Goal: Information Seeking & Learning: Find specific fact

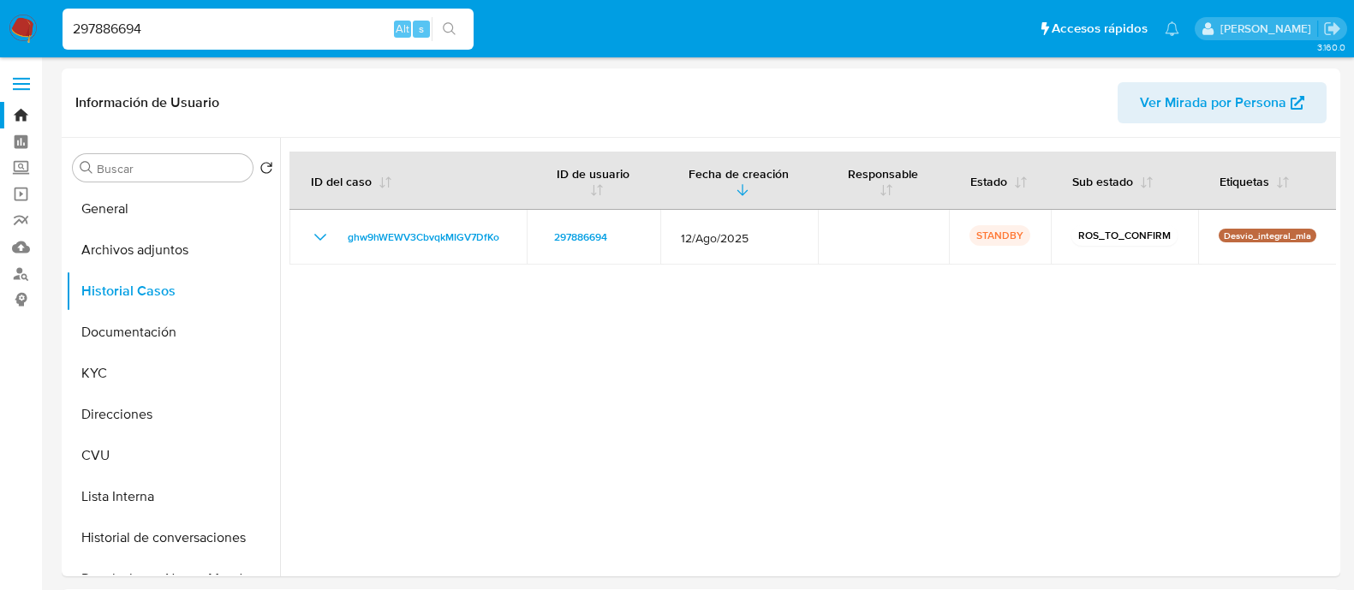
select select "10"
click at [304, 29] on input "297886694" at bounding box center [268, 29] width 411 height 22
paste input "179694378"
type input "179694378"
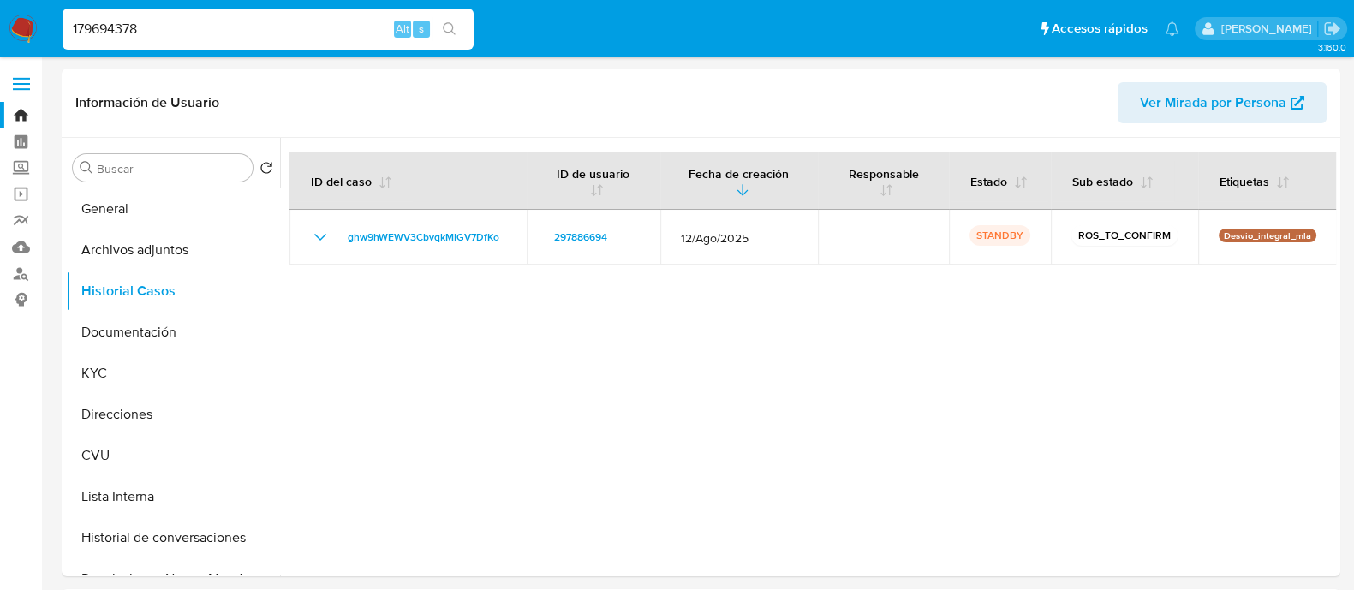
click at [247, 32] on input "179694378" at bounding box center [268, 29] width 411 height 22
click at [242, 32] on input "179694378" at bounding box center [268, 29] width 411 height 22
click at [104, 33] on input "179694378" at bounding box center [268, 29] width 411 height 22
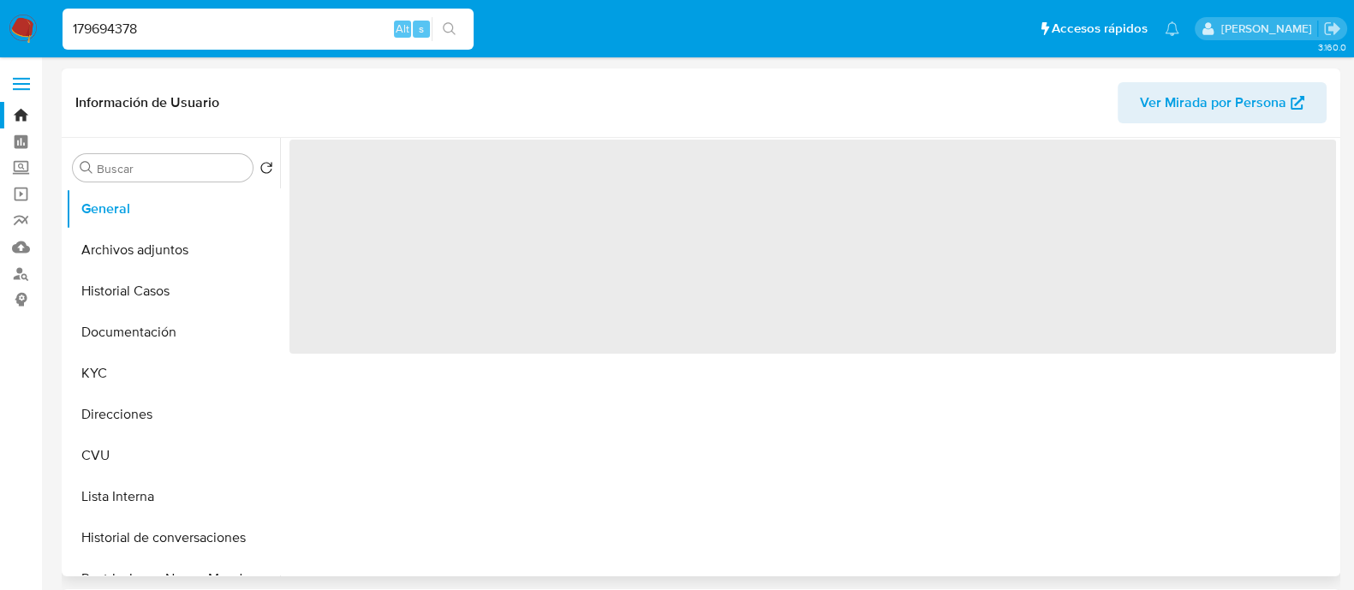
select select "10"
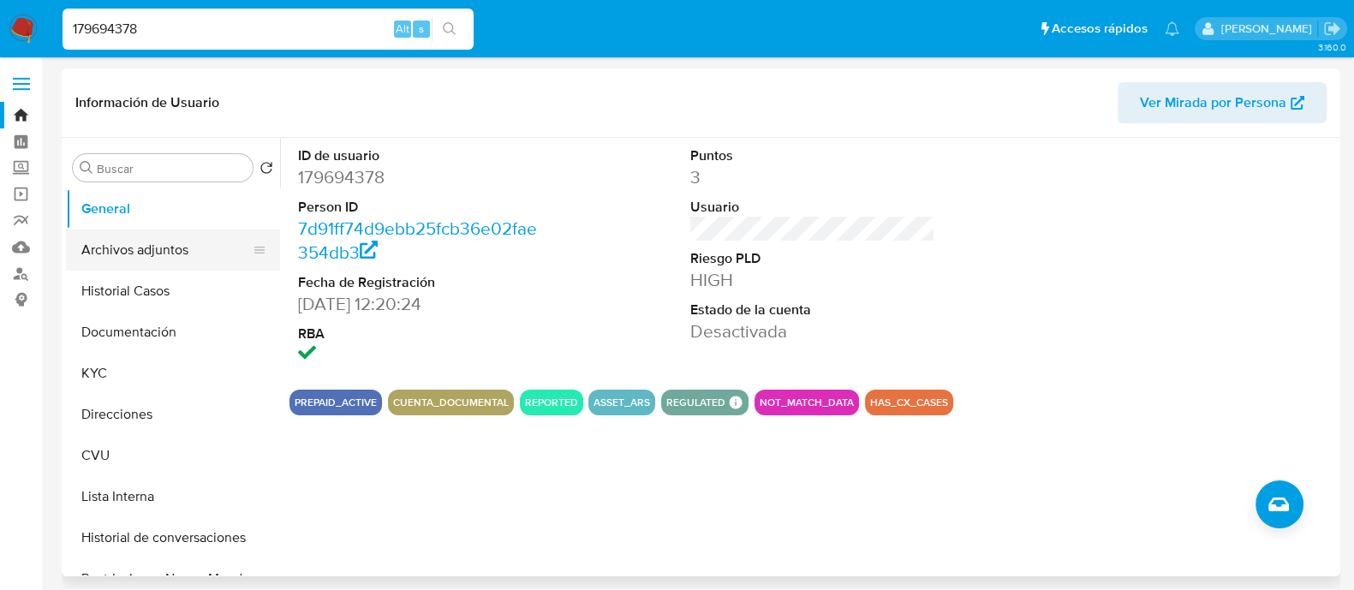
click at [150, 254] on button "Archivos adjuntos" at bounding box center [166, 250] width 200 height 41
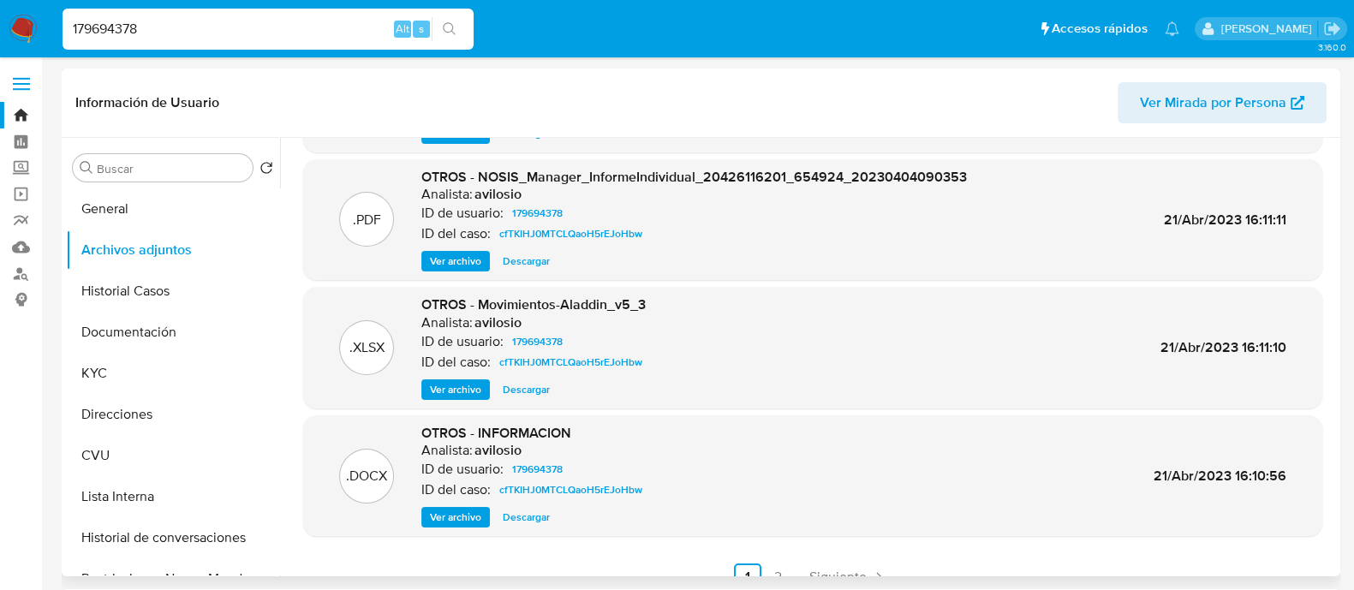
scroll to position [141, 0]
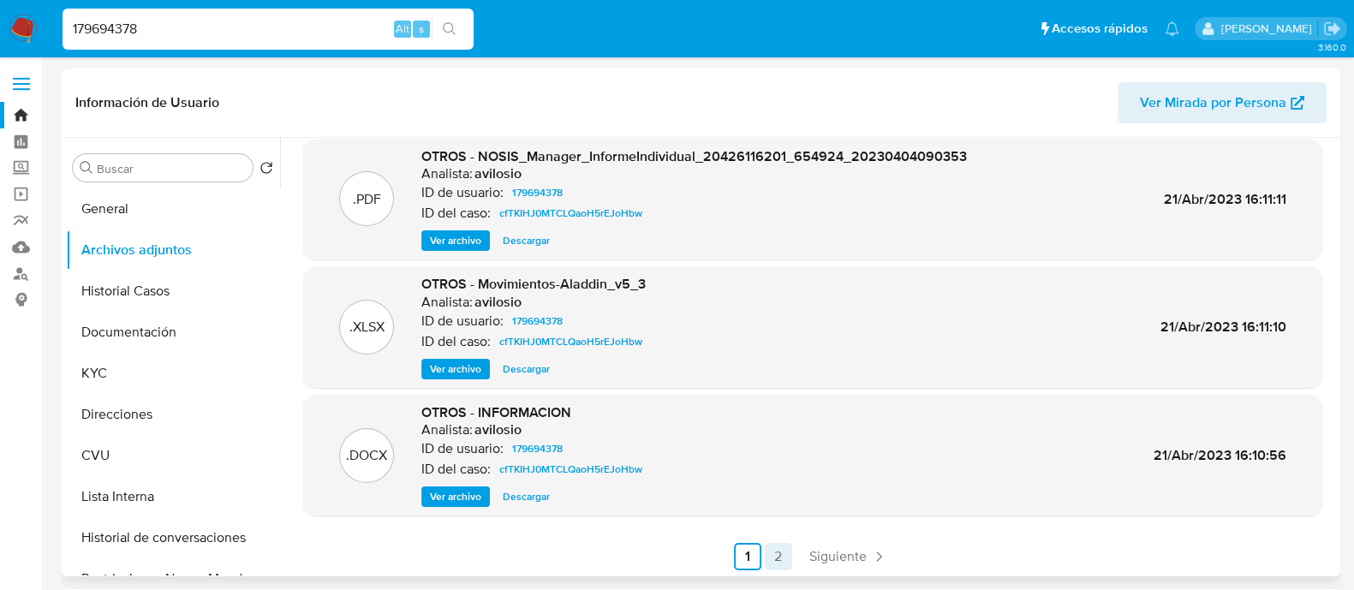
click at [769, 554] on link "2" at bounding box center [778, 556] width 27 height 27
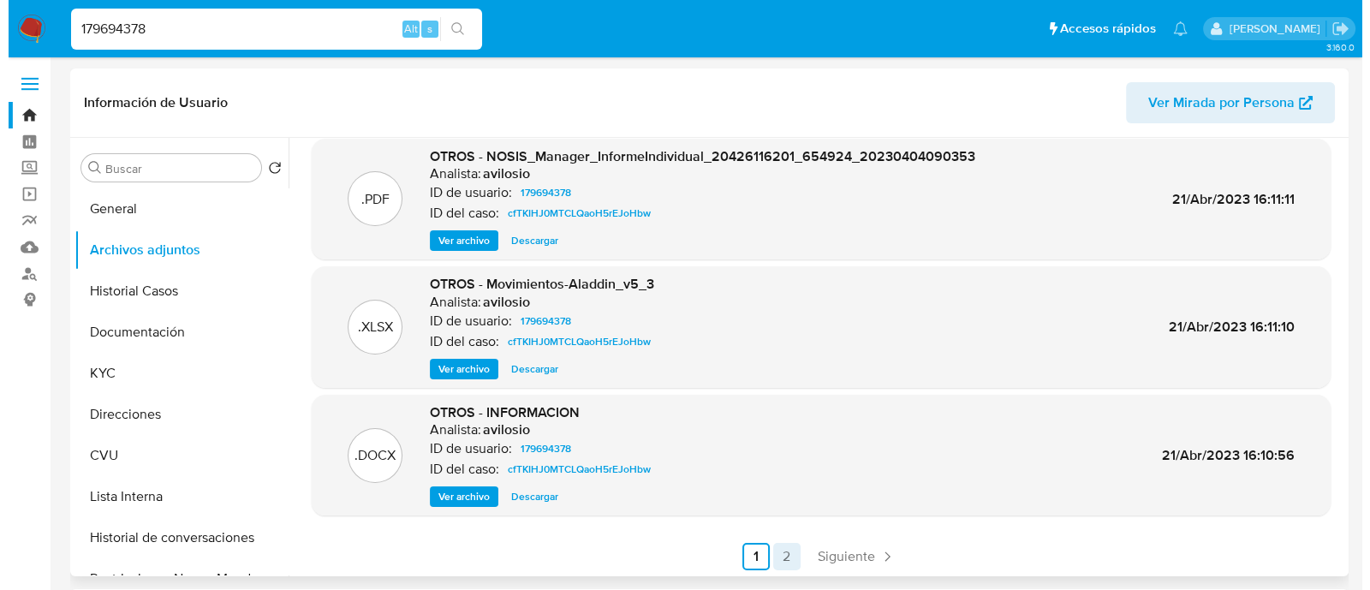
scroll to position [0, 0]
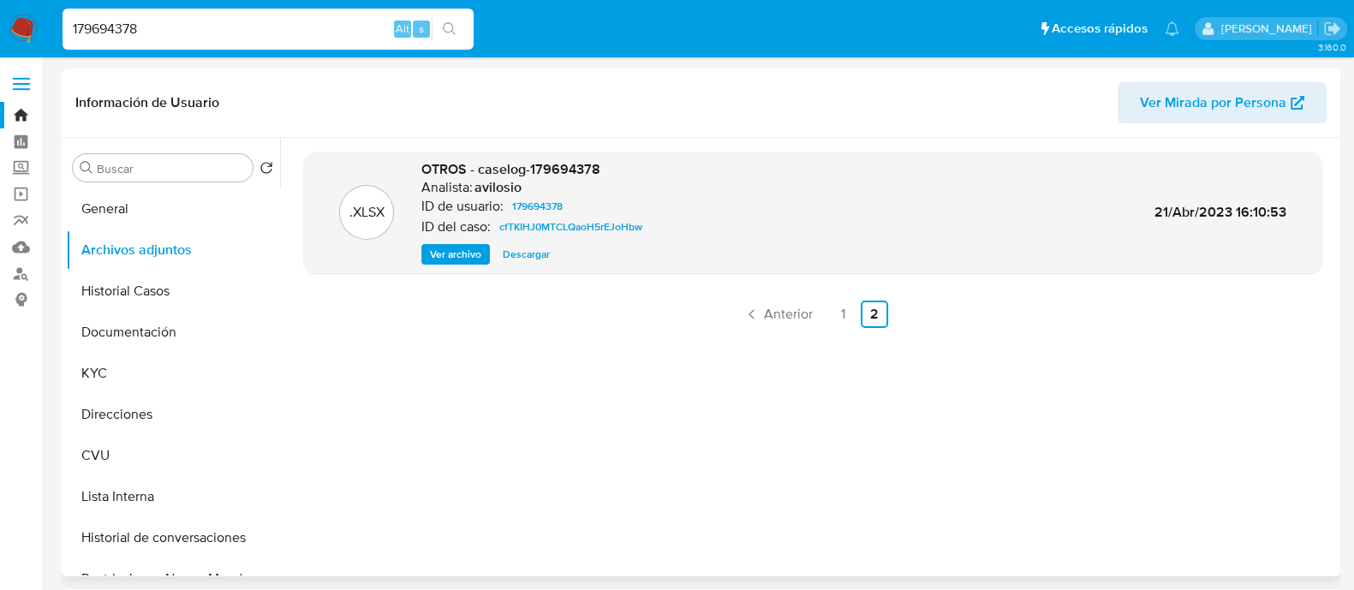
click at [272, 38] on input "179694378" at bounding box center [268, 29] width 411 height 22
click at [447, 259] on span "Ver archivo" at bounding box center [455, 254] width 51 height 17
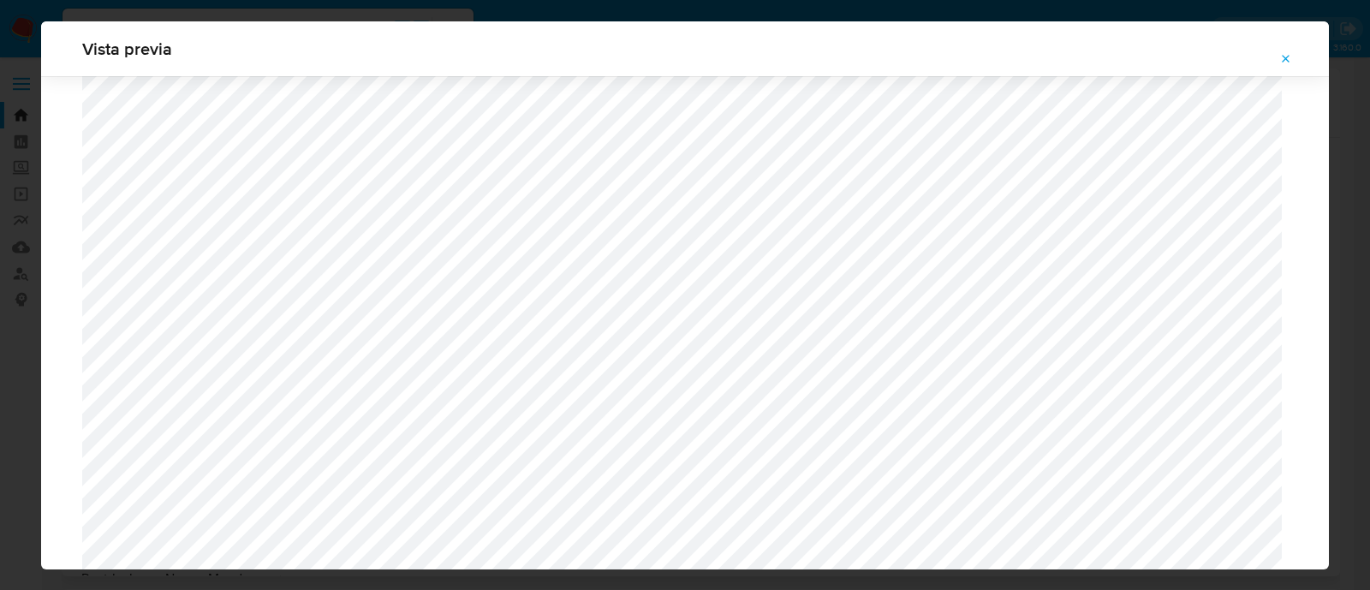
scroll to position [1381, 0]
click at [1287, 50] on span "Attachment preview" at bounding box center [1287, 59] width 14 height 24
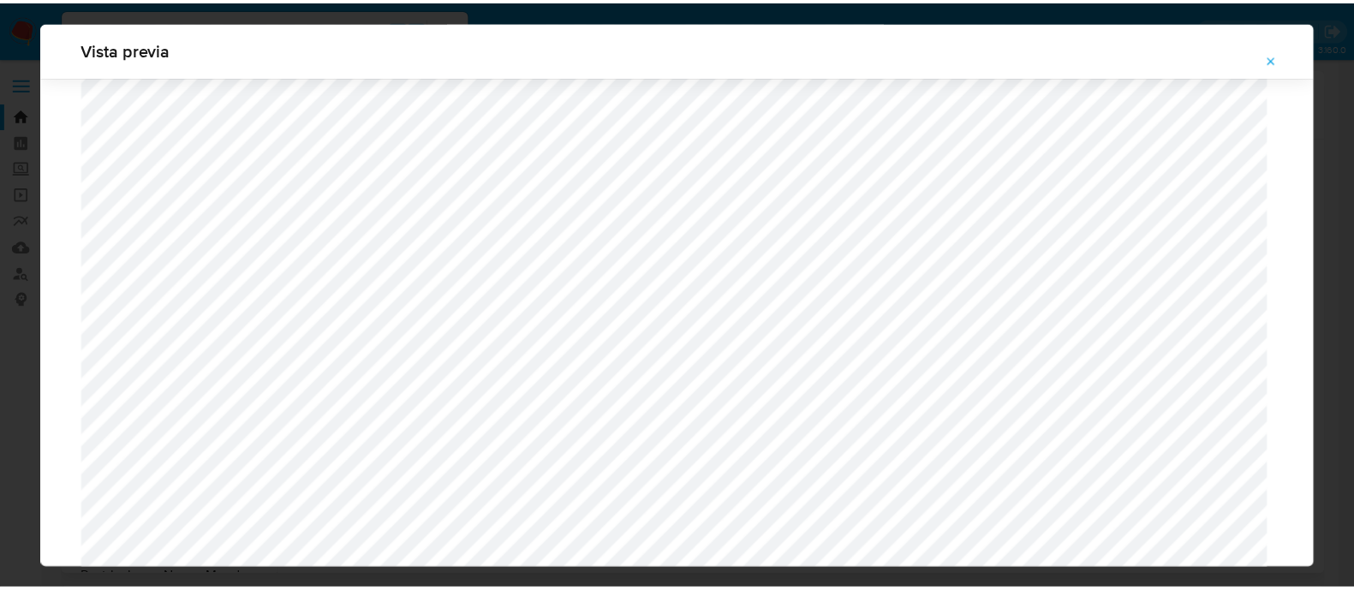
scroll to position [55, 0]
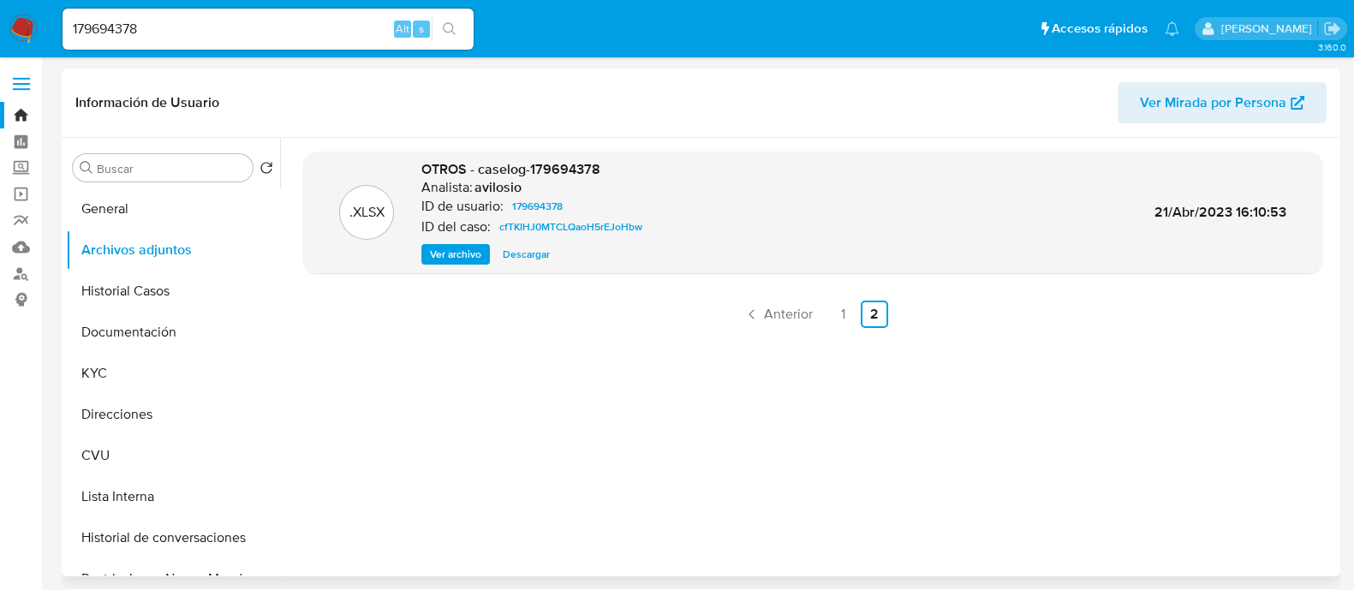
click at [250, 27] on input "179694378" at bounding box center [268, 29] width 411 height 22
paste input "9810284"
type input "9810284"
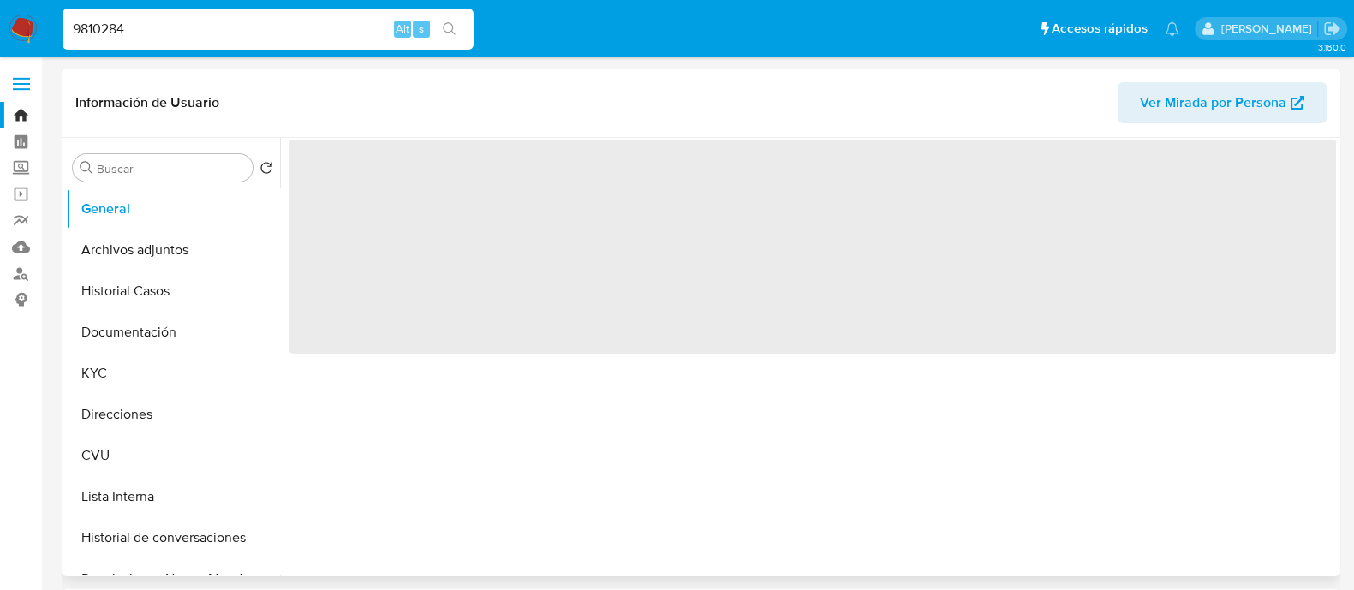
select select "10"
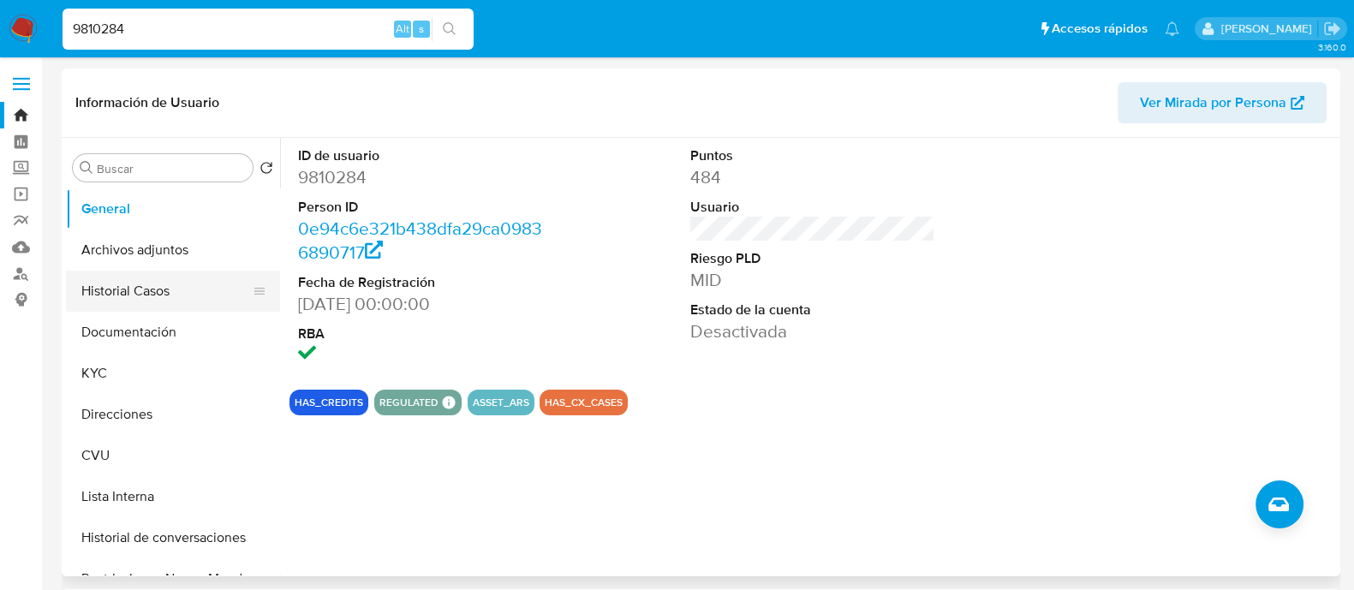
click at [150, 306] on button "Historial Casos" at bounding box center [166, 291] width 200 height 41
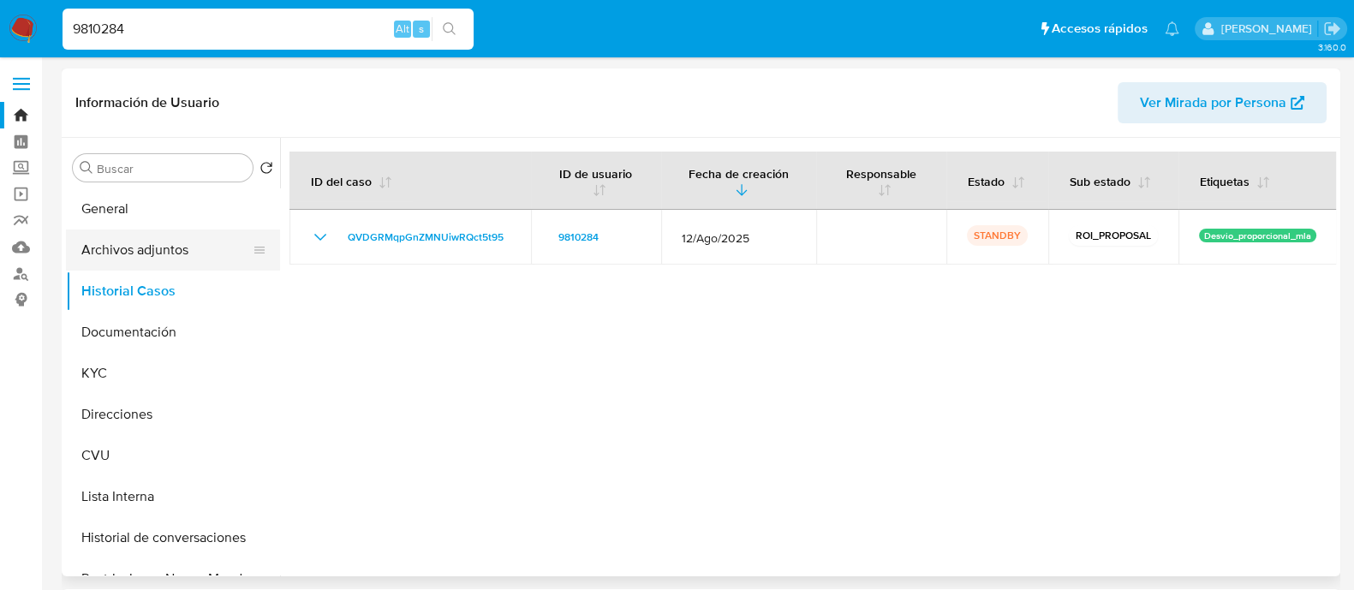
click at [171, 242] on button "Archivos adjuntos" at bounding box center [166, 250] width 200 height 41
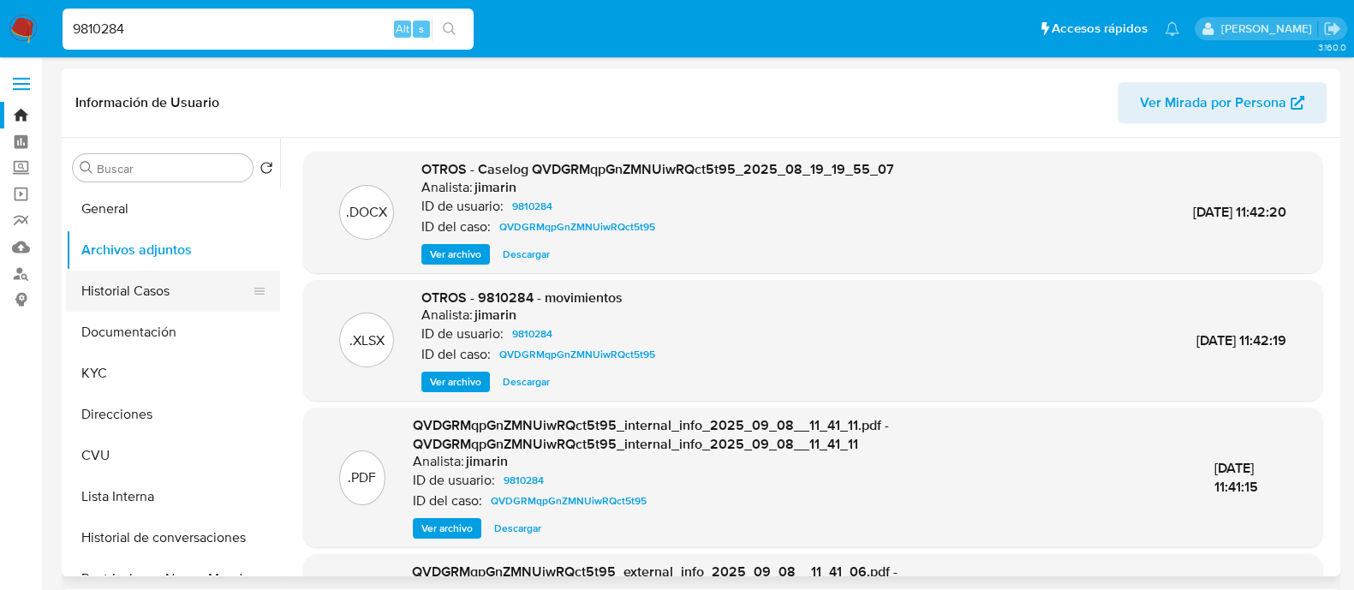
click at [120, 272] on button "Historial Casos" at bounding box center [166, 291] width 200 height 41
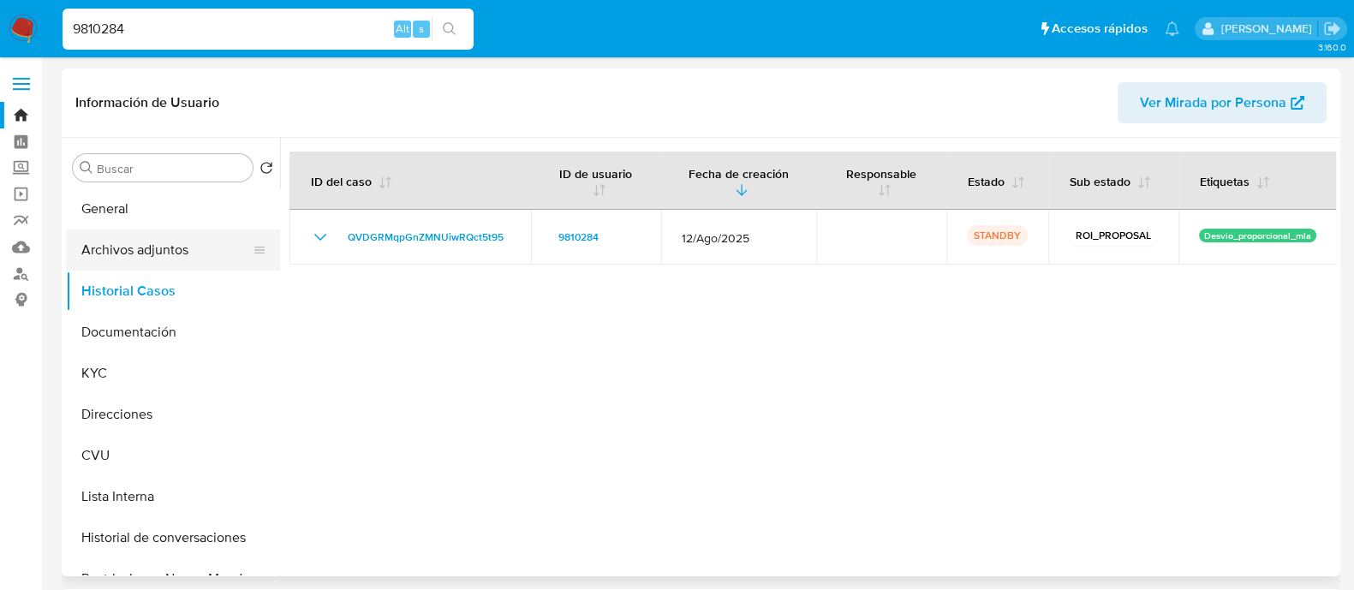
click at [181, 233] on button "Archivos adjuntos" at bounding box center [166, 250] width 200 height 41
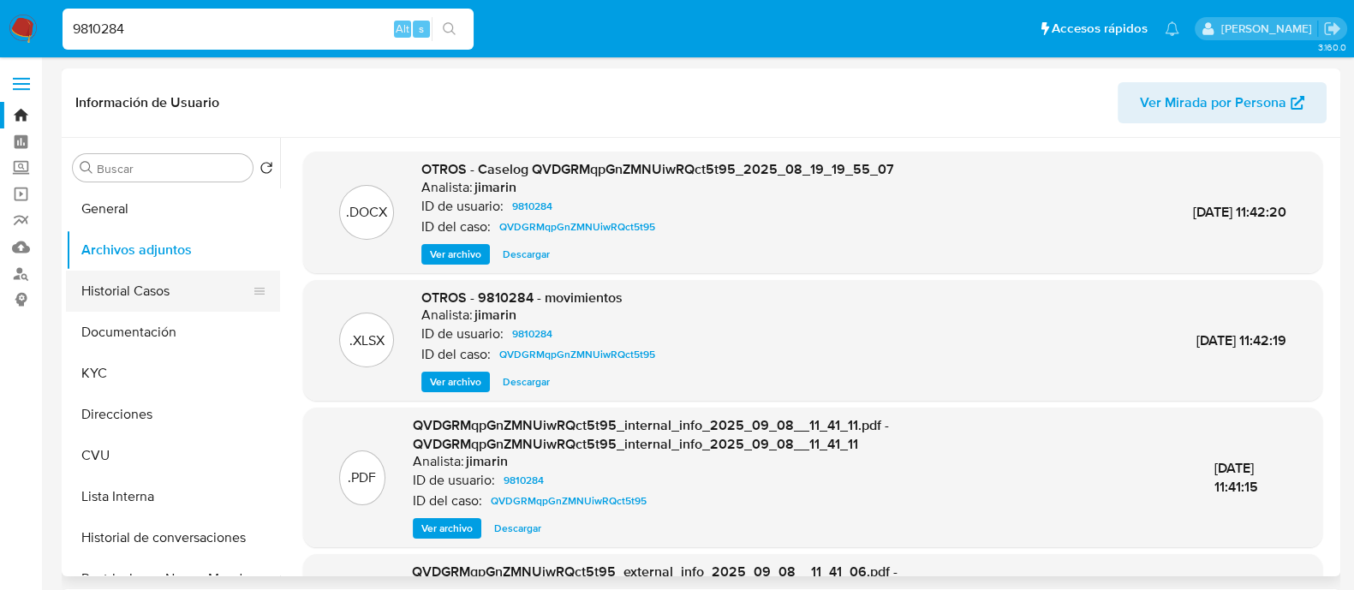
click at [158, 284] on button "Historial Casos" at bounding box center [166, 291] width 200 height 41
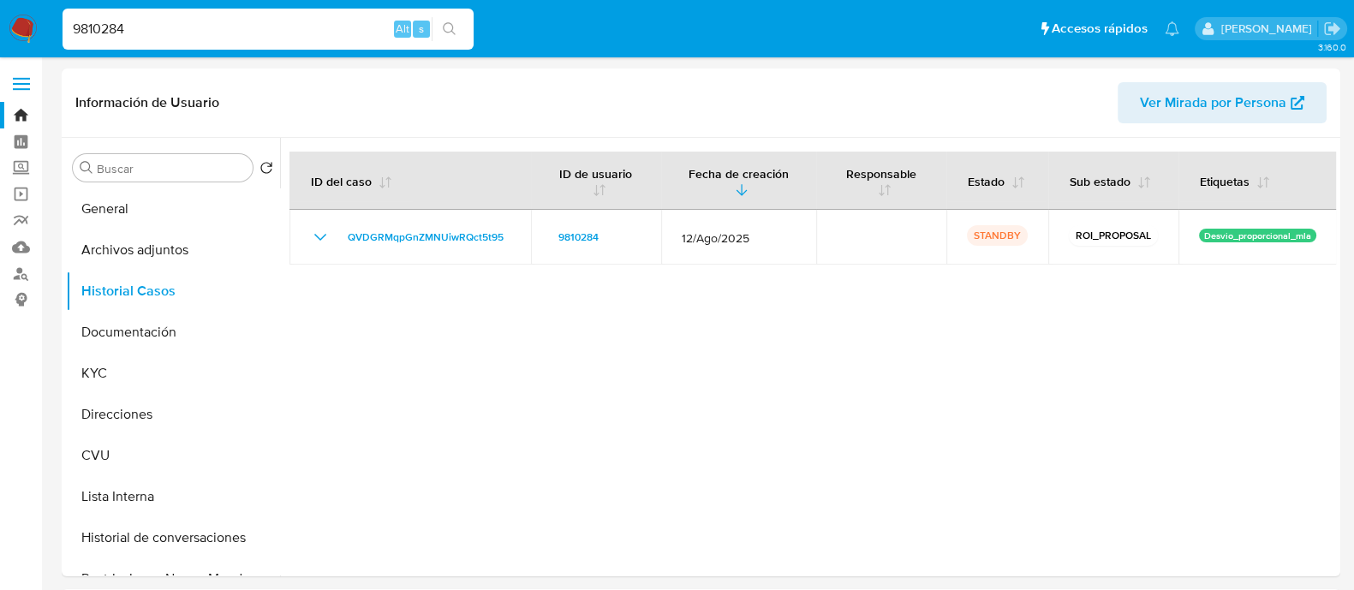
click at [272, 28] on input "9810284" at bounding box center [268, 29] width 411 height 22
paste input "146385423"
type input "146385423"
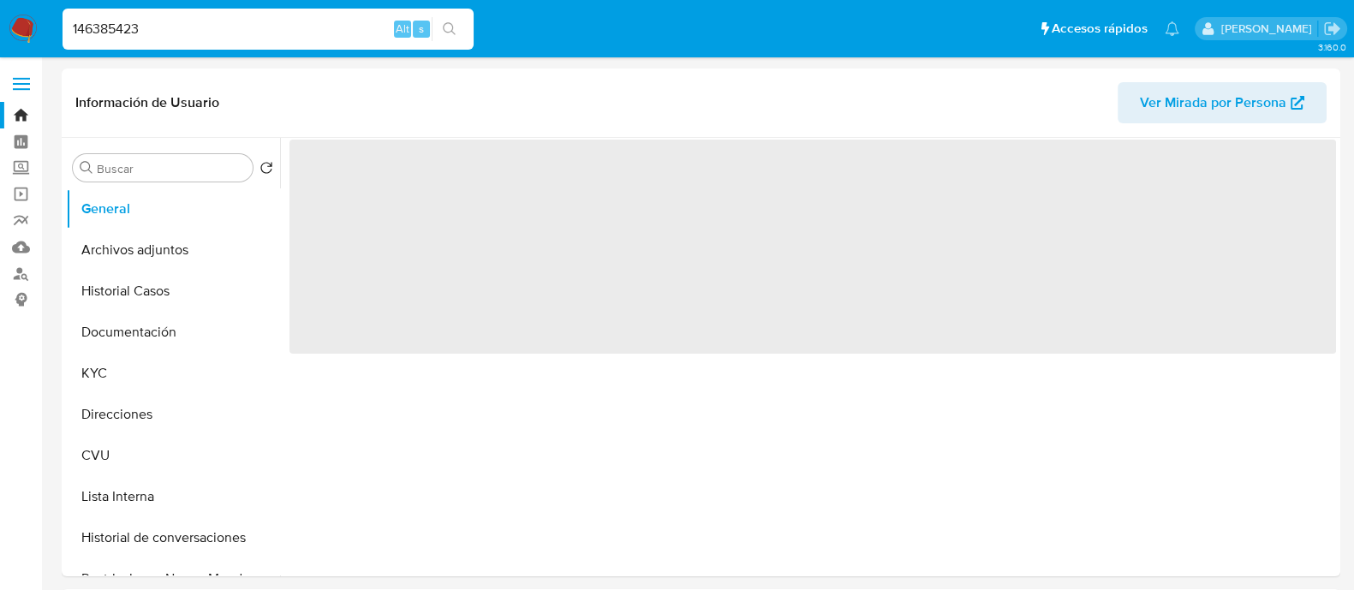
select select "10"
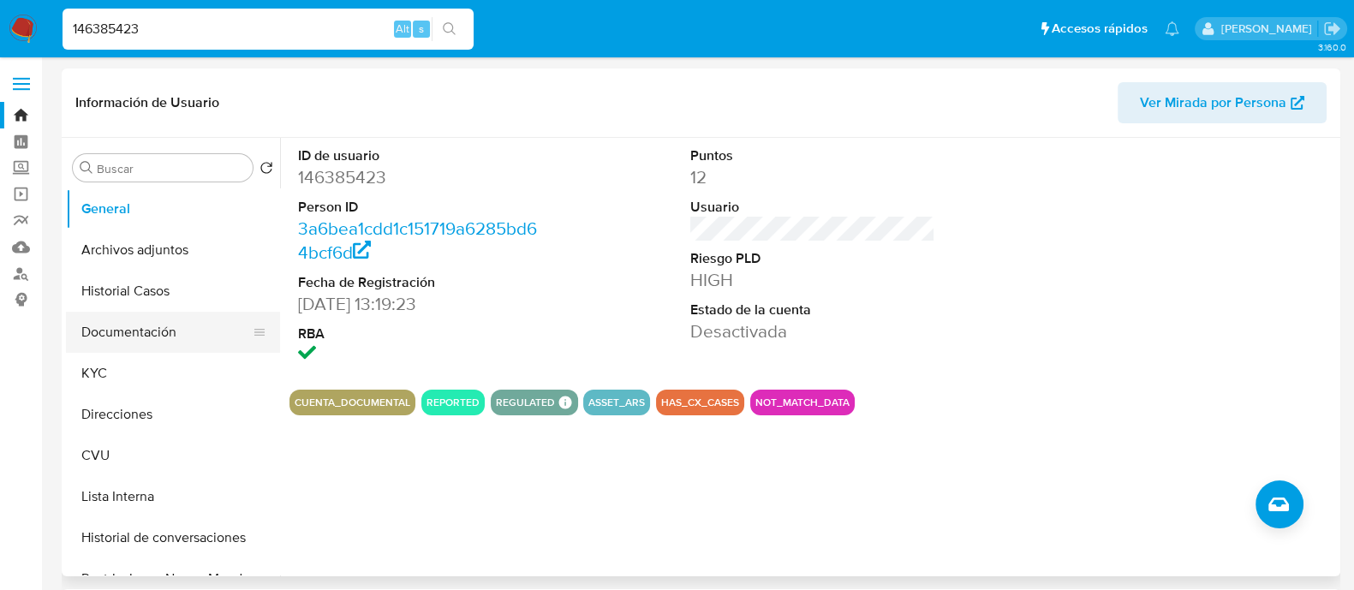
click at [148, 337] on button "Documentación" at bounding box center [166, 332] width 200 height 41
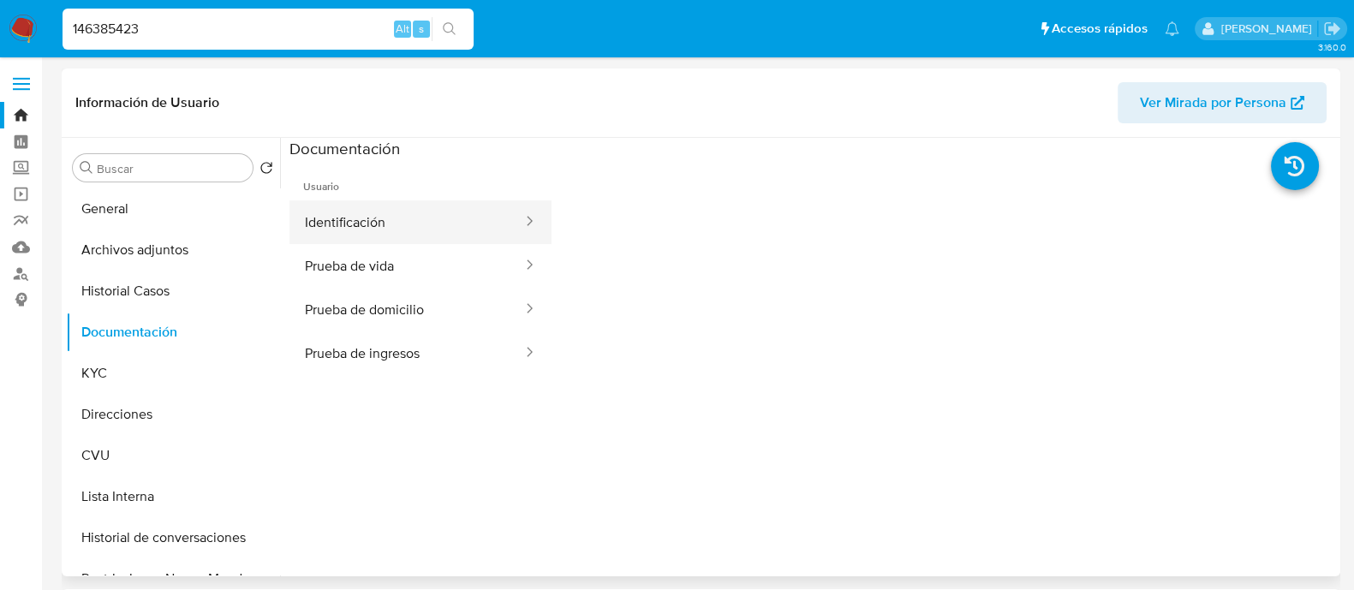
click at [363, 223] on button "Identificación" at bounding box center [407, 222] width 235 height 44
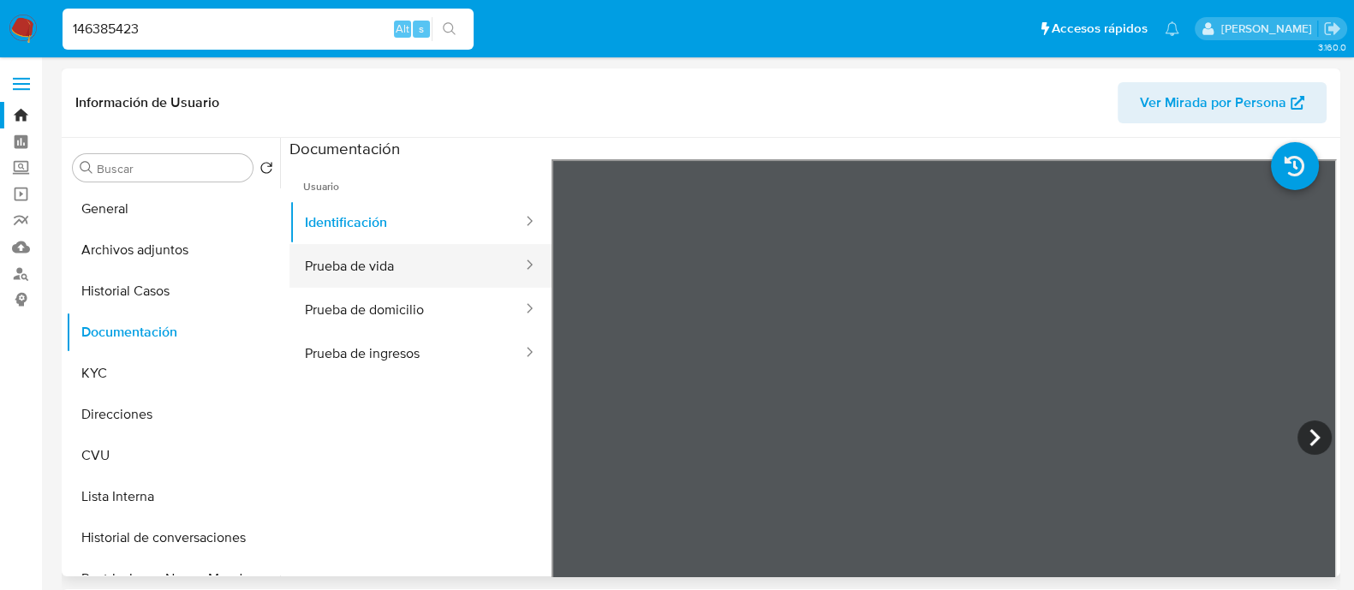
click at [415, 263] on button "Prueba de vida" at bounding box center [407, 266] width 235 height 44
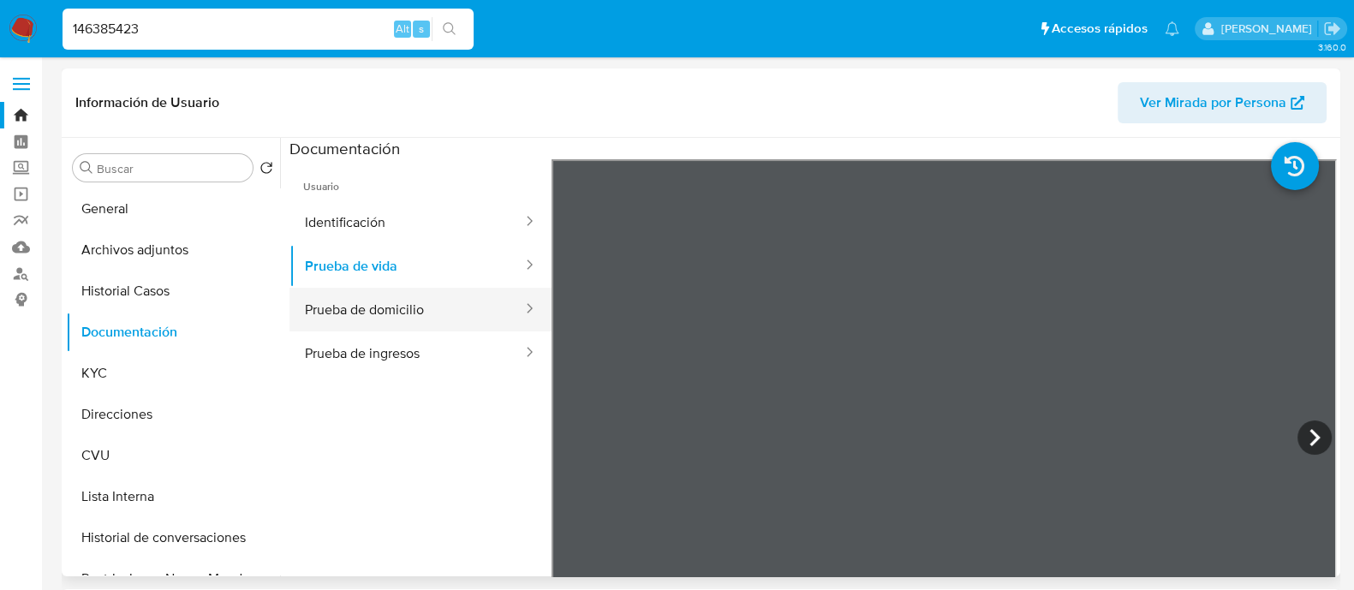
click at [350, 313] on button "Prueba de domicilio" at bounding box center [407, 310] width 235 height 44
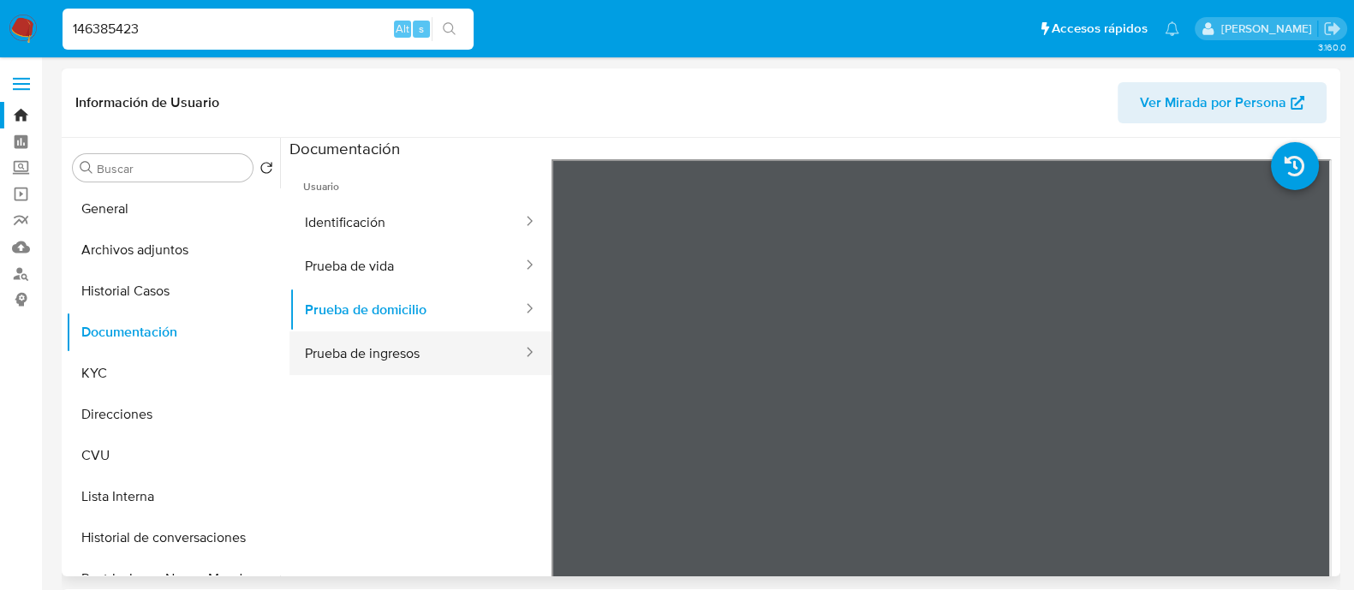
click at [355, 366] on button "Prueba de ingresos" at bounding box center [407, 353] width 235 height 44
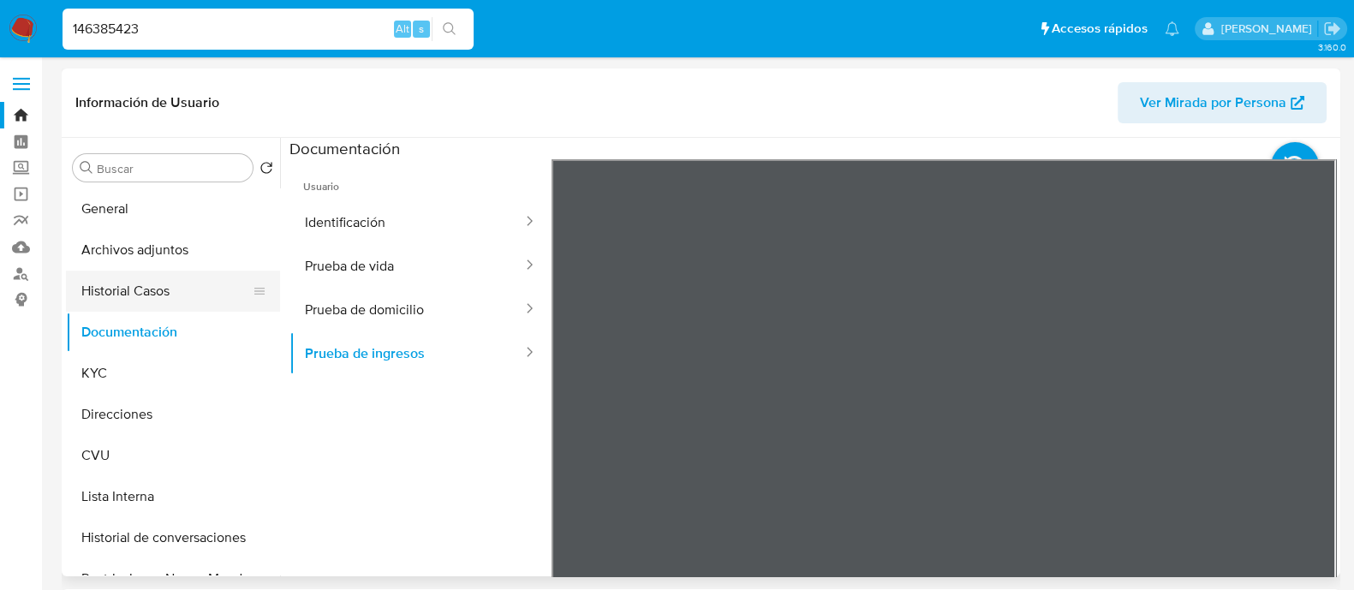
click at [140, 306] on button "Historial Casos" at bounding box center [166, 291] width 200 height 41
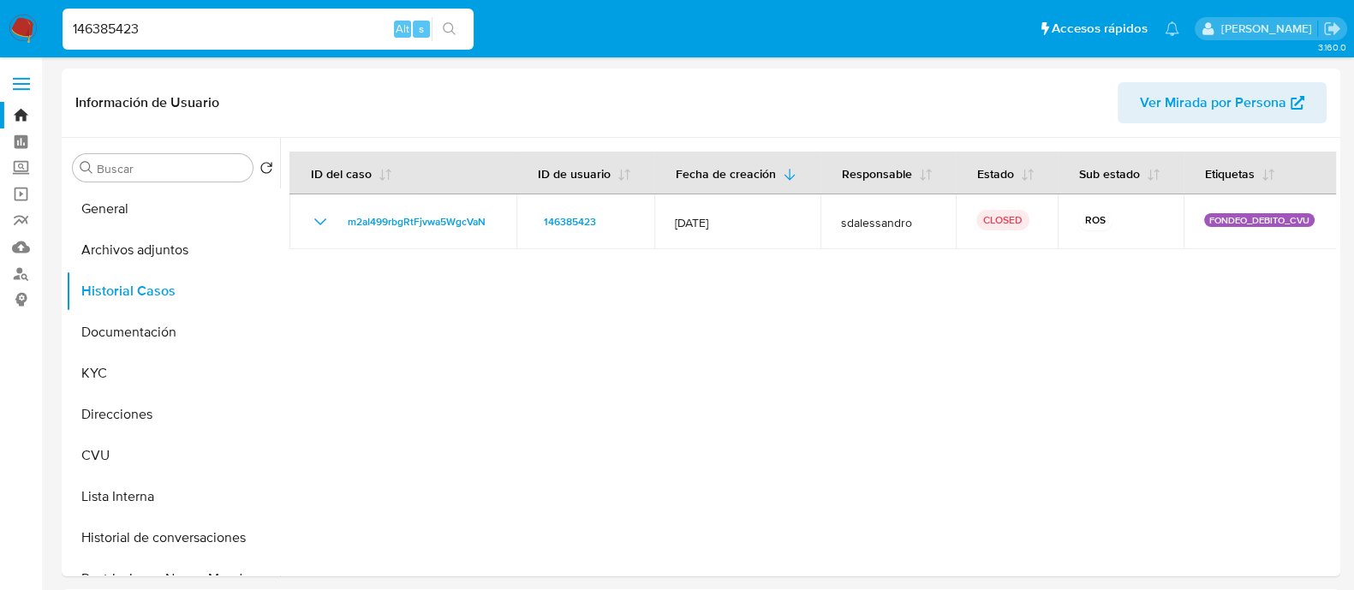
click at [193, 26] on input "146385423" at bounding box center [268, 29] width 411 height 22
paste input "61369991"
type input "161369991"
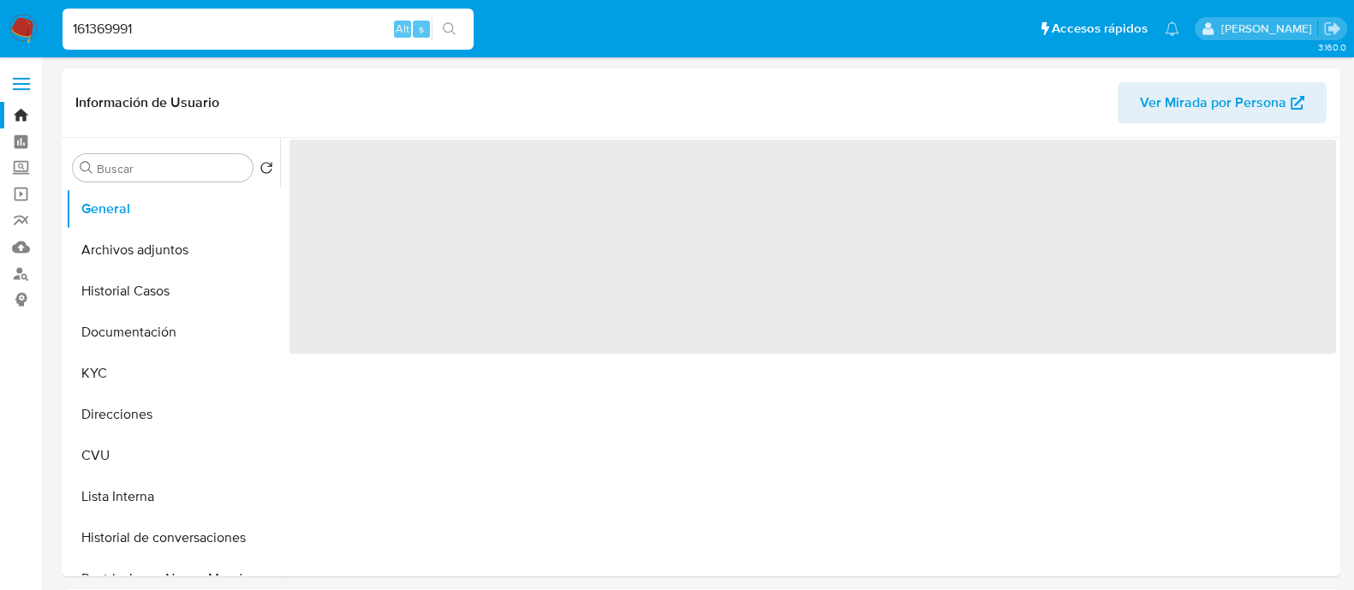
select select "10"
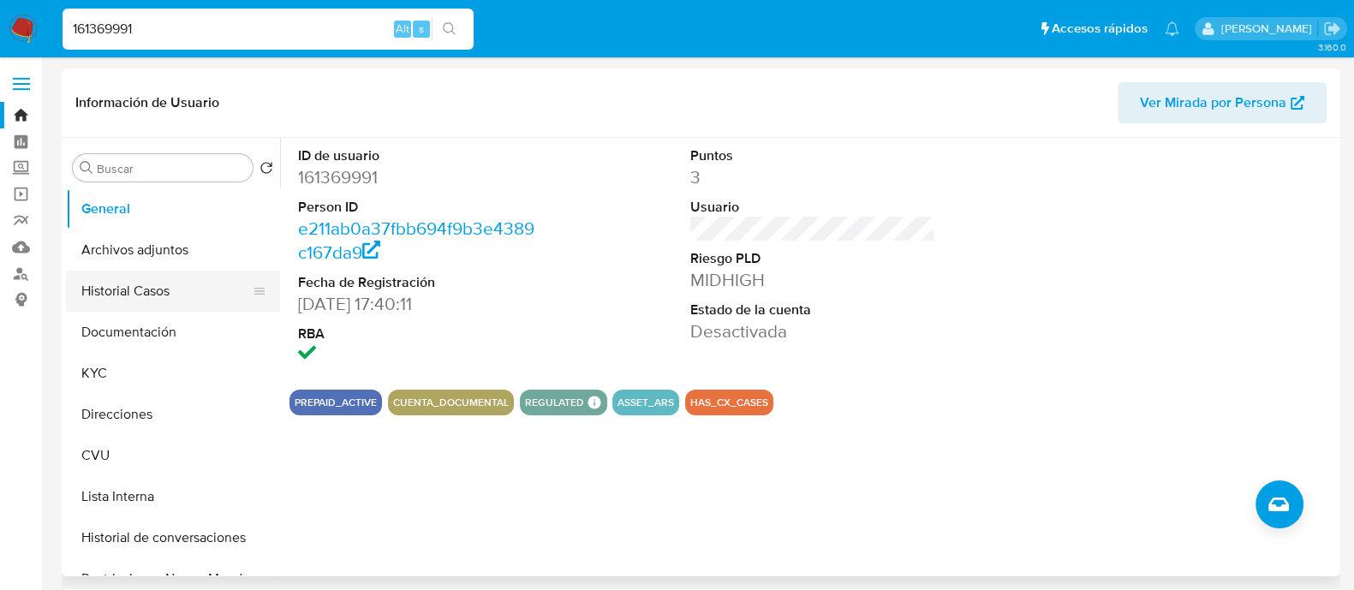
click at [146, 274] on button "Historial Casos" at bounding box center [166, 291] width 200 height 41
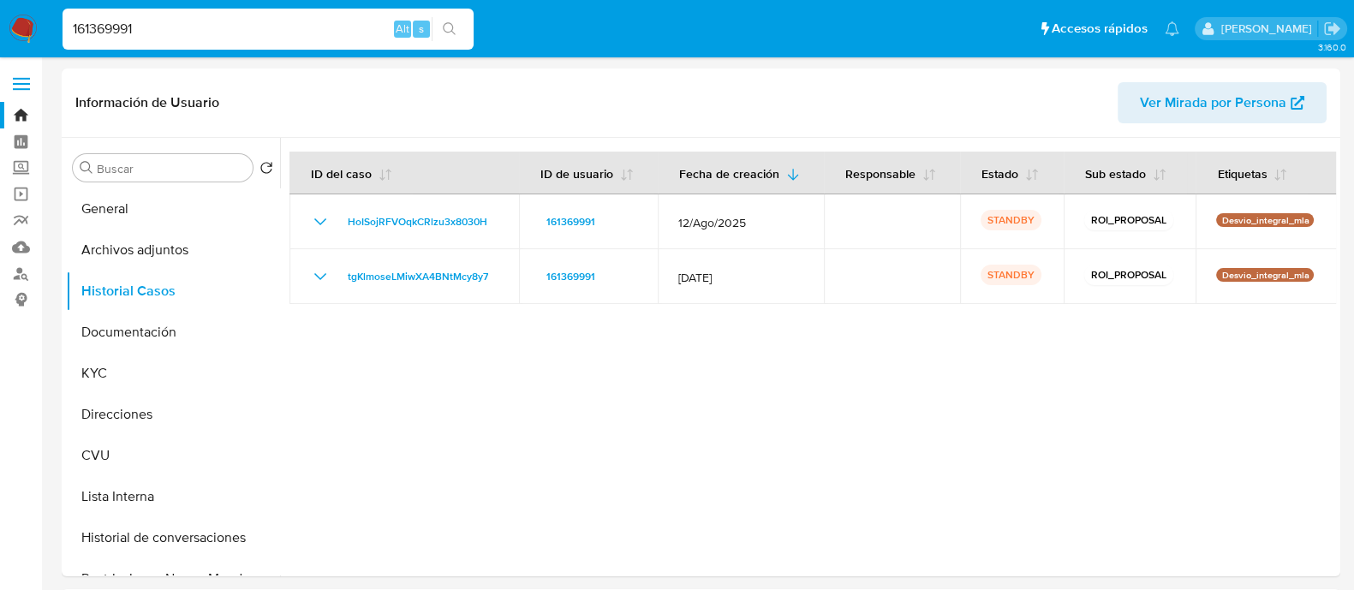
click at [257, 39] on input "161369991" at bounding box center [268, 29] width 411 height 22
paste input "9810284"
type input "9810284"
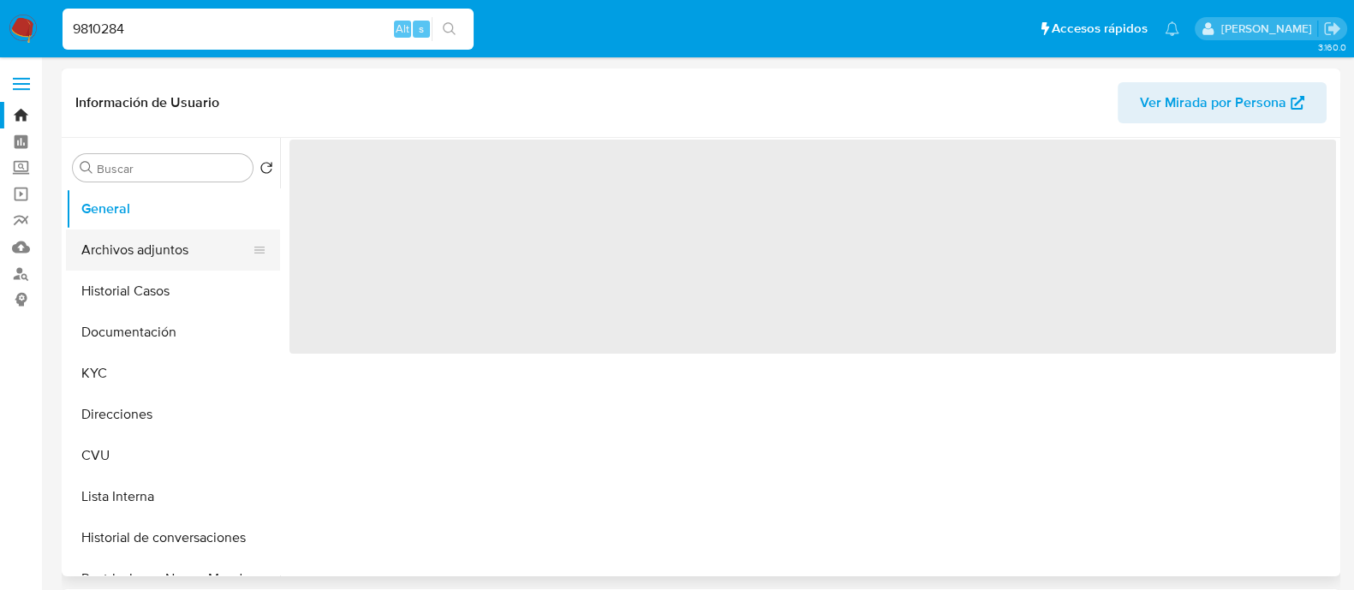
select select "10"
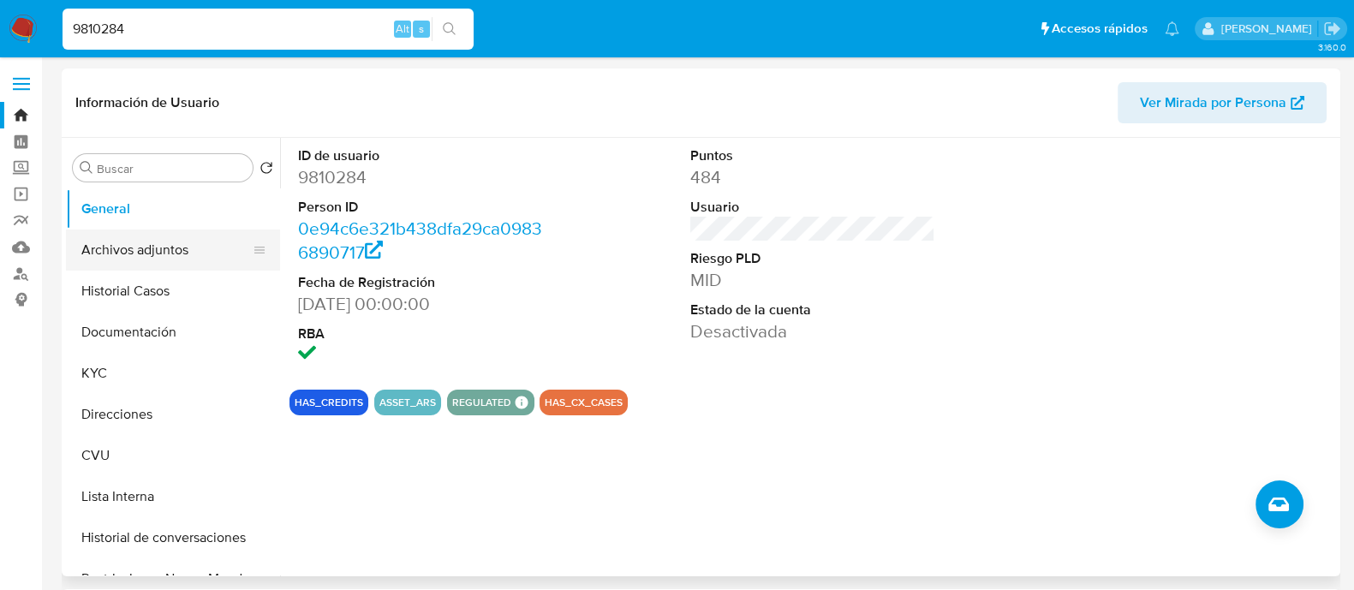
click at [174, 259] on button "Archivos adjuntos" at bounding box center [166, 250] width 200 height 41
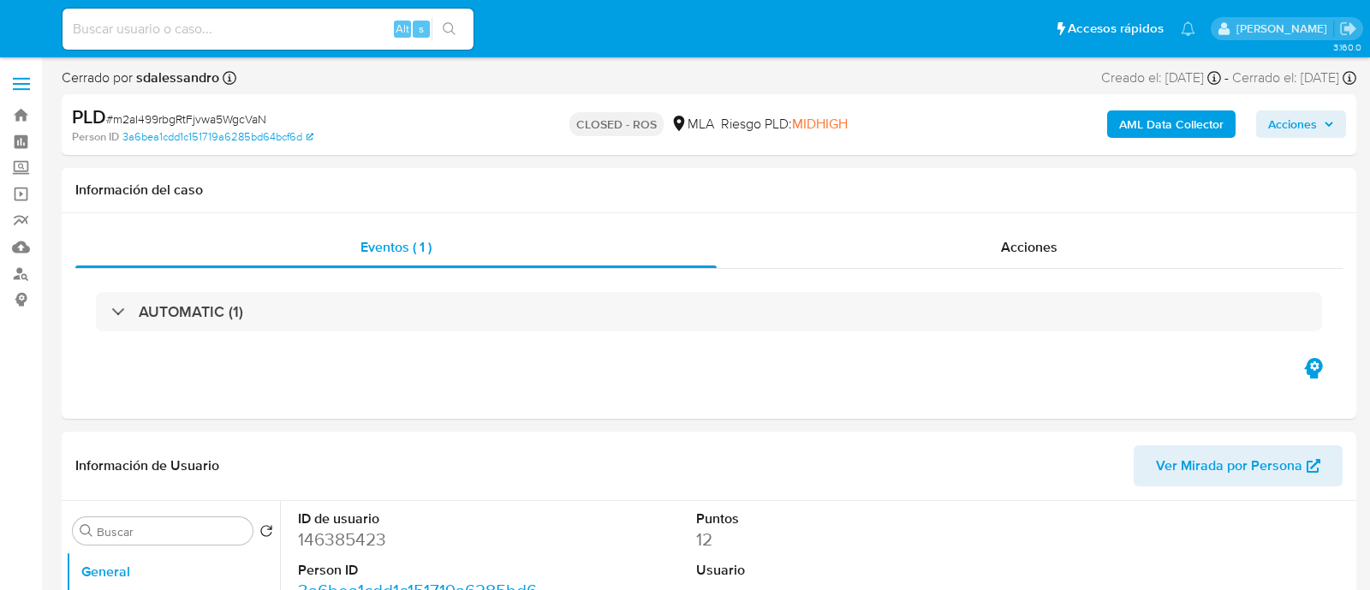
select select "10"
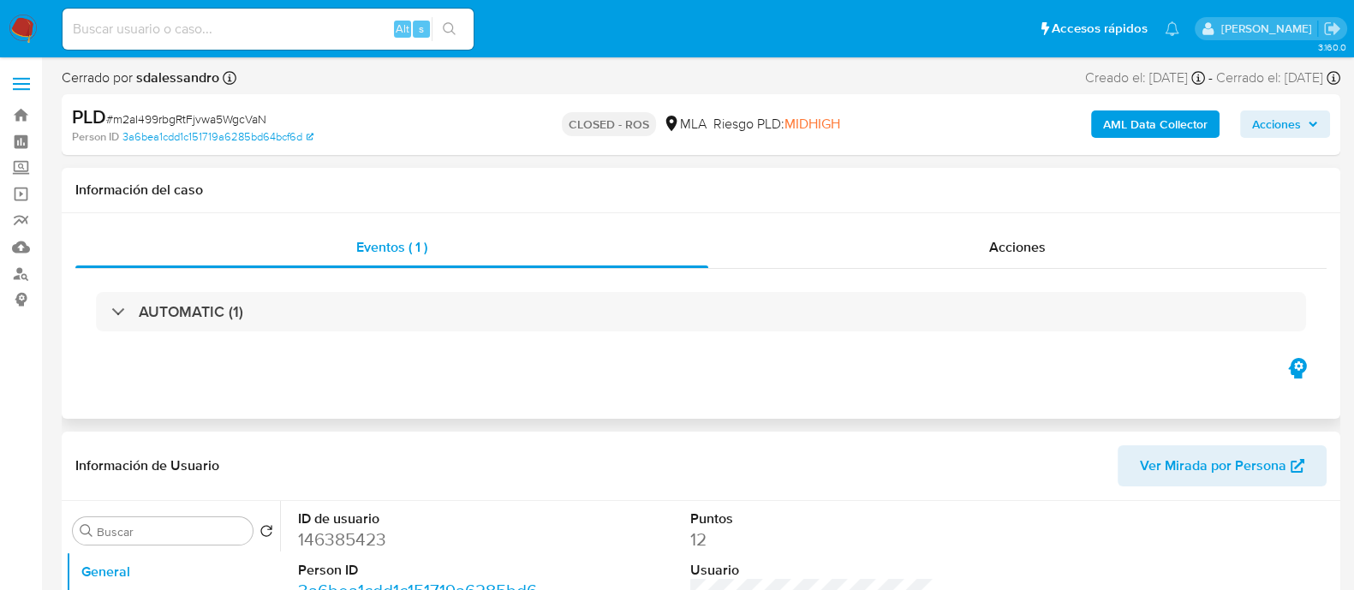
click at [1012, 269] on div "AUTOMATIC (1)" at bounding box center [700, 312] width 1251 height 86
click at [1010, 259] on div "Acciones" at bounding box center [1017, 247] width 618 height 41
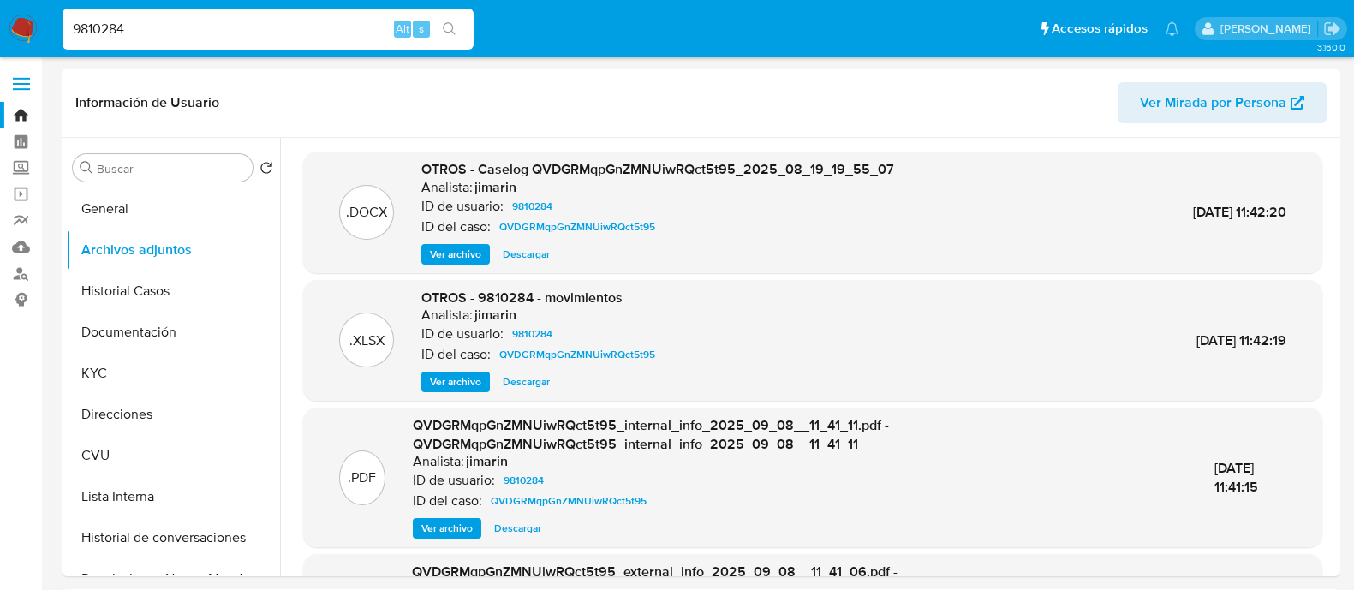
select select "10"
click at [152, 285] on button "Historial Casos" at bounding box center [166, 291] width 200 height 41
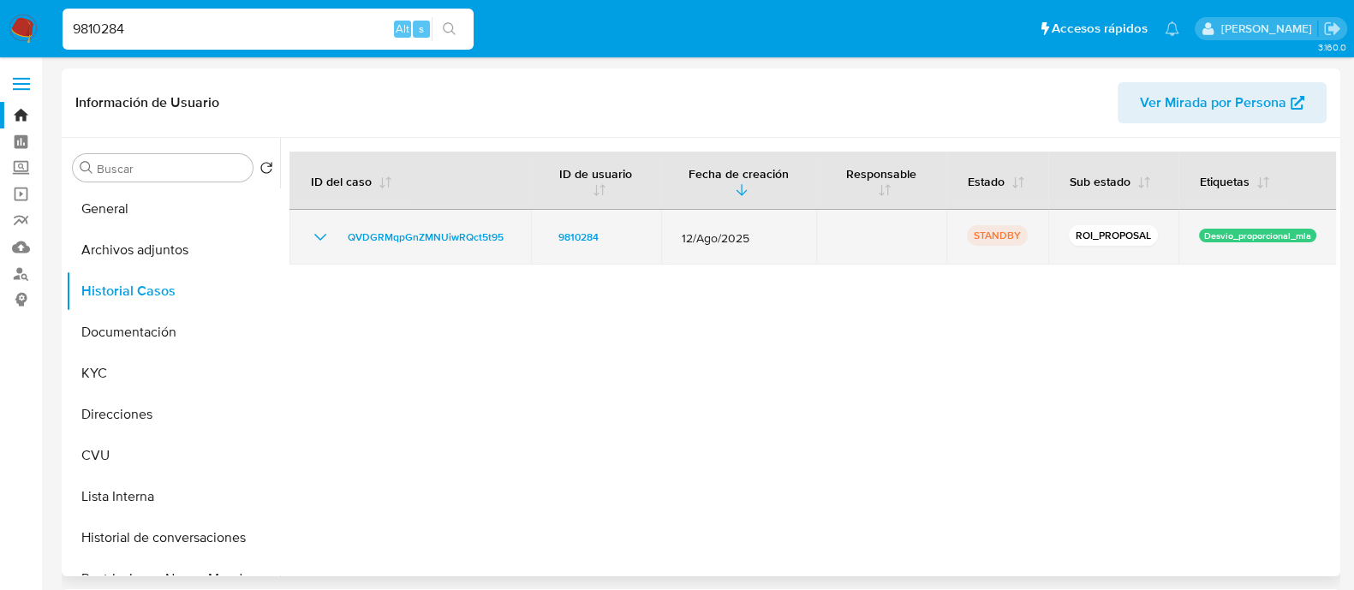
click at [997, 232] on p "STANDBY" at bounding box center [997, 235] width 61 height 21
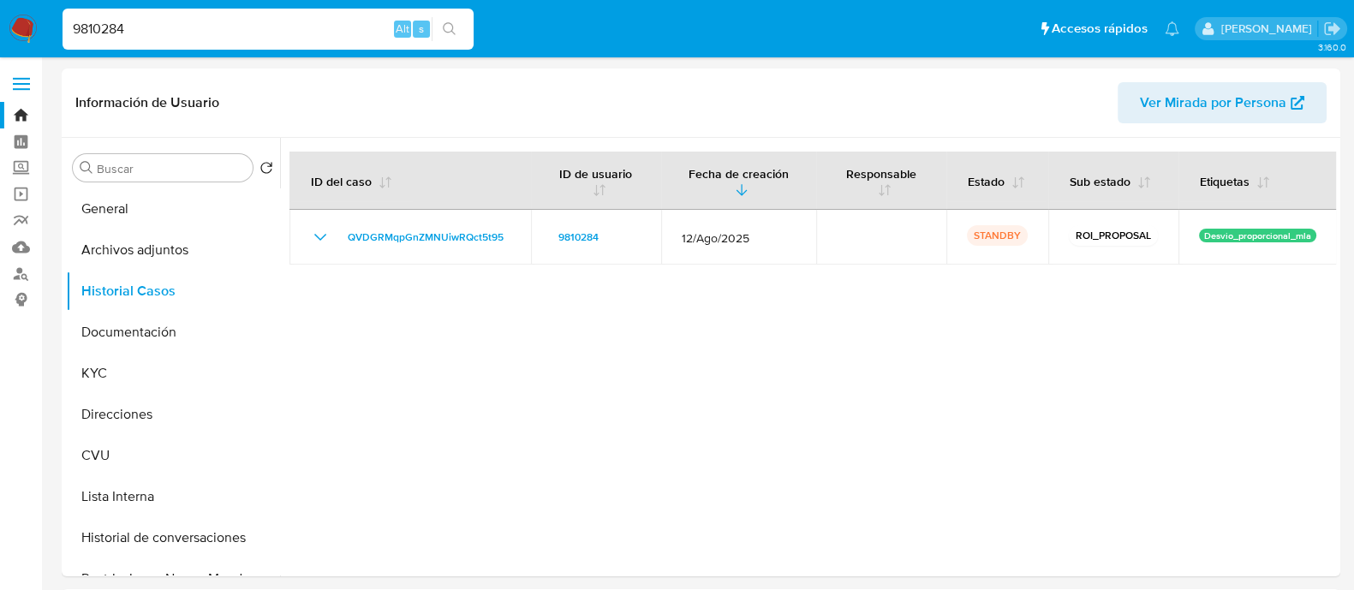
click at [158, 33] on input "9810284" at bounding box center [268, 29] width 411 height 22
click at [158, 32] on input "9810284" at bounding box center [268, 29] width 411 height 22
paste input "419387300"
type input "419387300"
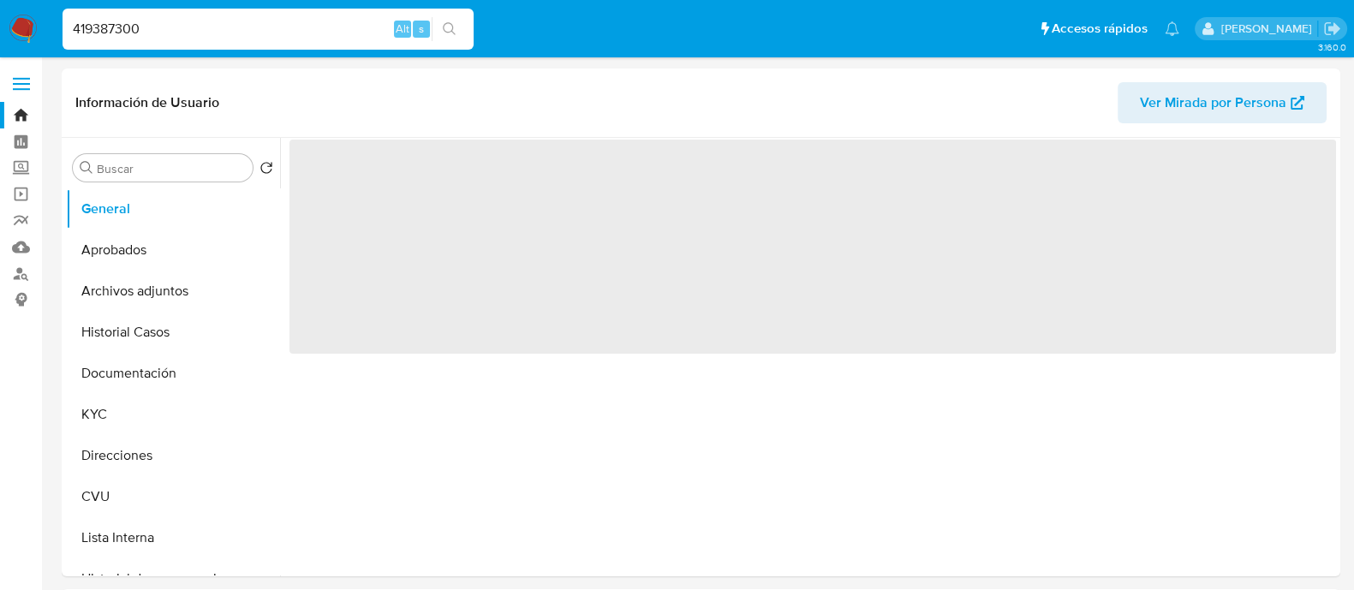
select select "10"
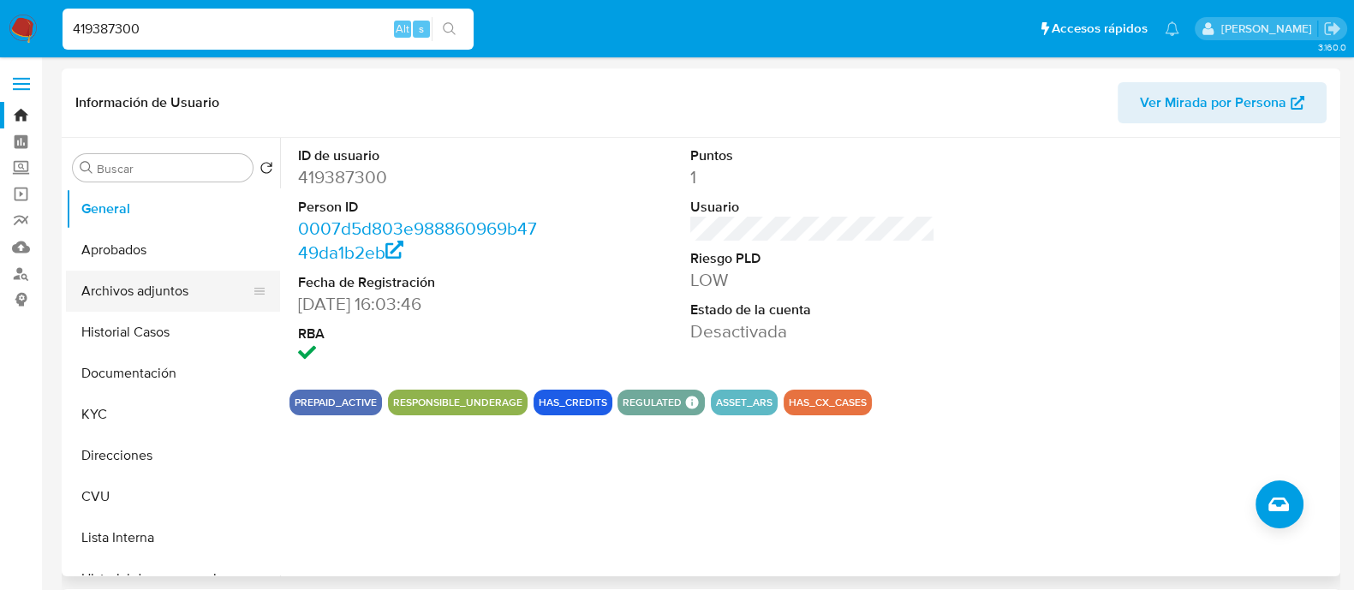
click at [146, 284] on button "Archivos adjuntos" at bounding box center [166, 291] width 200 height 41
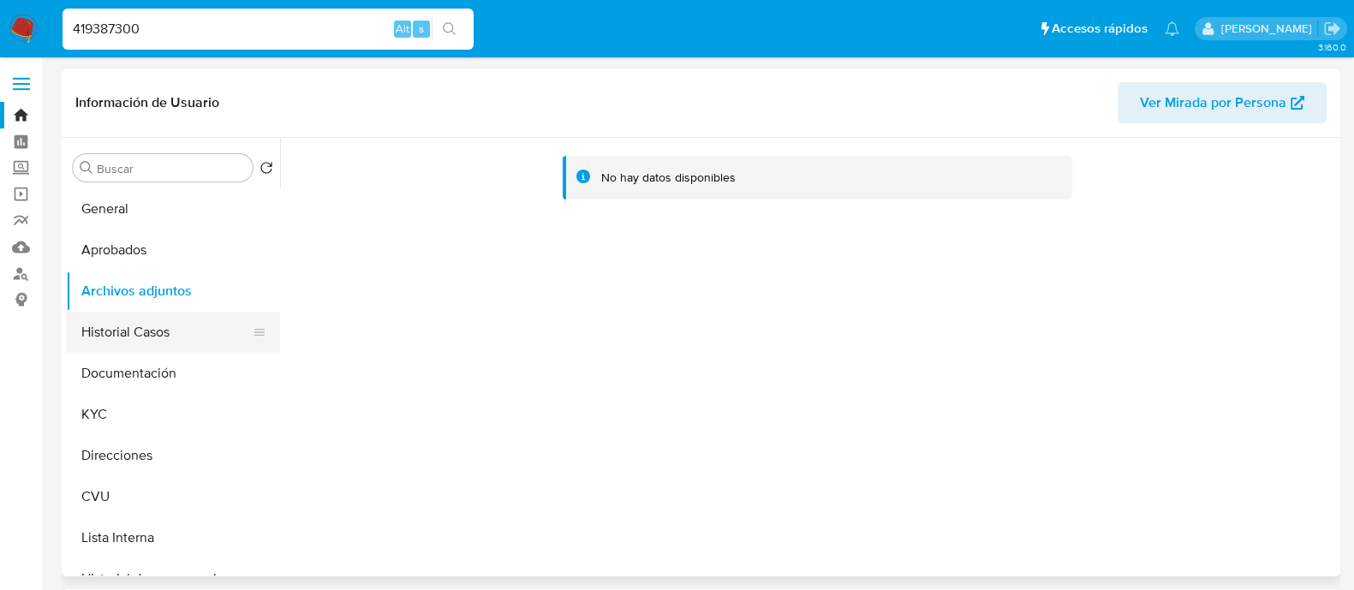
click at [146, 323] on button "Historial Casos" at bounding box center [166, 332] width 200 height 41
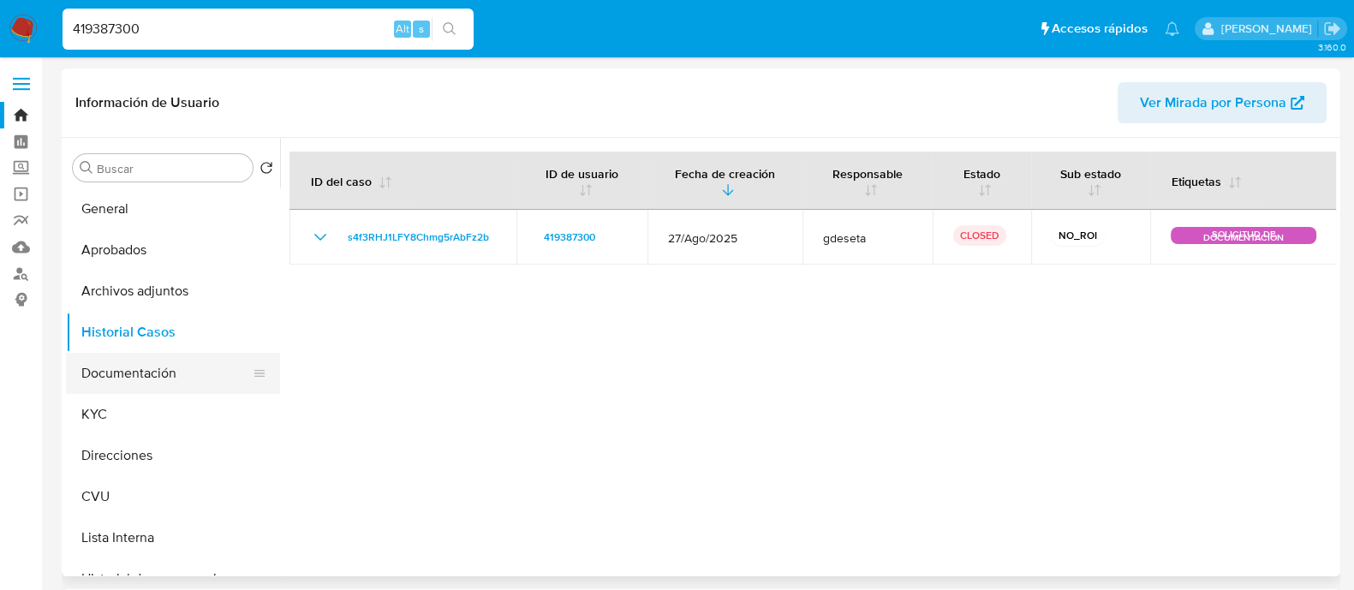
click at [166, 382] on button "Documentación" at bounding box center [166, 373] width 200 height 41
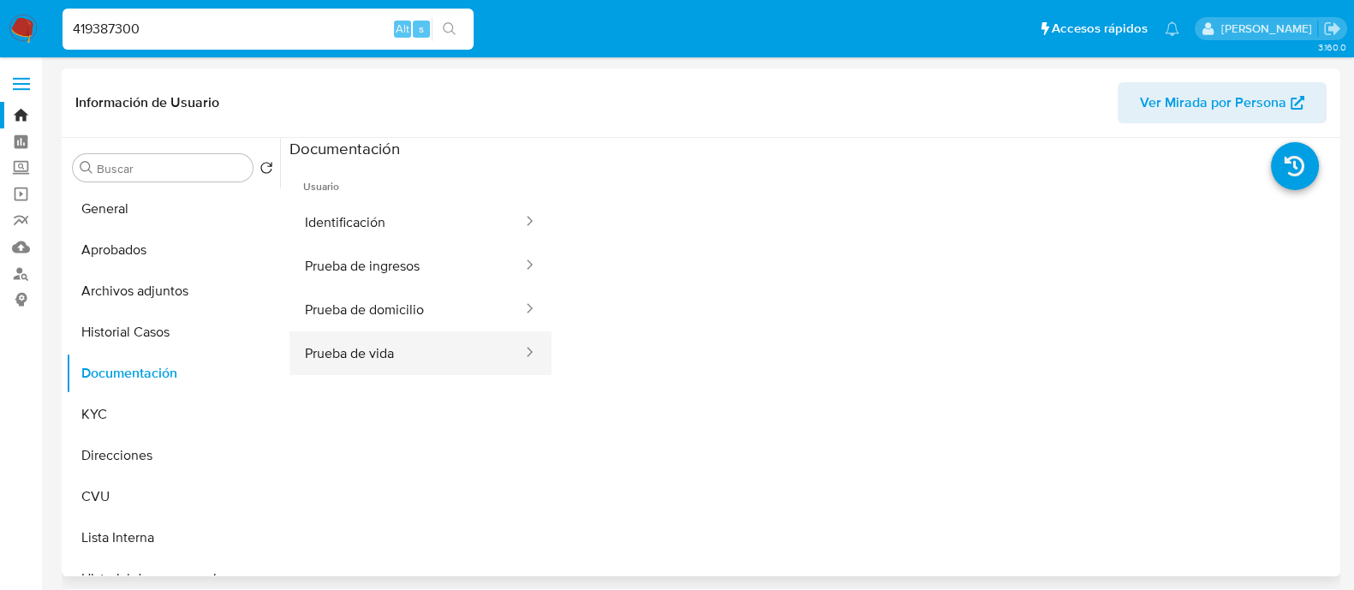
click at [372, 354] on button "Prueba de vida" at bounding box center [407, 353] width 235 height 44
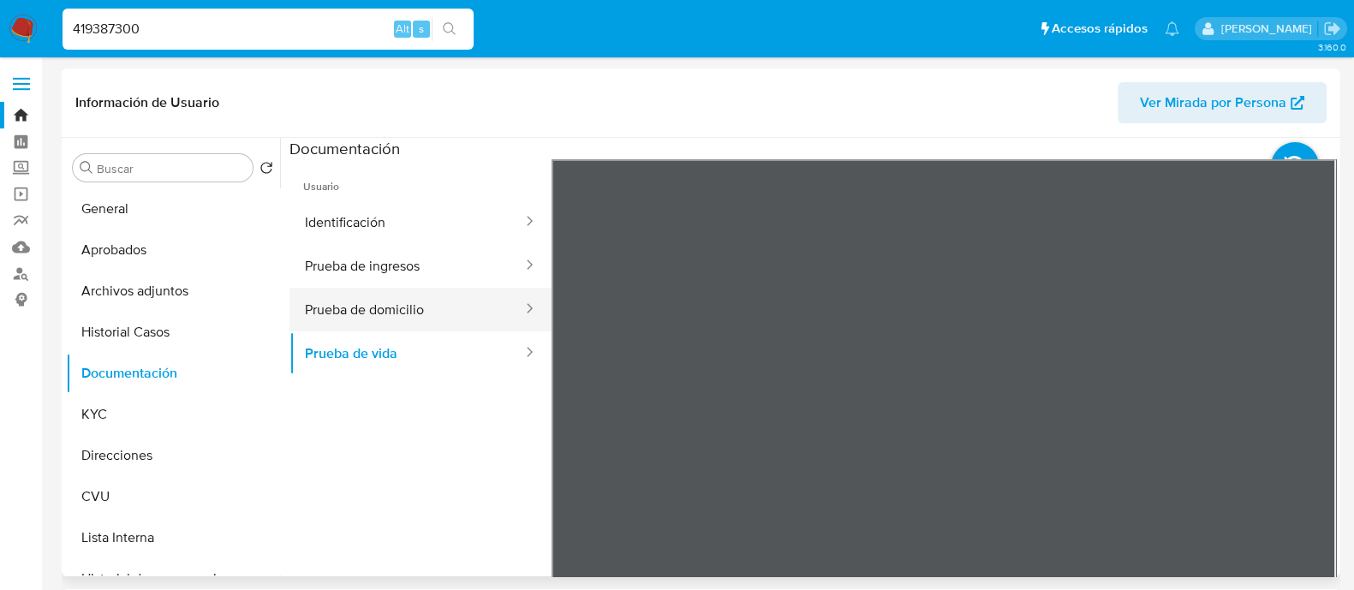
click at [450, 316] on button "Prueba de domicilio" at bounding box center [407, 310] width 235 height 44
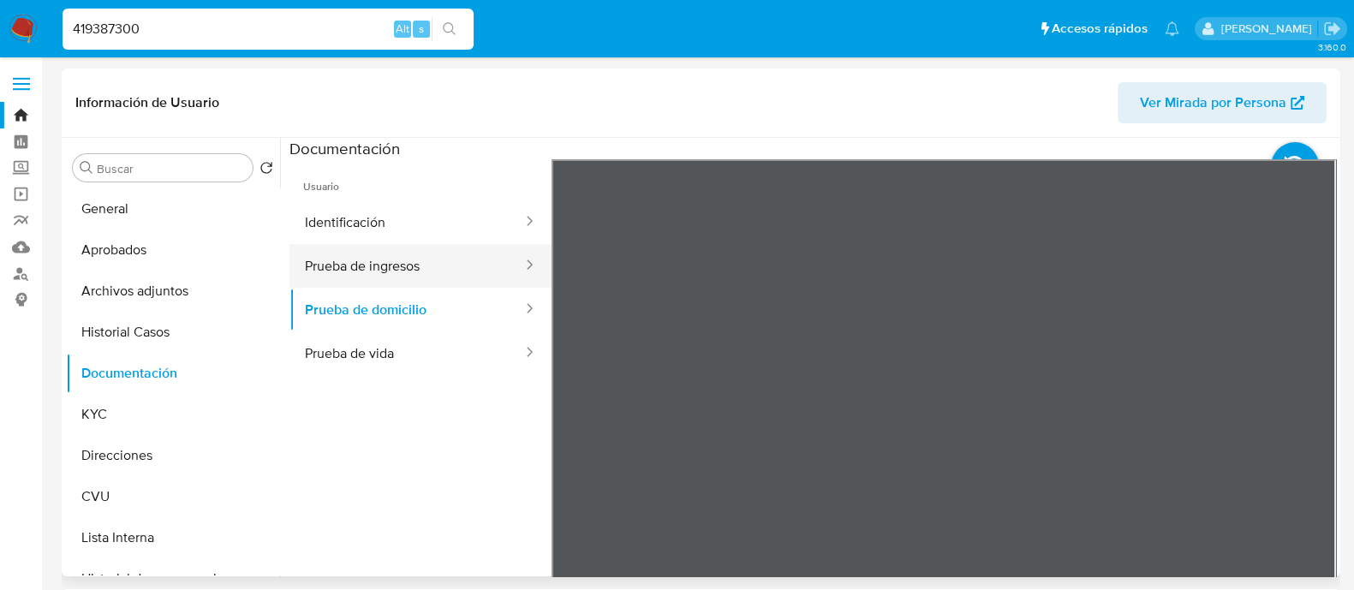
click at [440, 271] on button "Prueba de ingresos" at bounding box center [407, 266] width 235 height 44
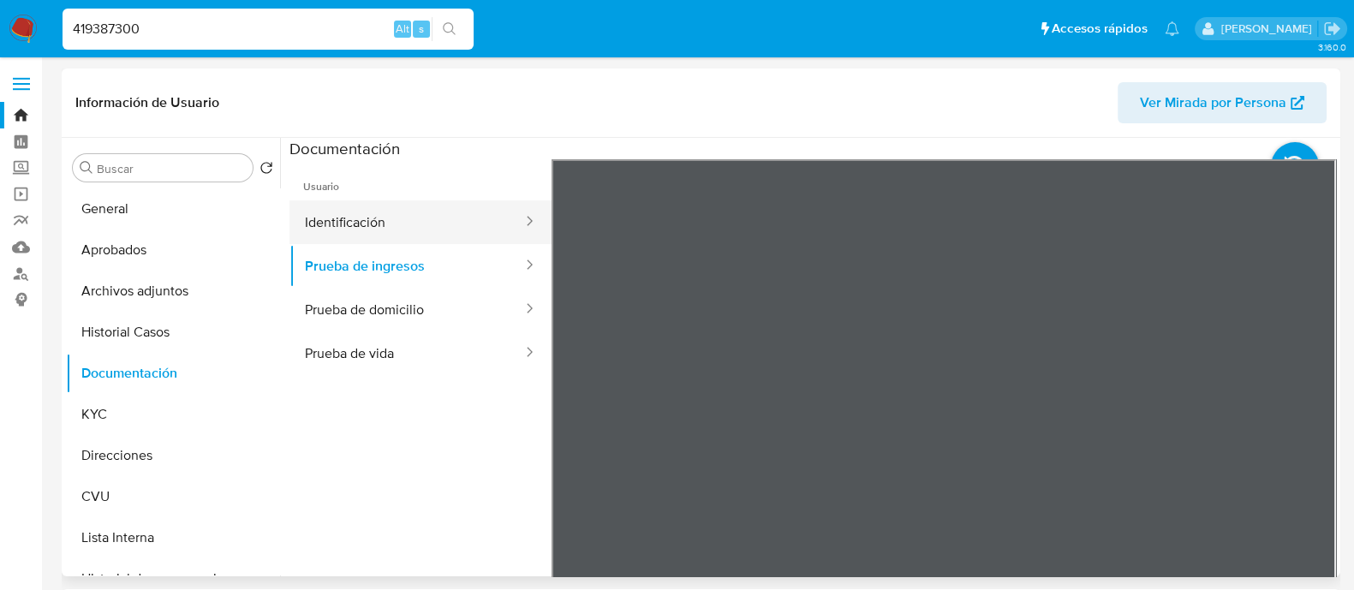
click at [454, 225] on button "Identificación" at bounding box center [407, 222] width 235 height 44
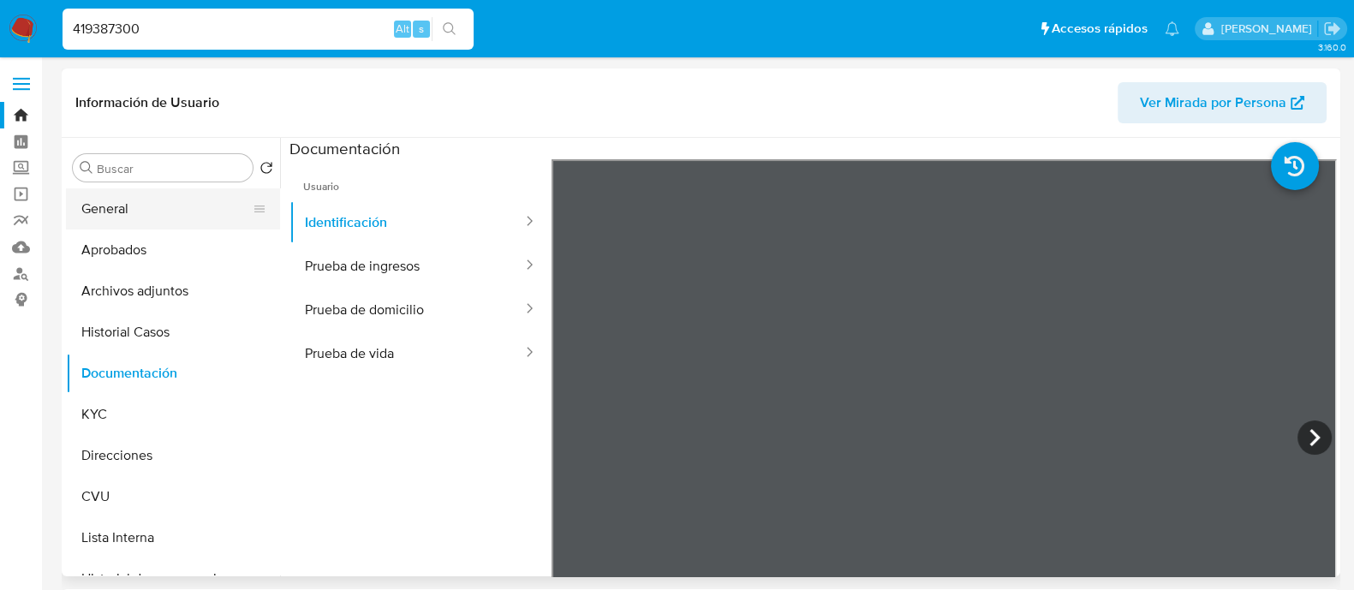
click at [160, 211] on button "General" at bounding box center [166, 208] width 200 height 41
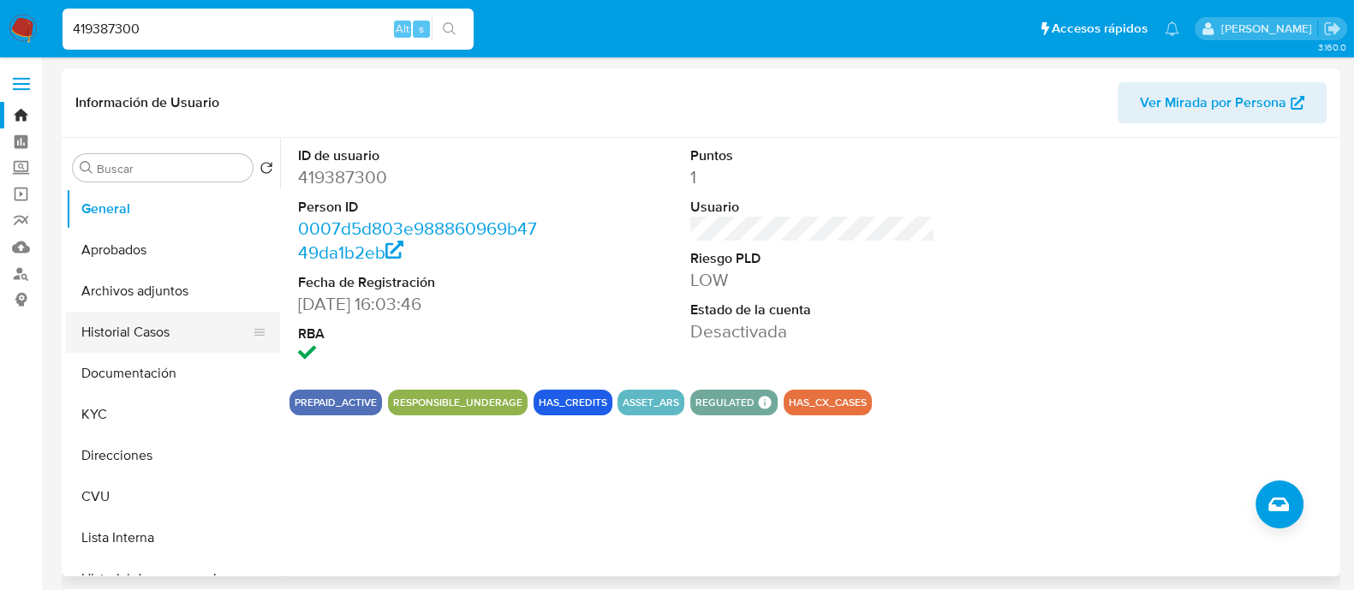
click at [128, 332] on button "Historial Casos" at bounding box center [166, 332] width 200 height 41
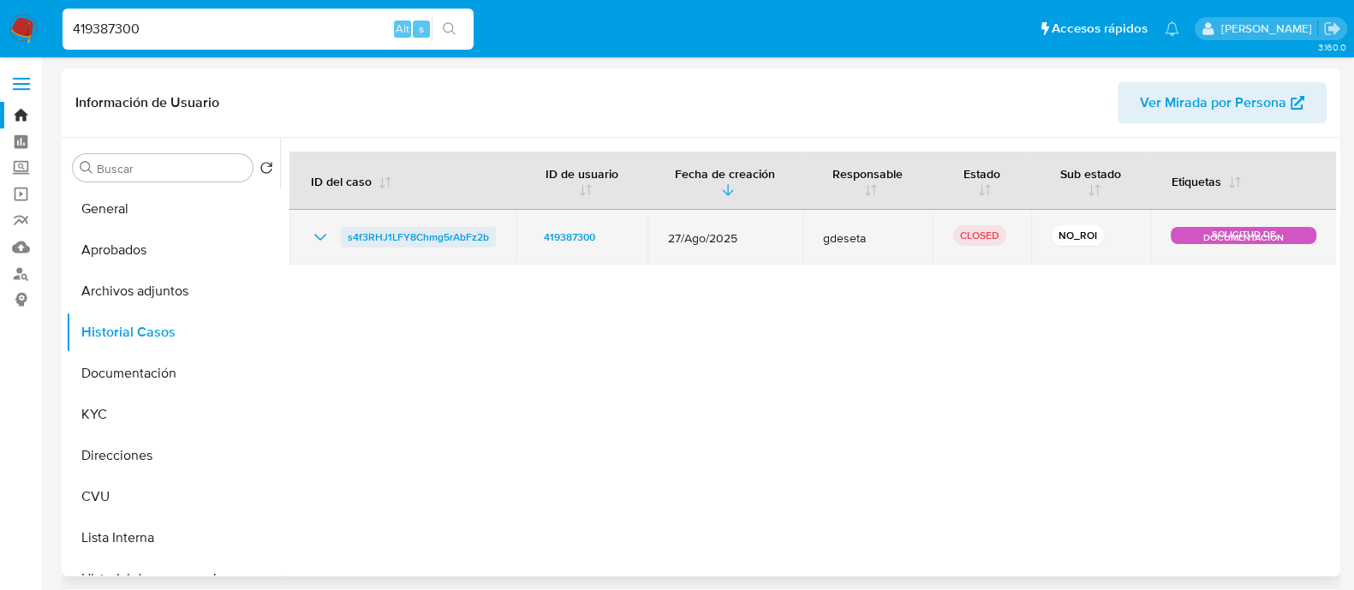
click at [430, 236] on span "s4f3RHJ1LFY8Chmg5rAbFz2b" at bounding box center [418, 237] width 141 height 21
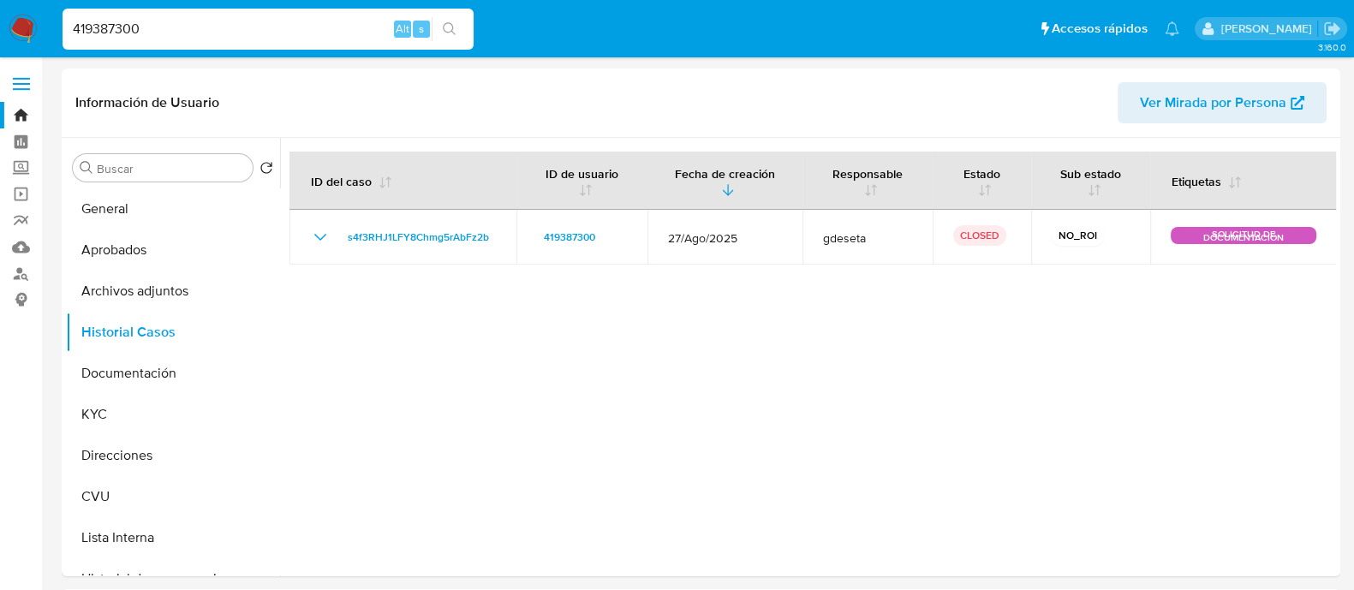
click at [214, 29] on input "419387300" at bounding box center [268, 29] width 411 height 22
paste input "55147848"
type input "455147848"
click at [453, 27] on icon "search-icon" at bounding box center [449, 28] width 13 height 13
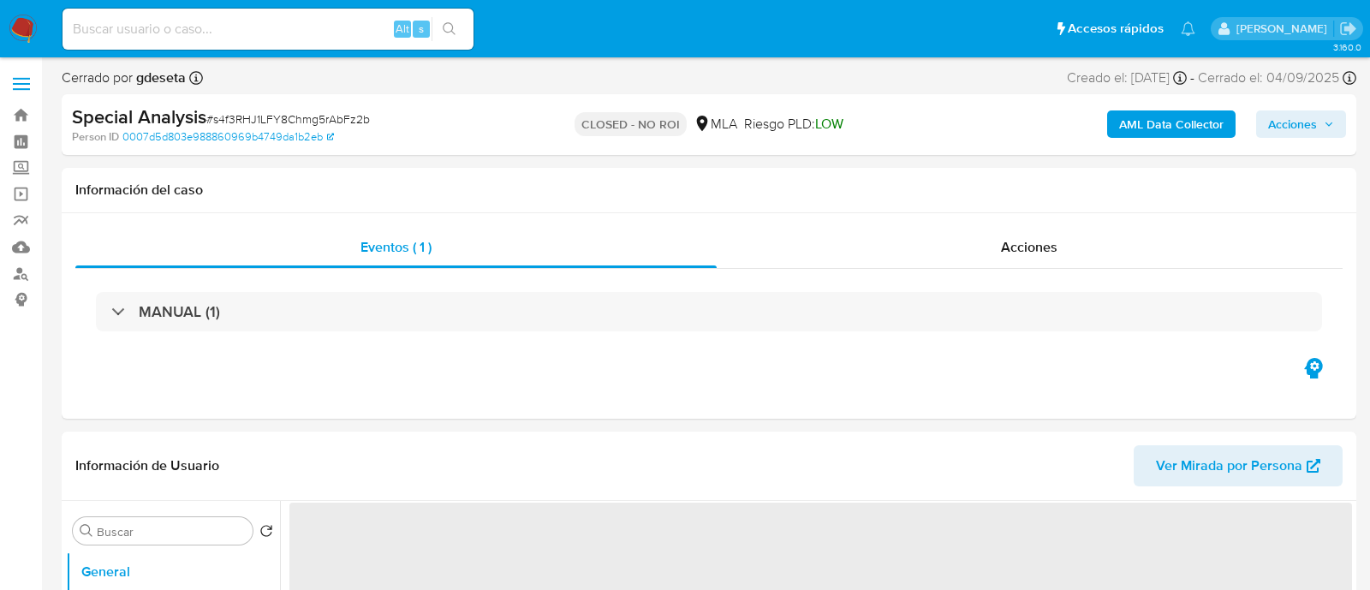
select select "10"
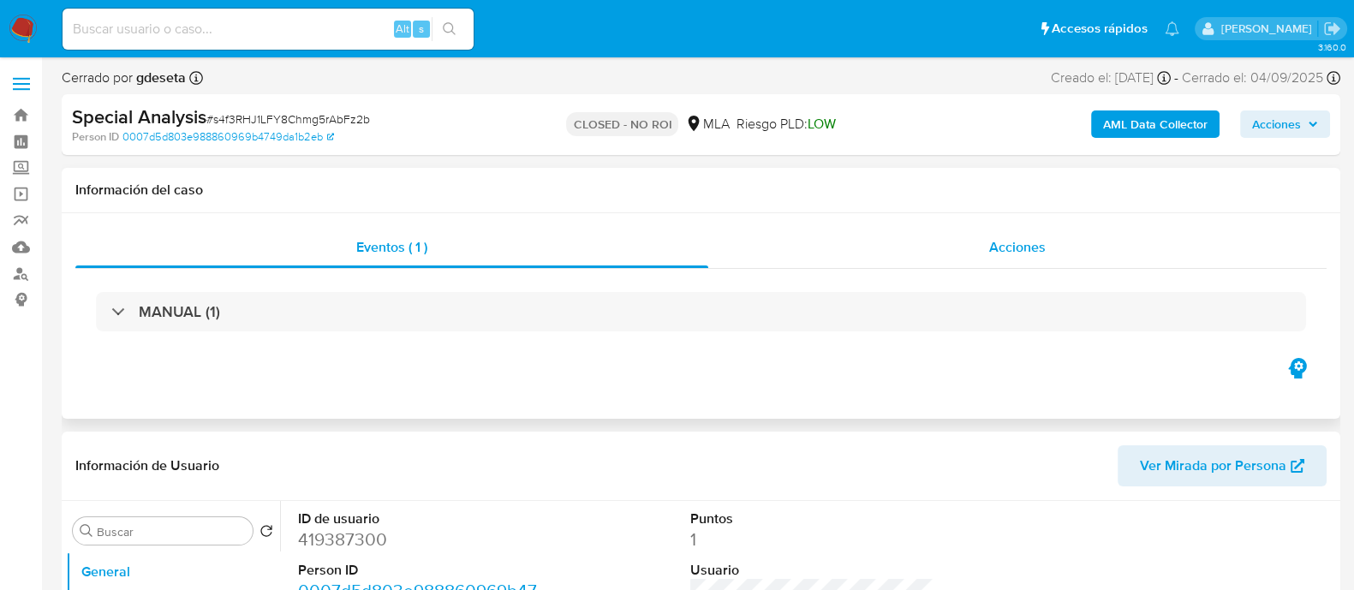
click at [1007, 239] on span "Acciones" at bounding box center [1017, 247] width 57 height 20
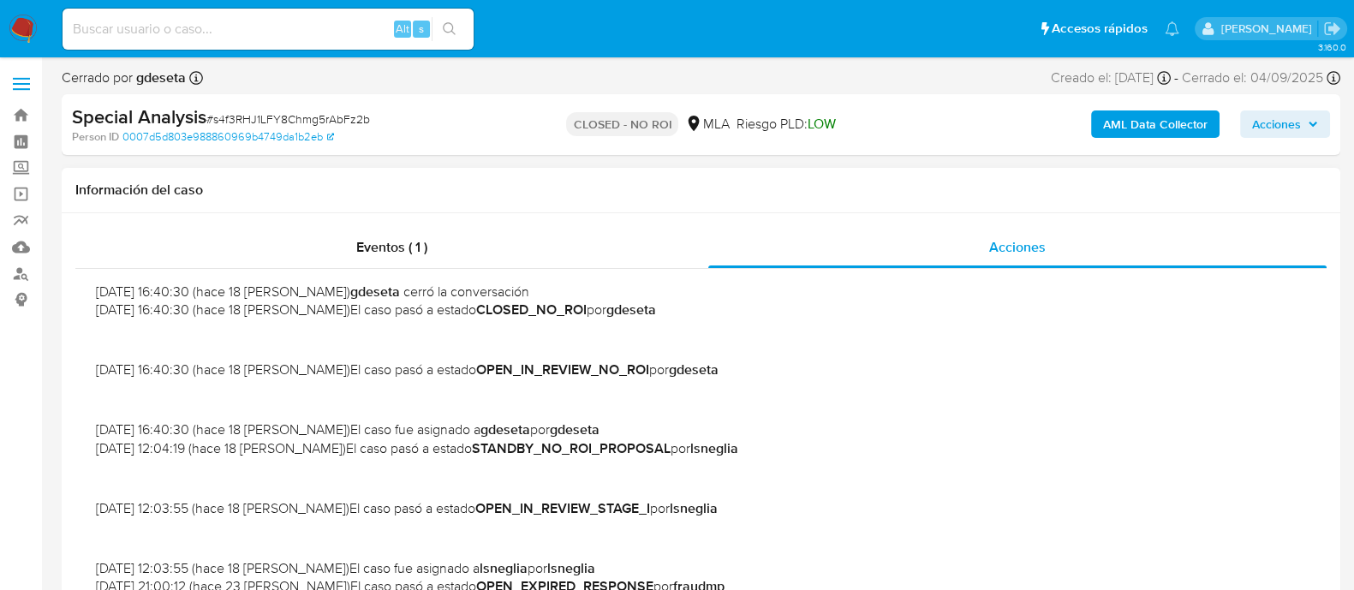
scroll to position [942, 0]
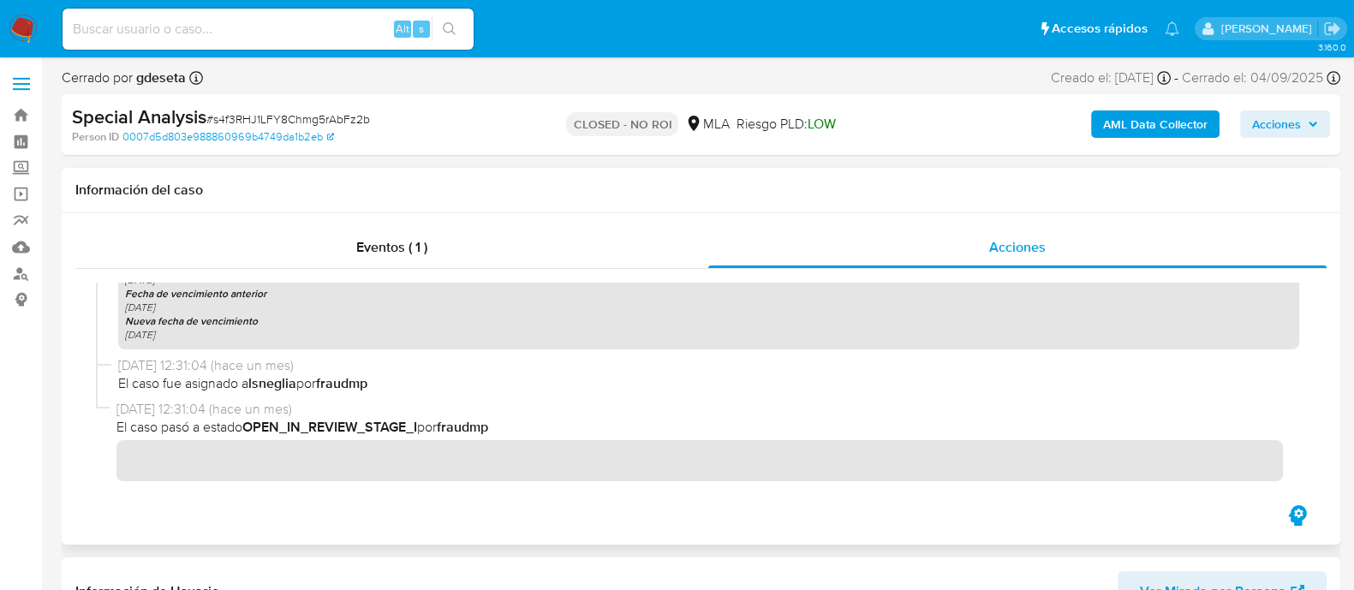
click at [393, 271] on div at bounding box center [700, 385] width 1251 height 233
click at [394, 247] on span "Eventos ( 1 )" at bounding box center [391, 247] width 71 height 20
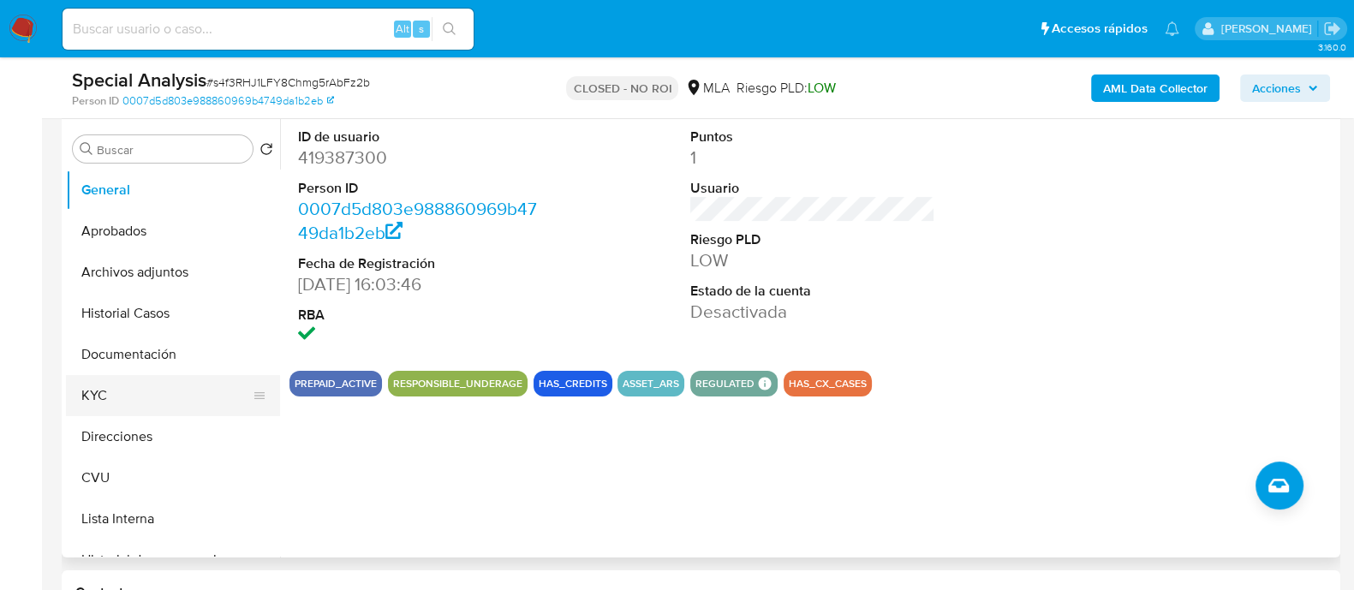
scroll to position [106, 0]
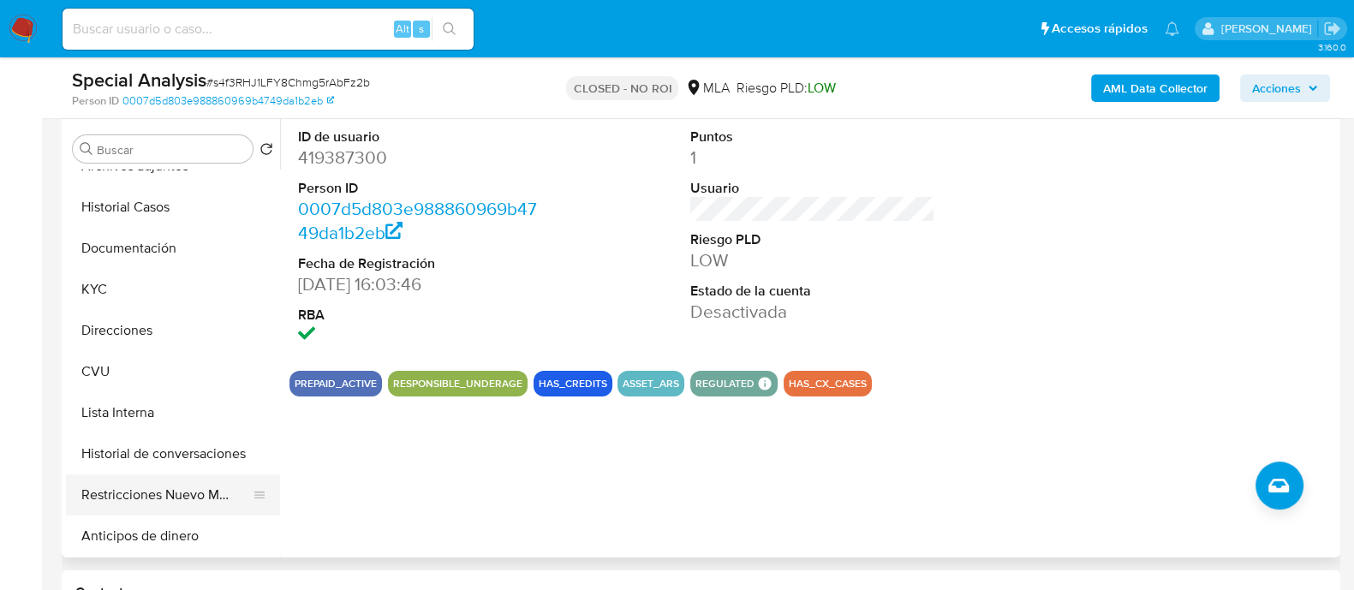
click at [134, 482] on button "Restricciones Nuevo Mundo" at bounding box center [166, 495] width 200 height 41
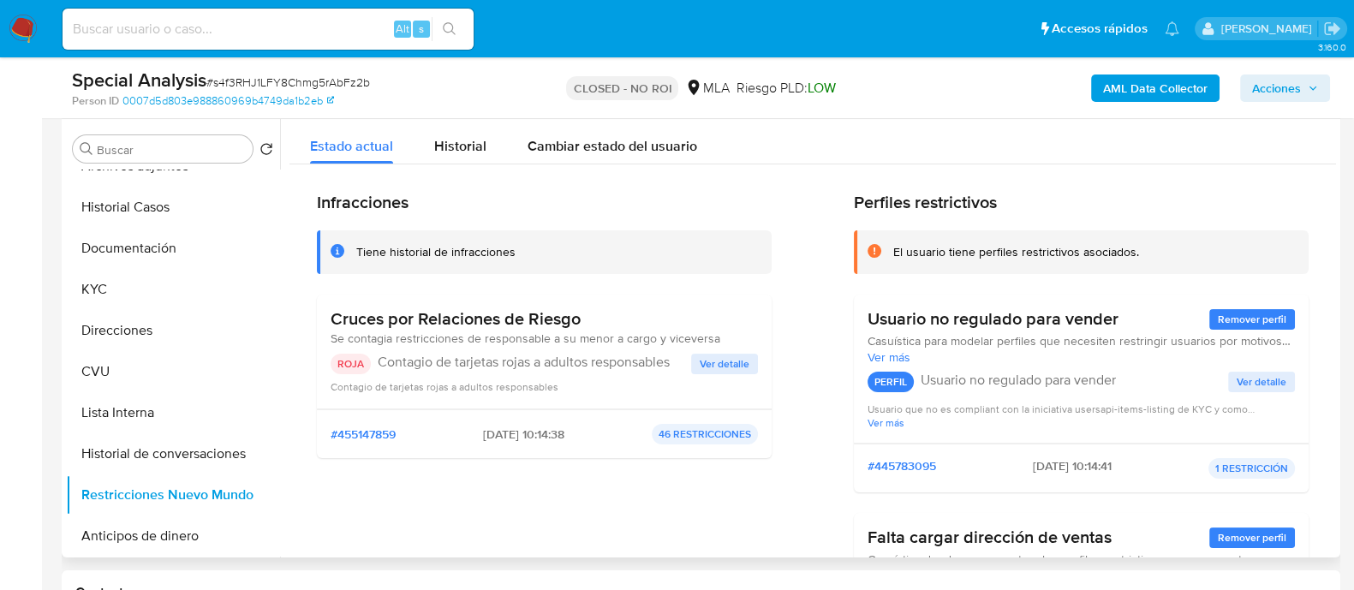
click at [737, 372] on span "Ver detalle" at bounding box center [725, 363] width 50 height 17
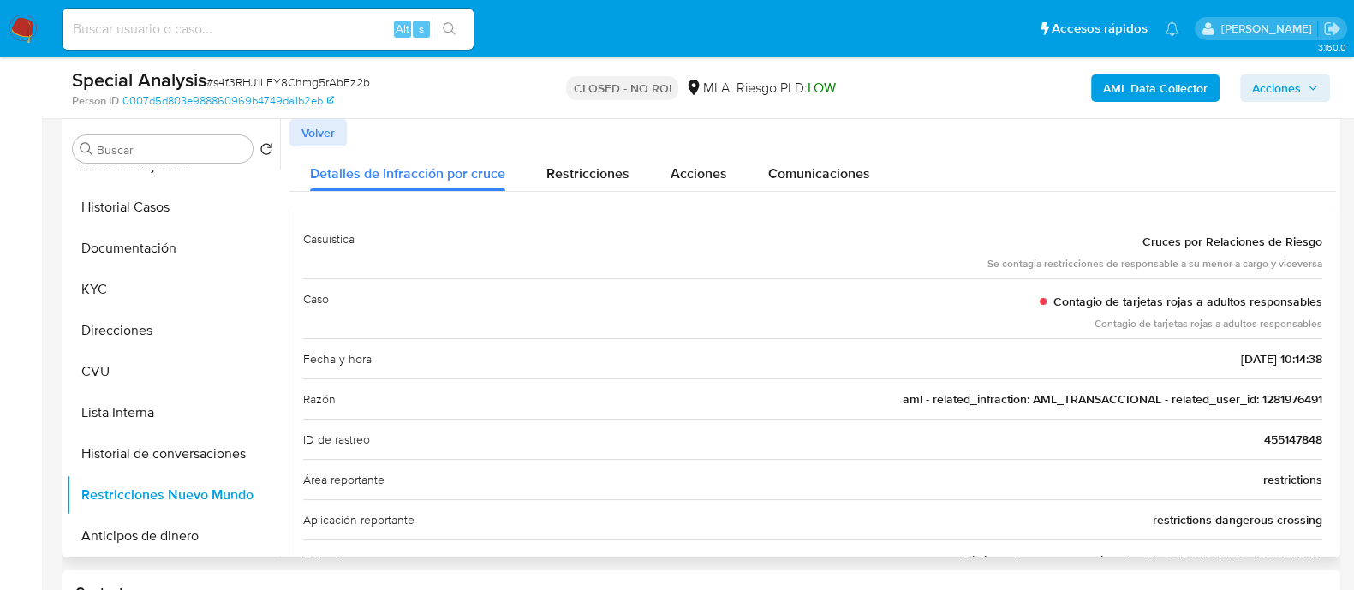
click at [1286, 434] on span "455147848" at bounding box center [1293, 439] width 58 height 17
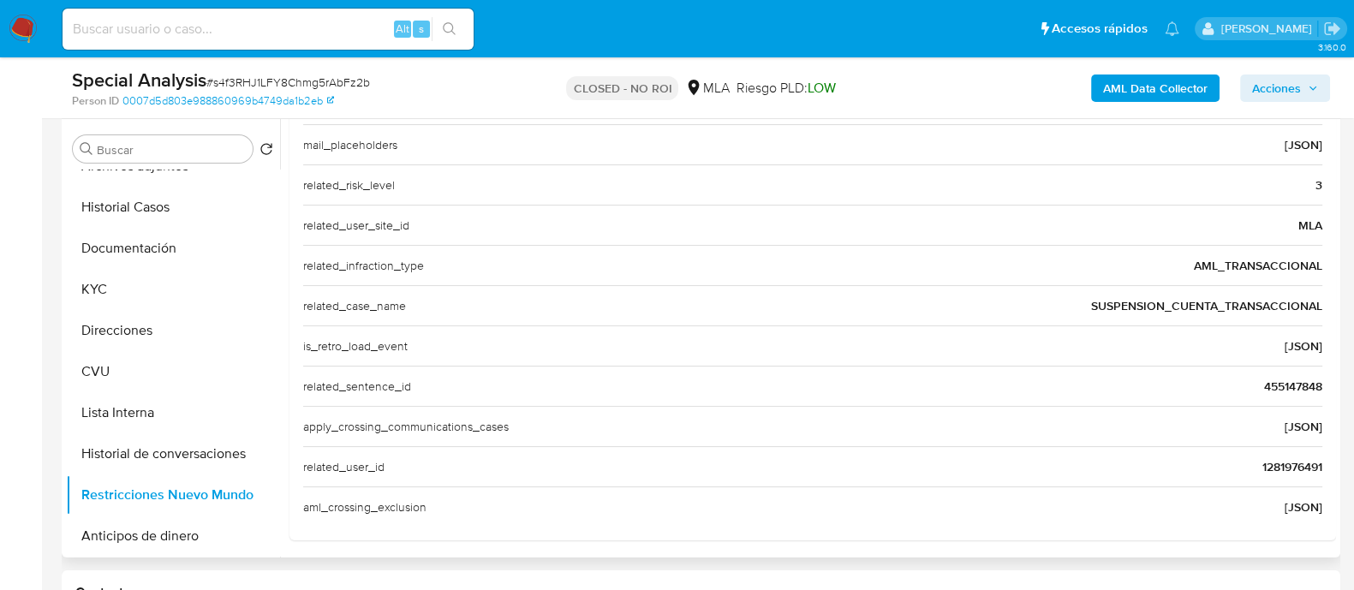
scroll to position [578, 0]
click at [218, 33] on input at bounding box center [268, 29] width 411 height 22
paste input "455147848"
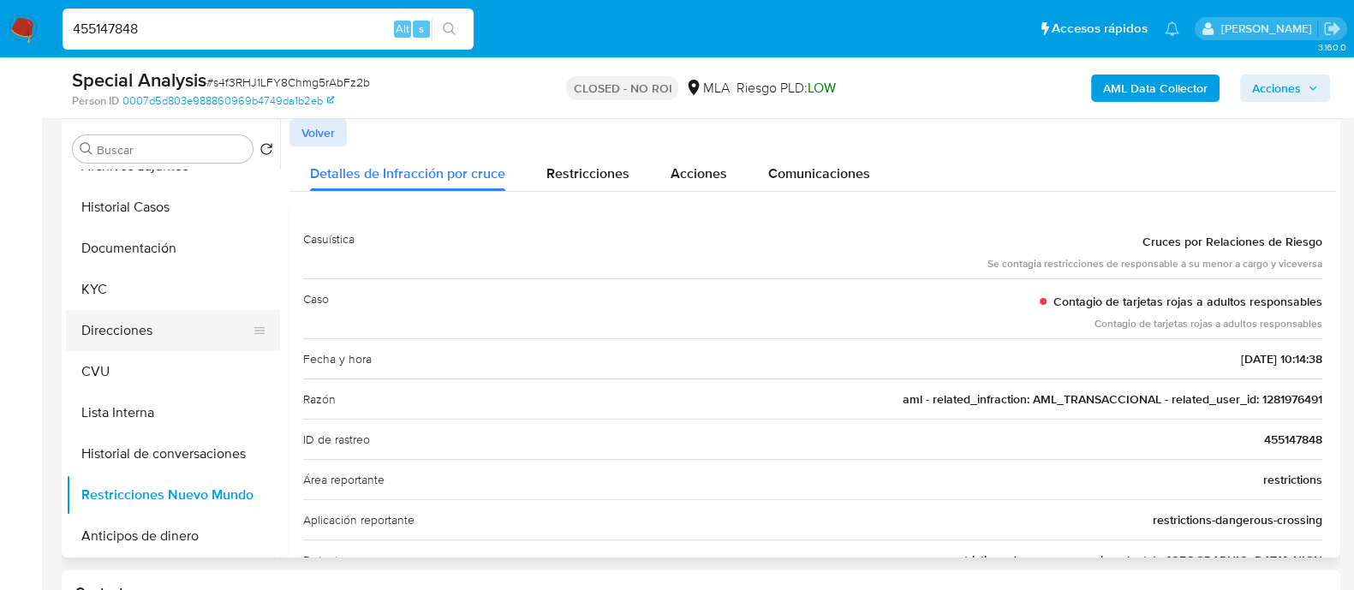
scroll to position [0, 0]
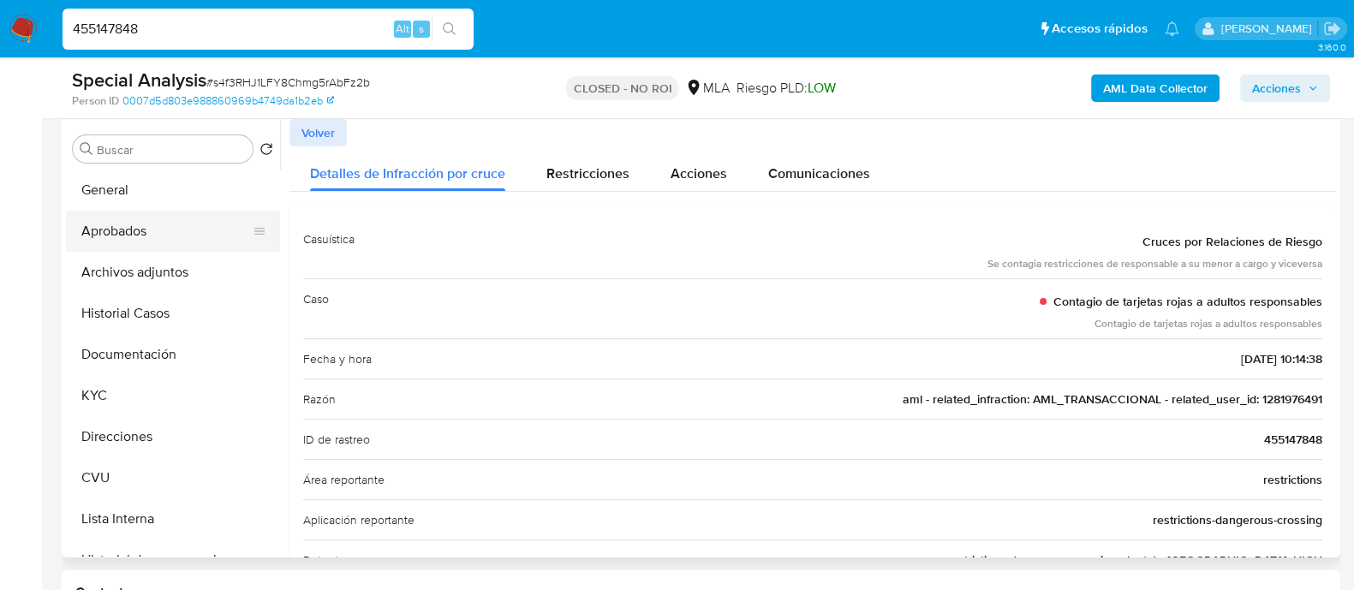
click at [160, 232] on button "Aprobados" at bounding box center [166, 231] width 200 height 41
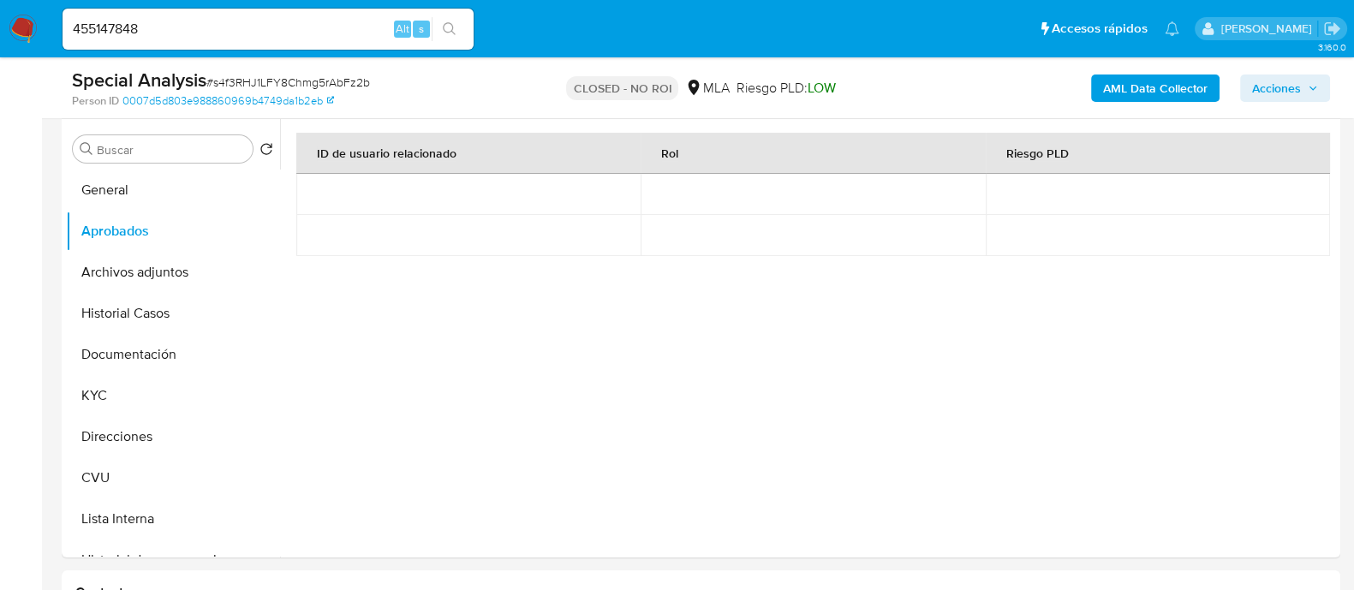
click at [227, 37] on input "455147848" at bounding box center [268, 29] width 411 height 22
paste input "179047574"
type input "179047574"
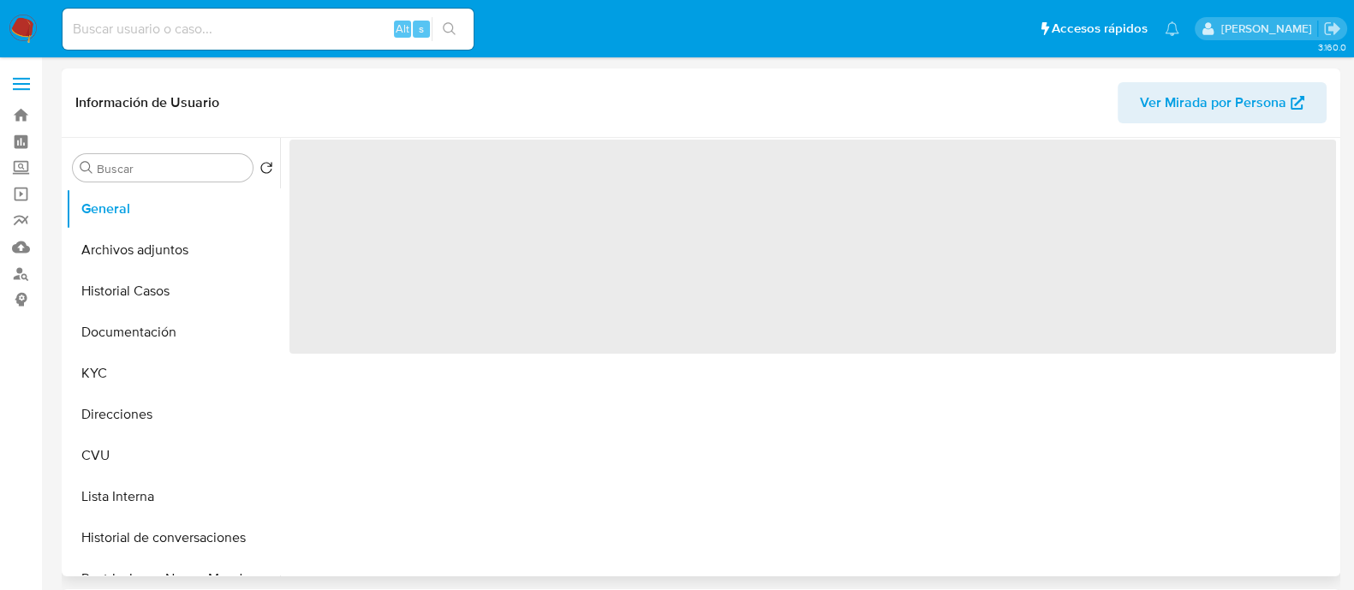
select select "10"
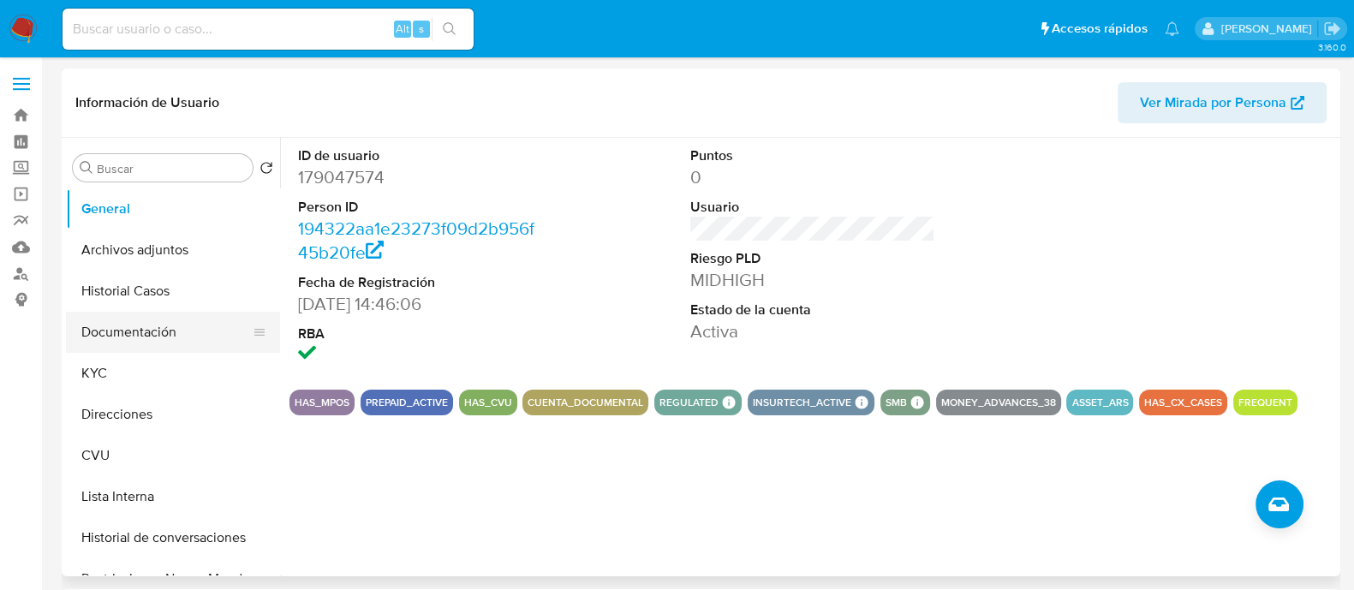
click at [142, 328] on button "Documentación" at bounding box center [166, 332] width 200 height 41
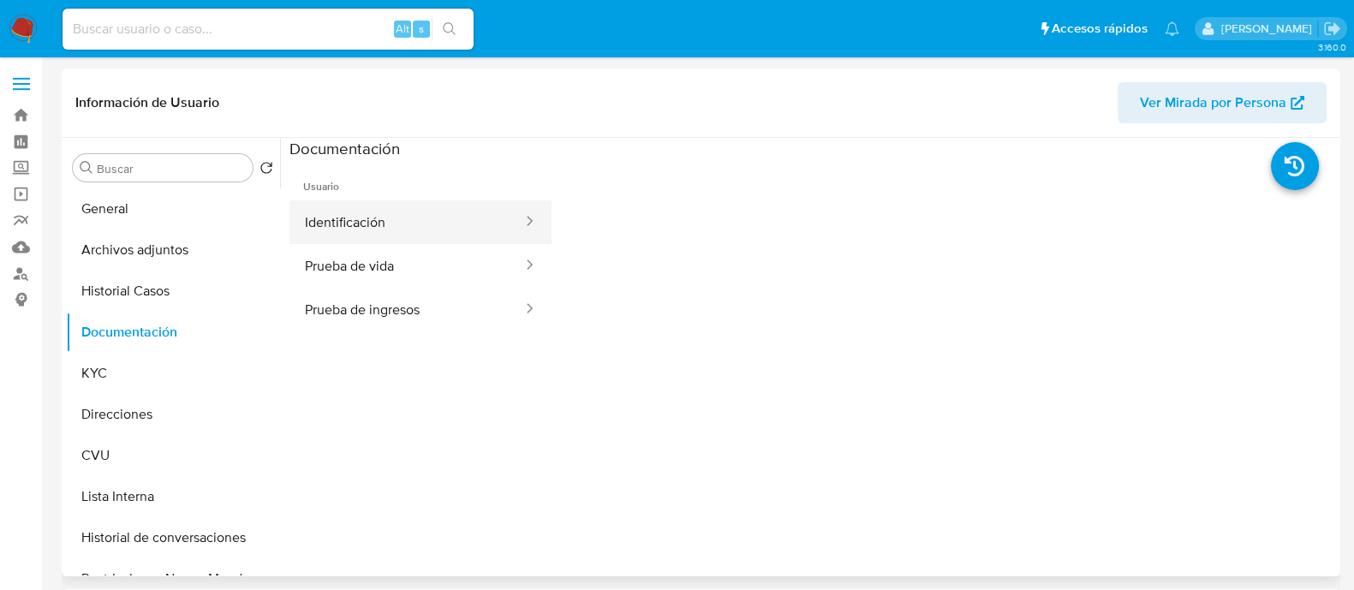
click at [386, 224] on button "Identificación" at bounding box center [407, 222] width 235 height 44
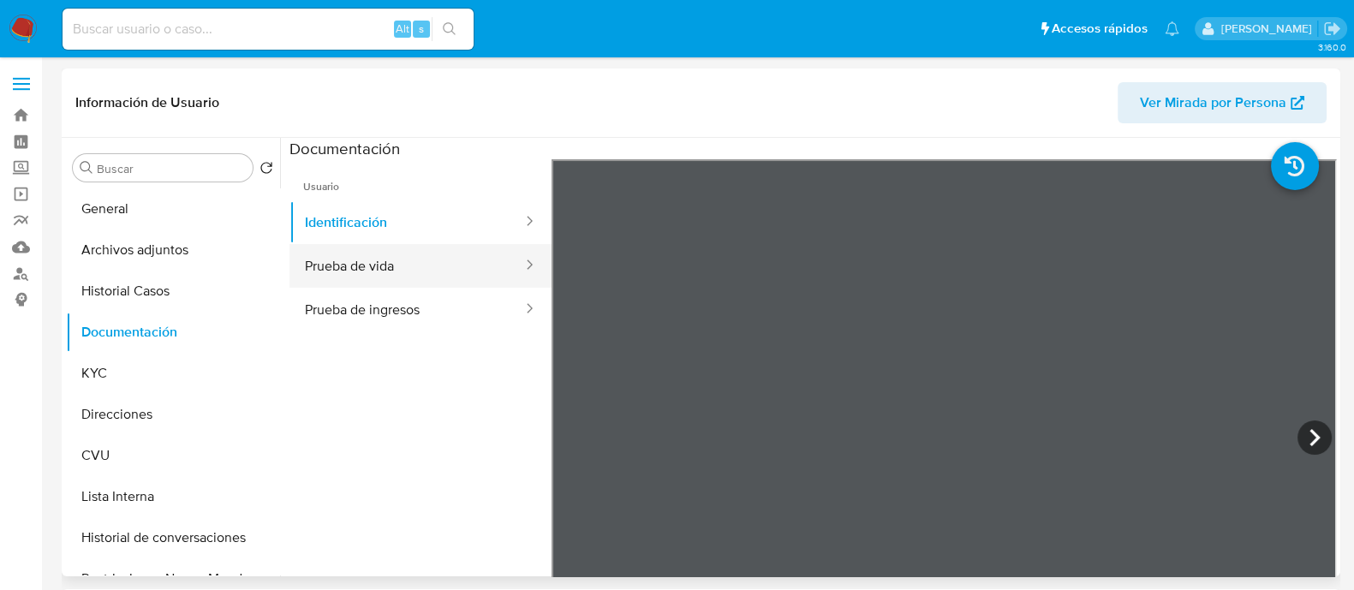
click at [371, 259] on button "Prueba de vida" at bounding box center [407, 266] width 235 height 44
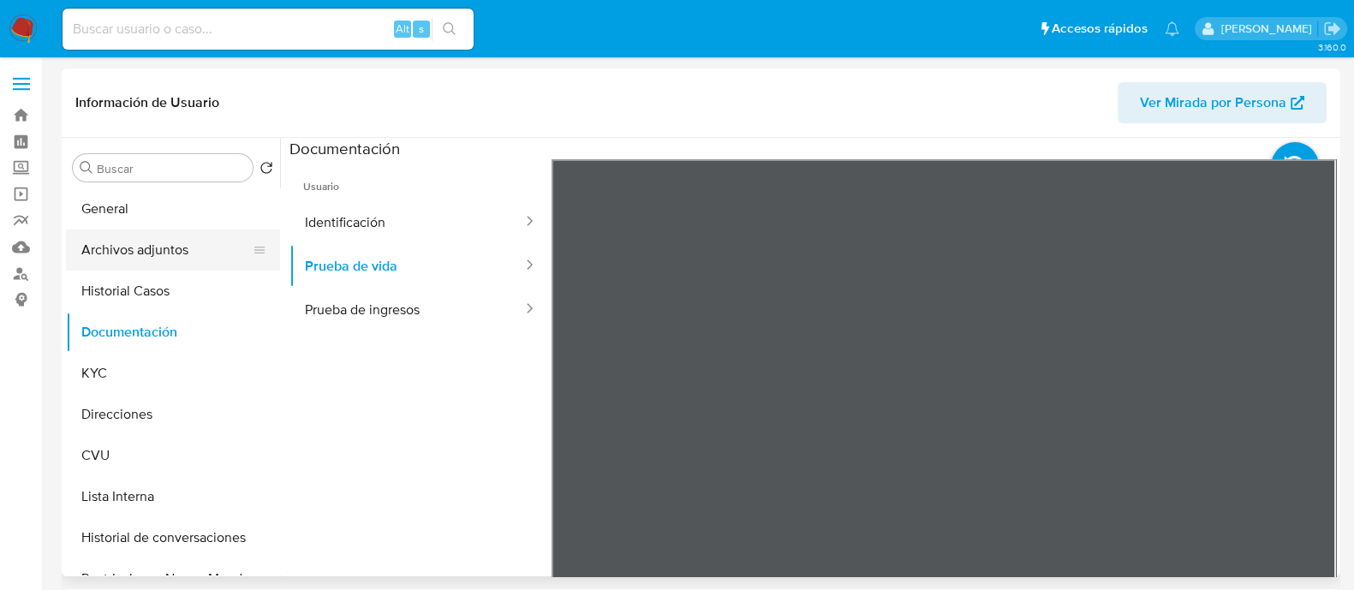
click at [188, 242] on button "Archivos adjuntos" at bounding box center [166, 250] width 200 height 41
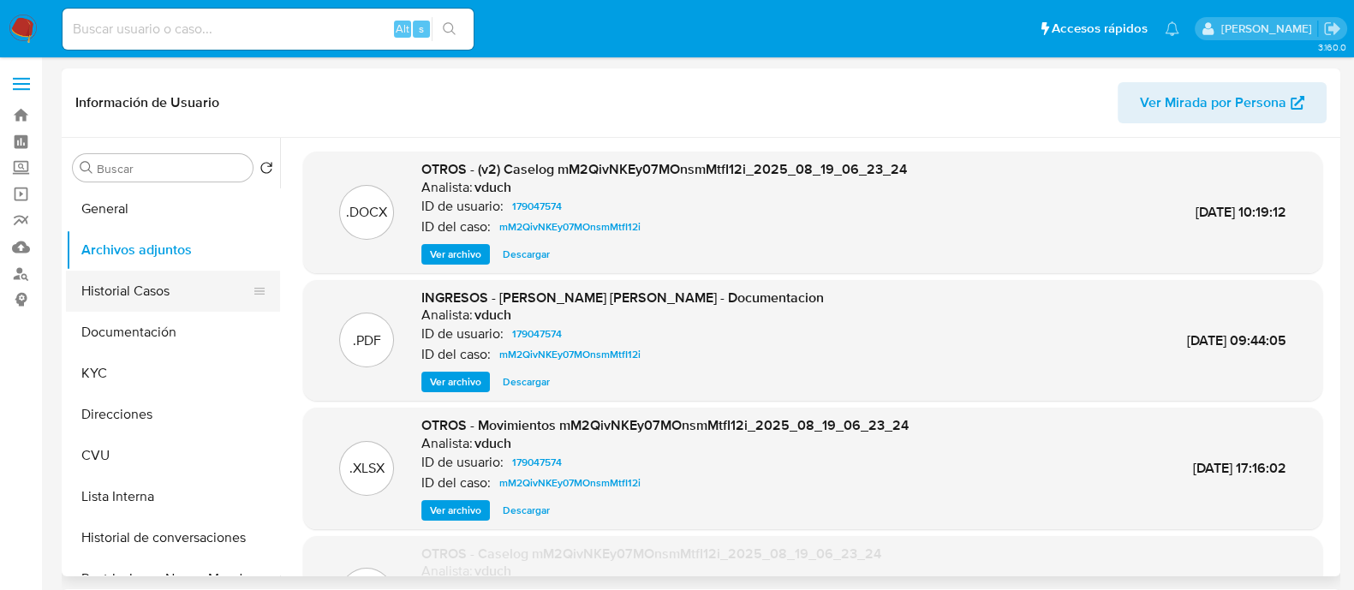
click at [179, 285] on button "Historial Casos" at bounding box center [166, 291] width 200 height 41
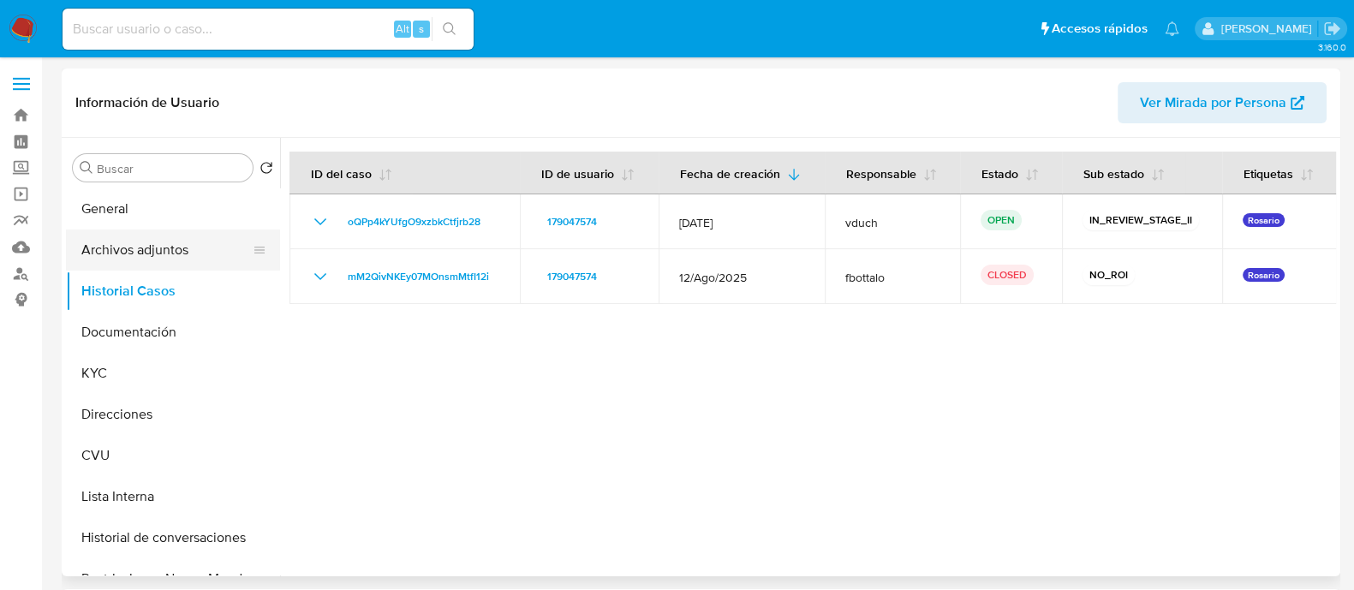
click at [142, 245] on button "Archivos adjuntos" at bounding box center [166, 250] width 200 height 41
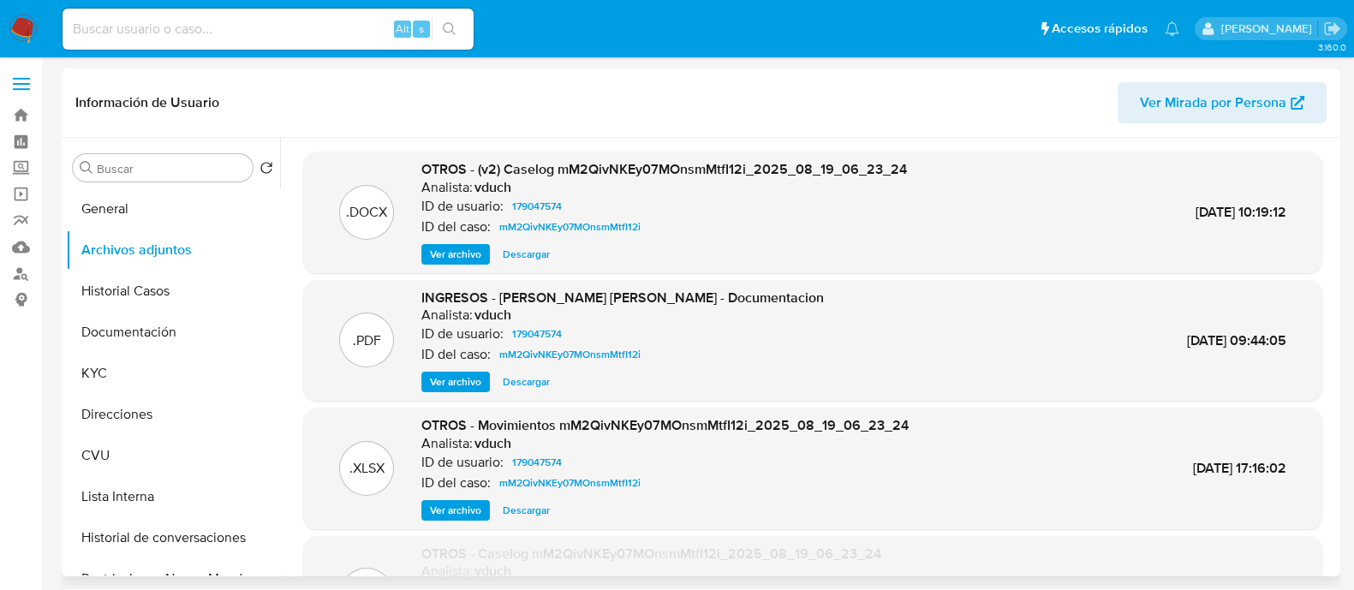
click at [467, 379] on span "Ver archivo" at bounding box center [455, 381] width 51 height 17
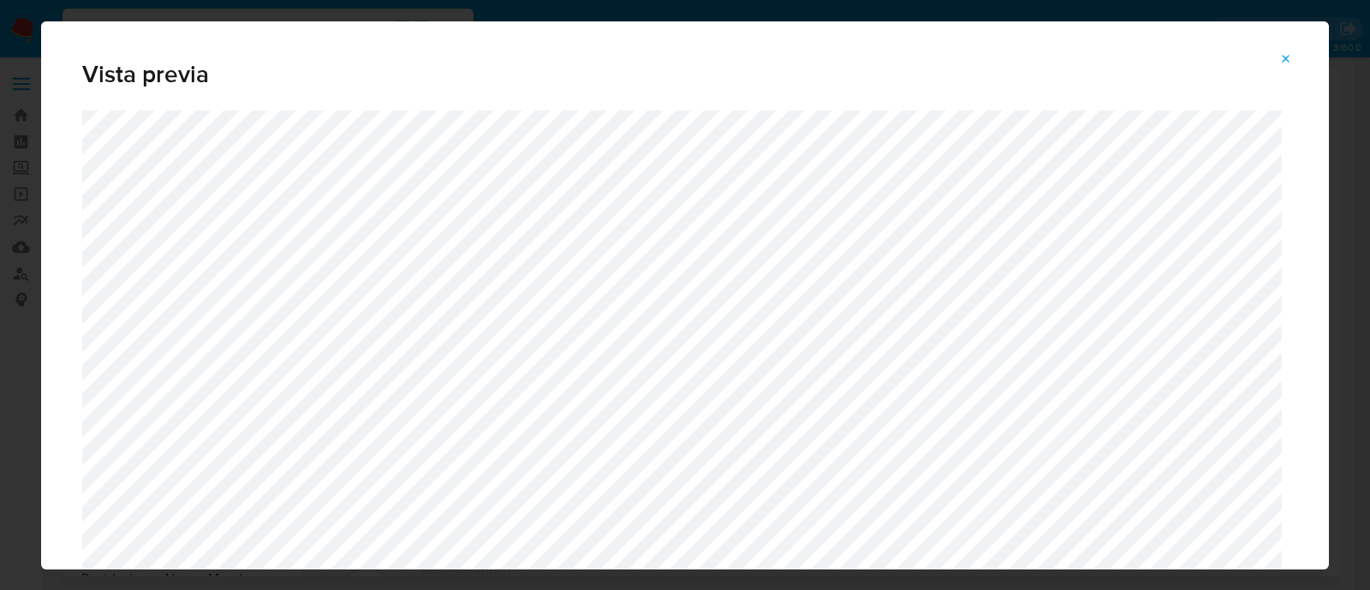
click at [1282, 62] on icon "Attachment preview" at bounding box center [1287, 59] width 14 height 14
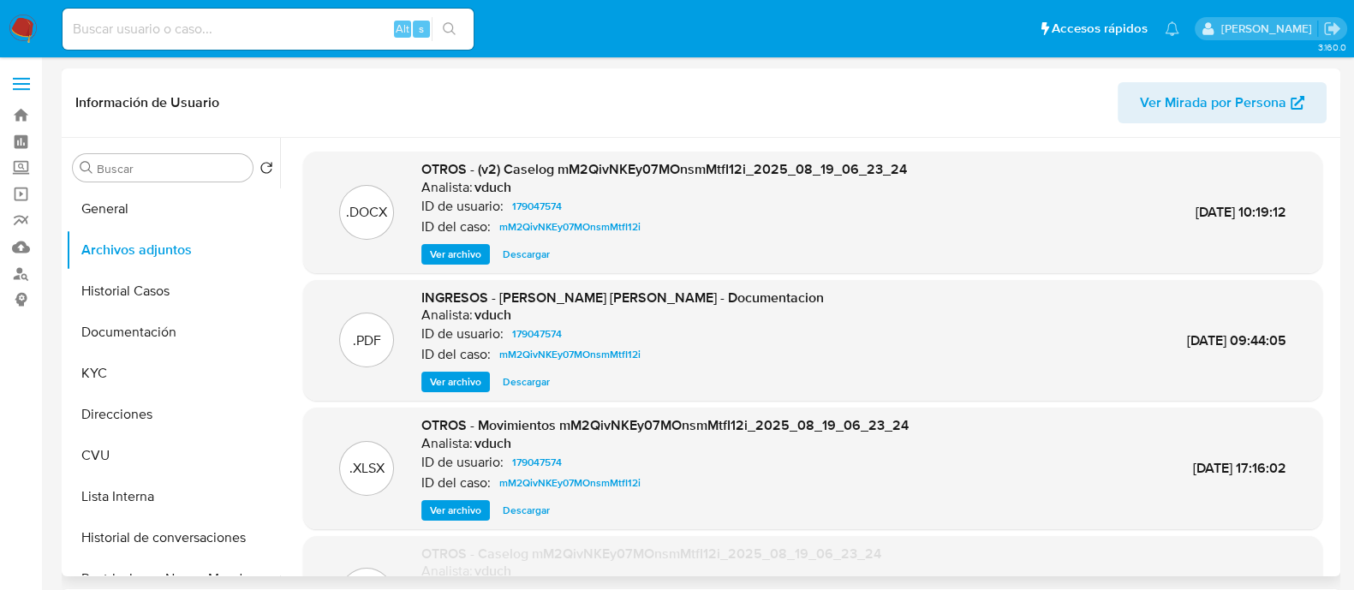
scroll to position [141, 0]
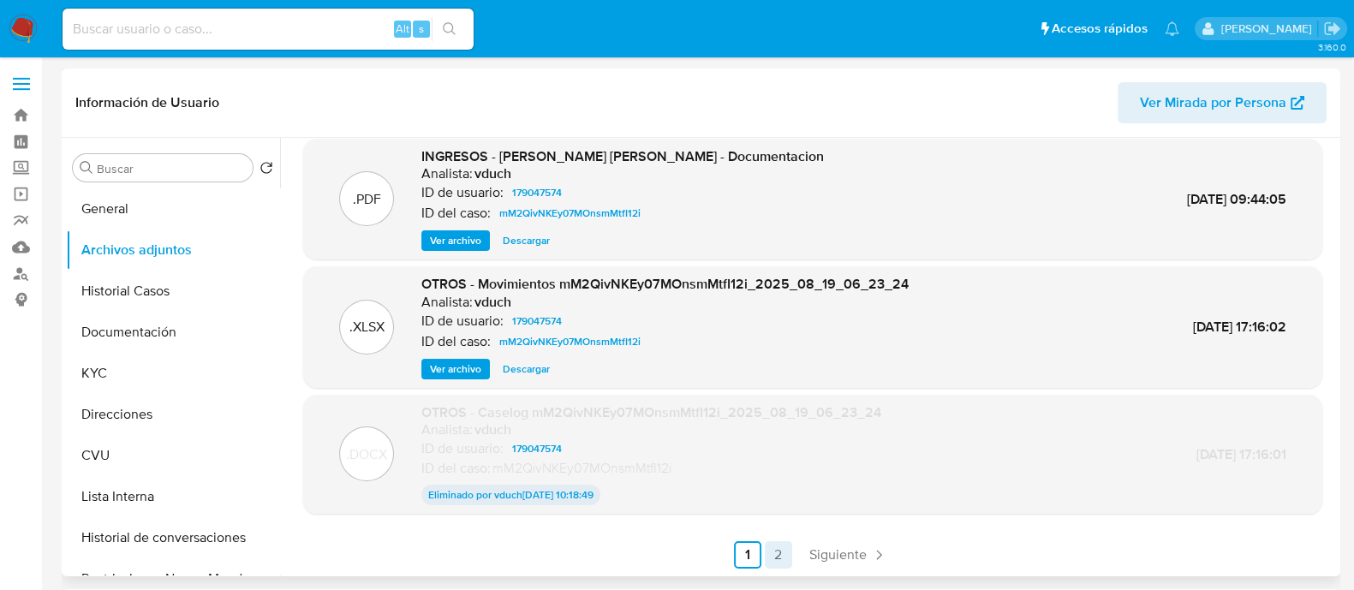
click at [775, 553] on link "2" at bounding box center [778, 554] width 27 height 27
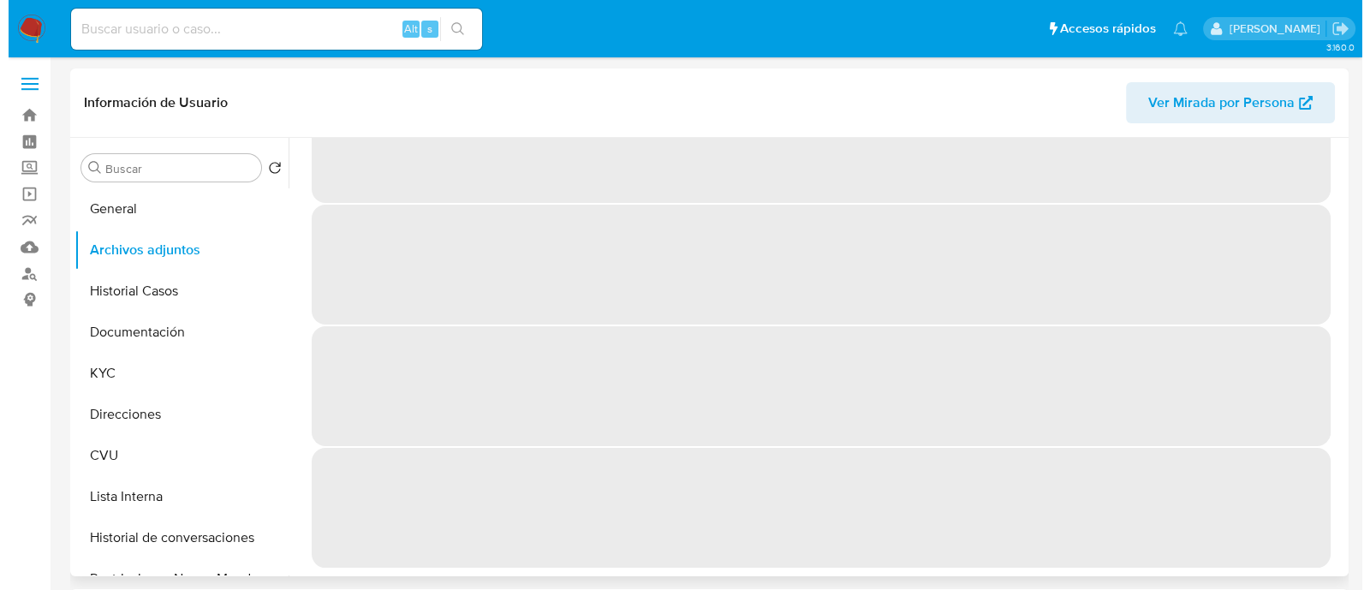
scroll to position [0, 0]
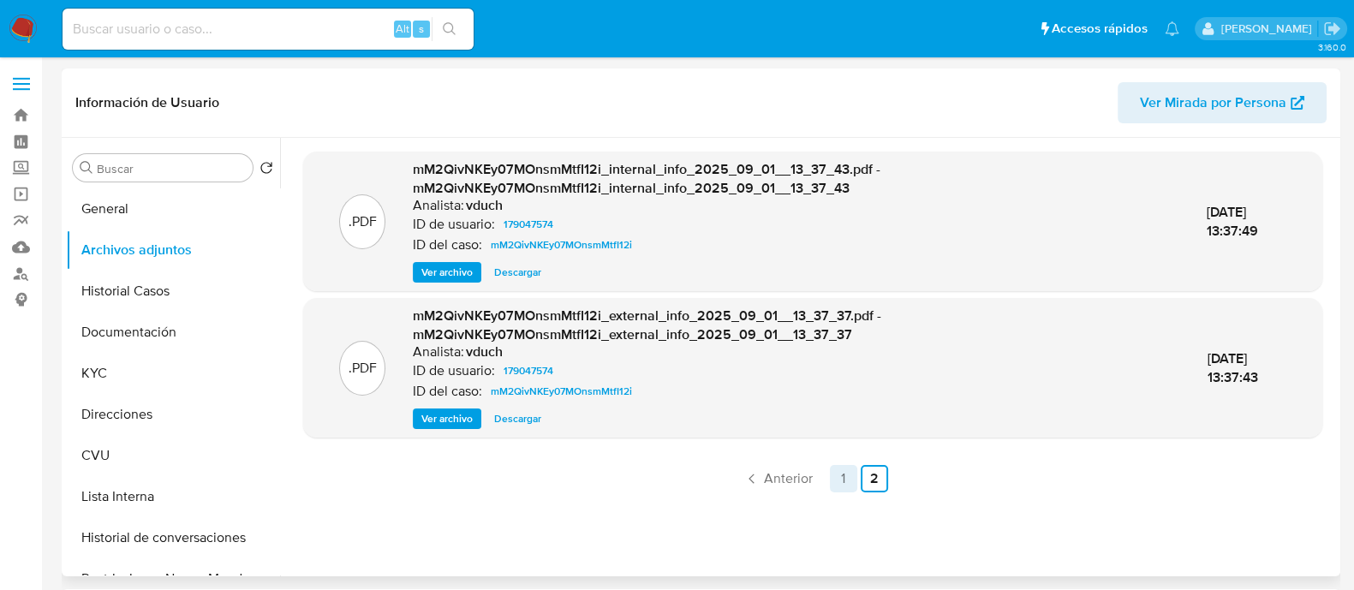
click at [833, 476] on link "1" at bounding box center [843, 478] width 27 height 27
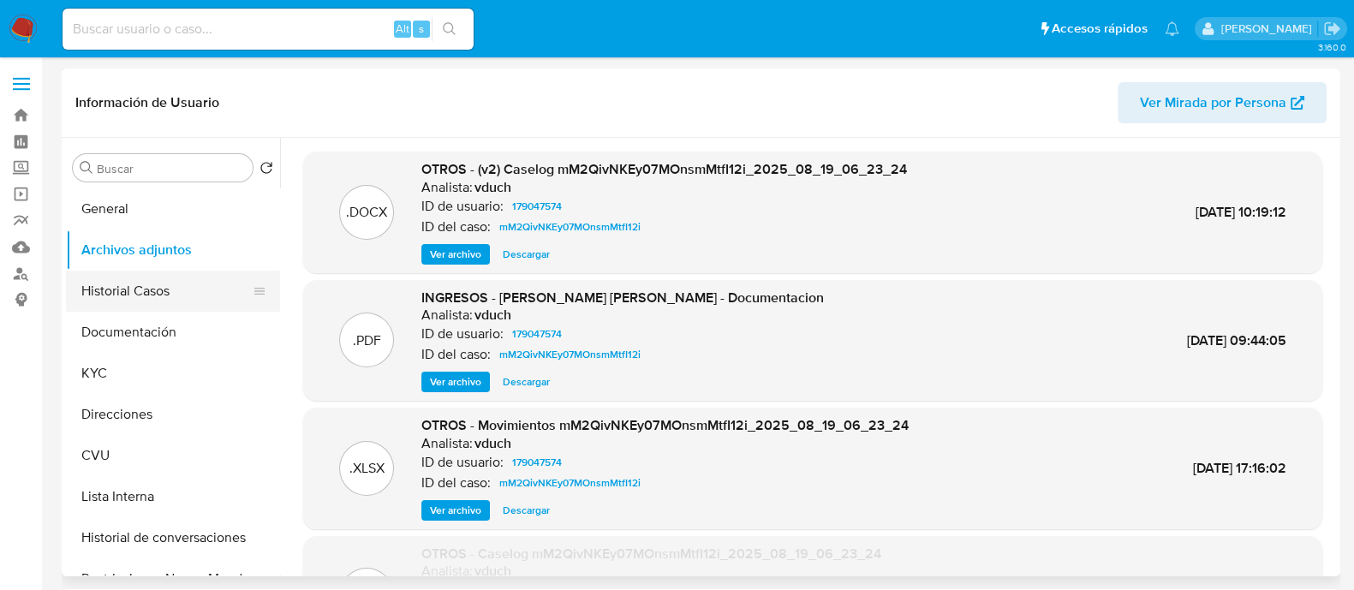
click at [149, 304] on button "Historial Casos" at bounding box center [166, 291] width 200 height 41
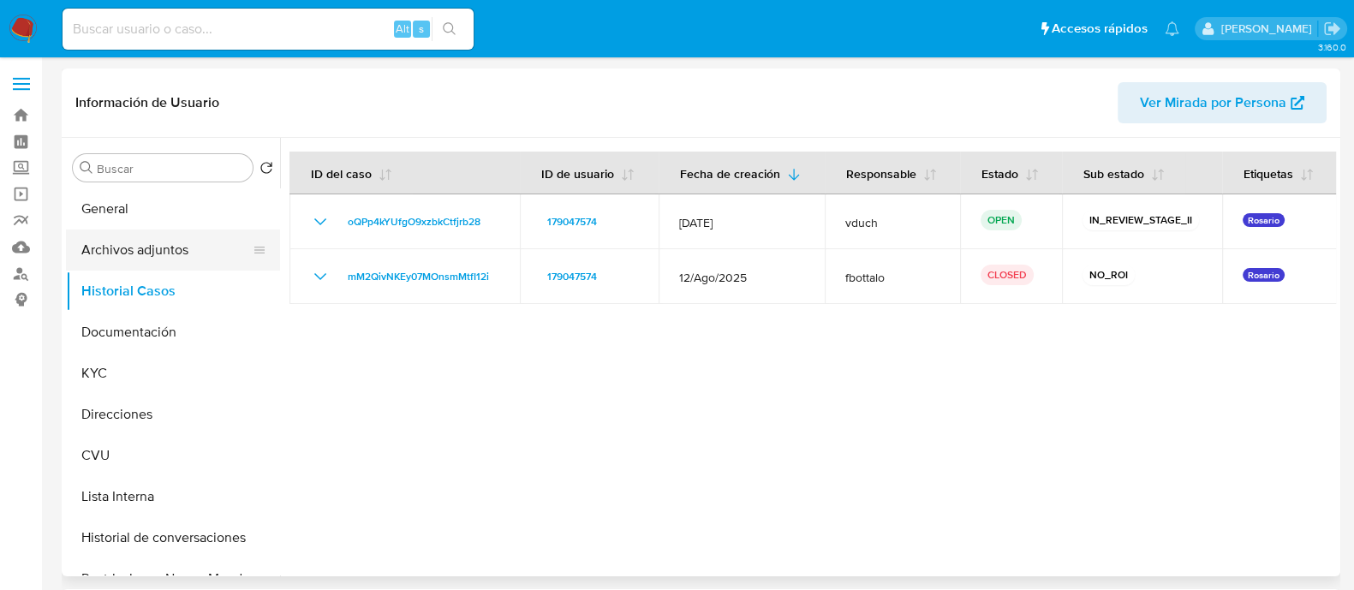
click at [155, 249] on button "Archivos adjuntos" at bounding box center [166, 250] width 200 height 41
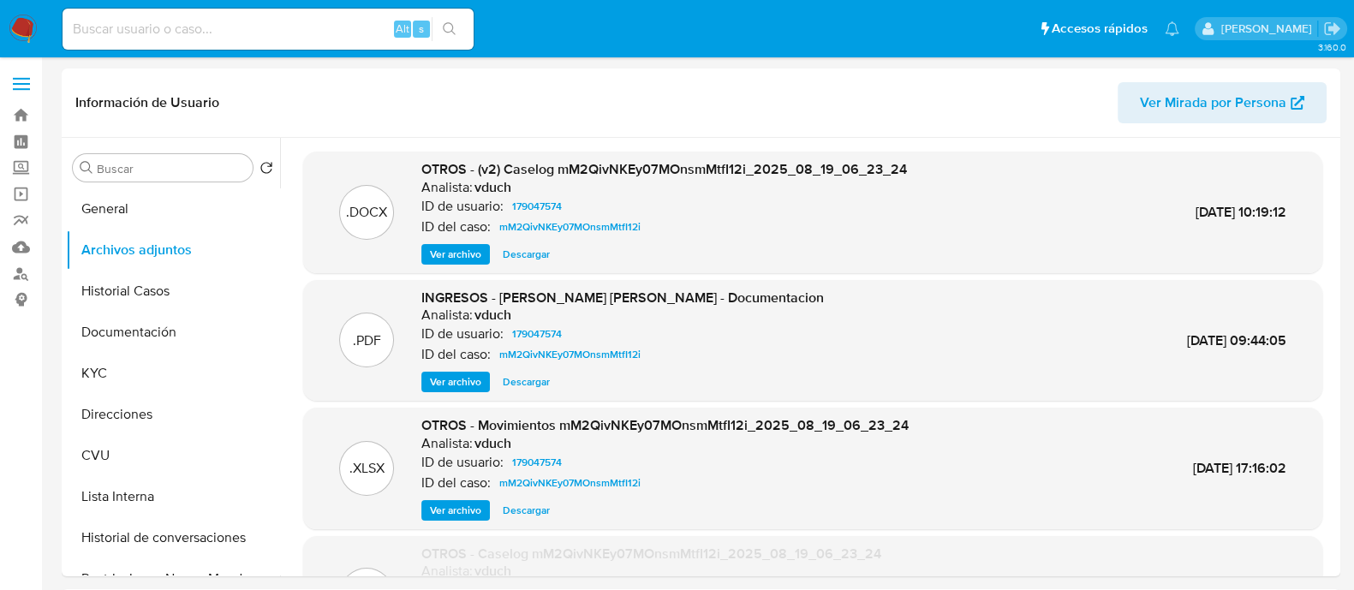
click at [453, 250] on span "Ver archivo" at bounding box center [455, 254] width 51 height 17
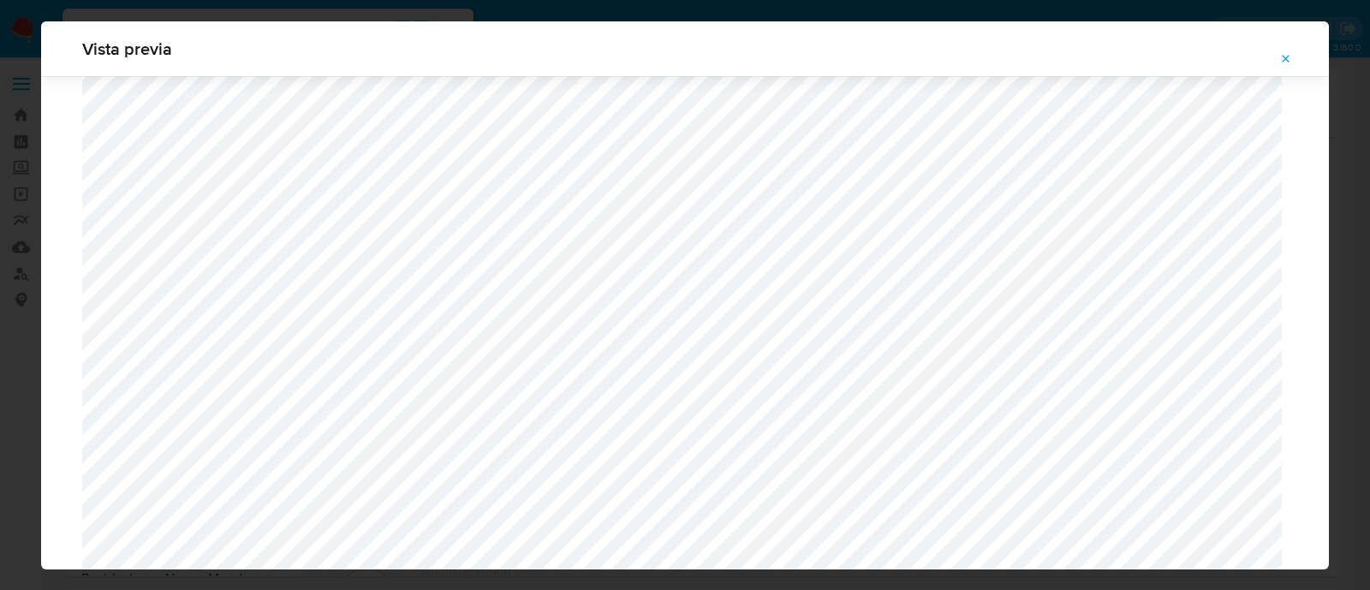
scroll to position [1678, 0]
click at [1284, 57] on icon "Attachment preview" at bounding box center [1287, 59] width 14 height 14
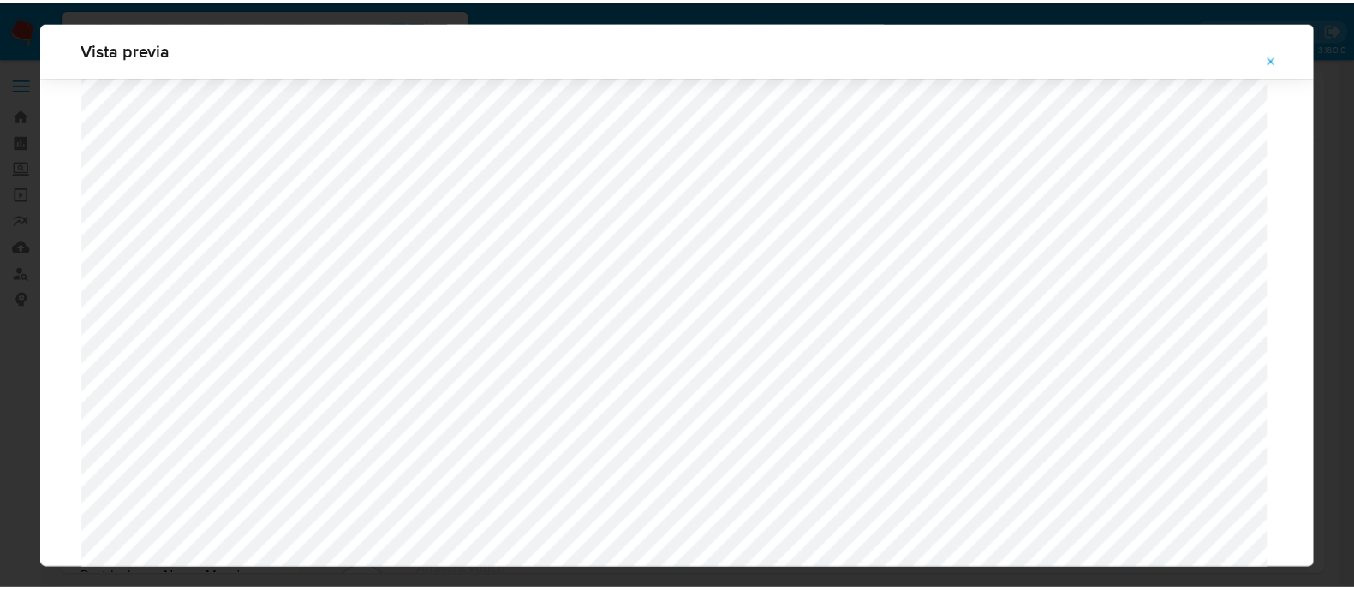
scroll to position [55, 0]
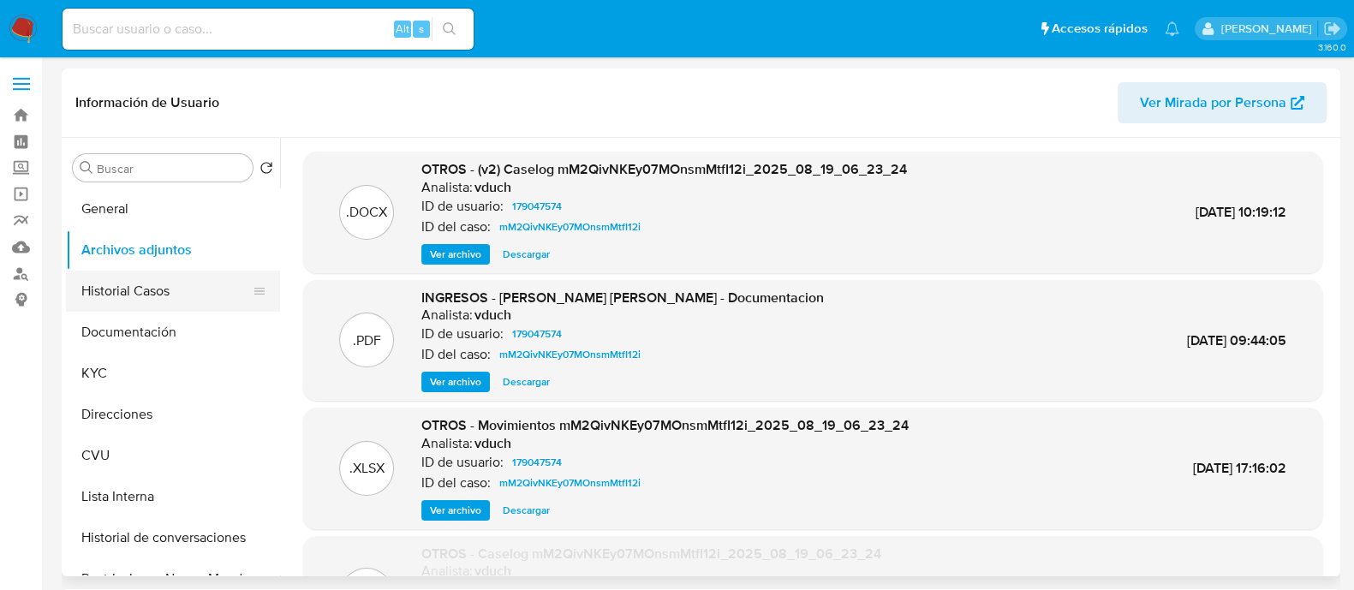
click at [158, 284] on button "Historial Casos" at bounding box center [166, 291] width 200 height 41
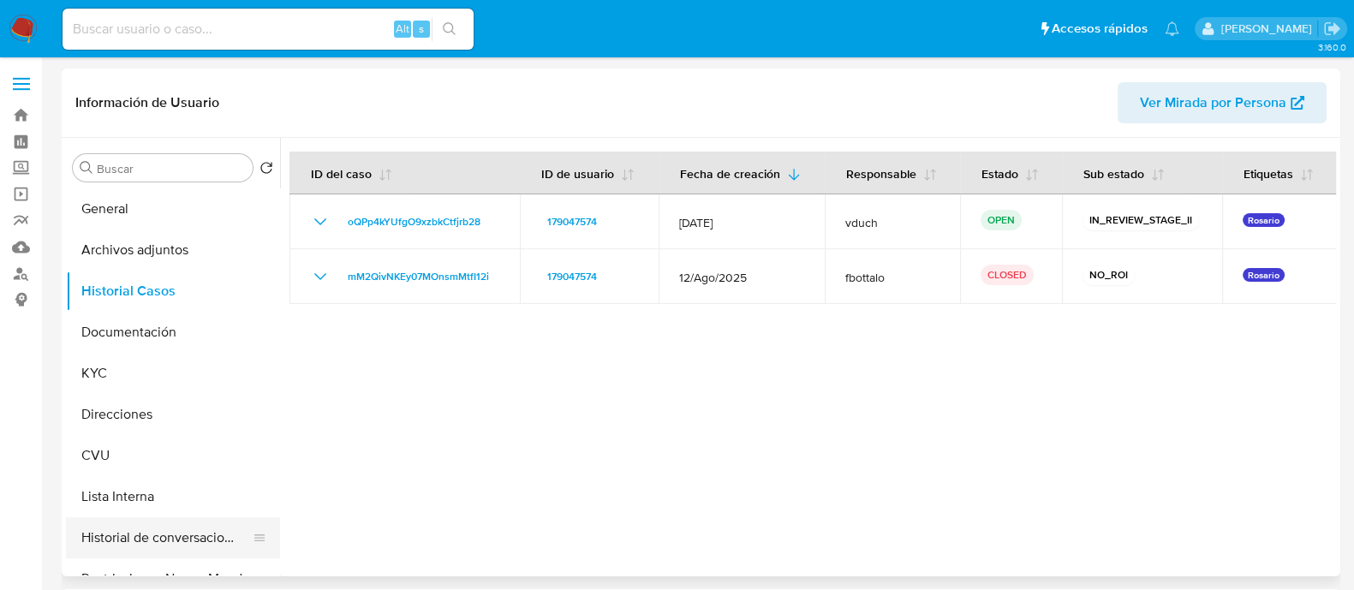
click at [128, 546] on button "Historial de conversaciones" at bounding box center [166, 537] width 200 height 41
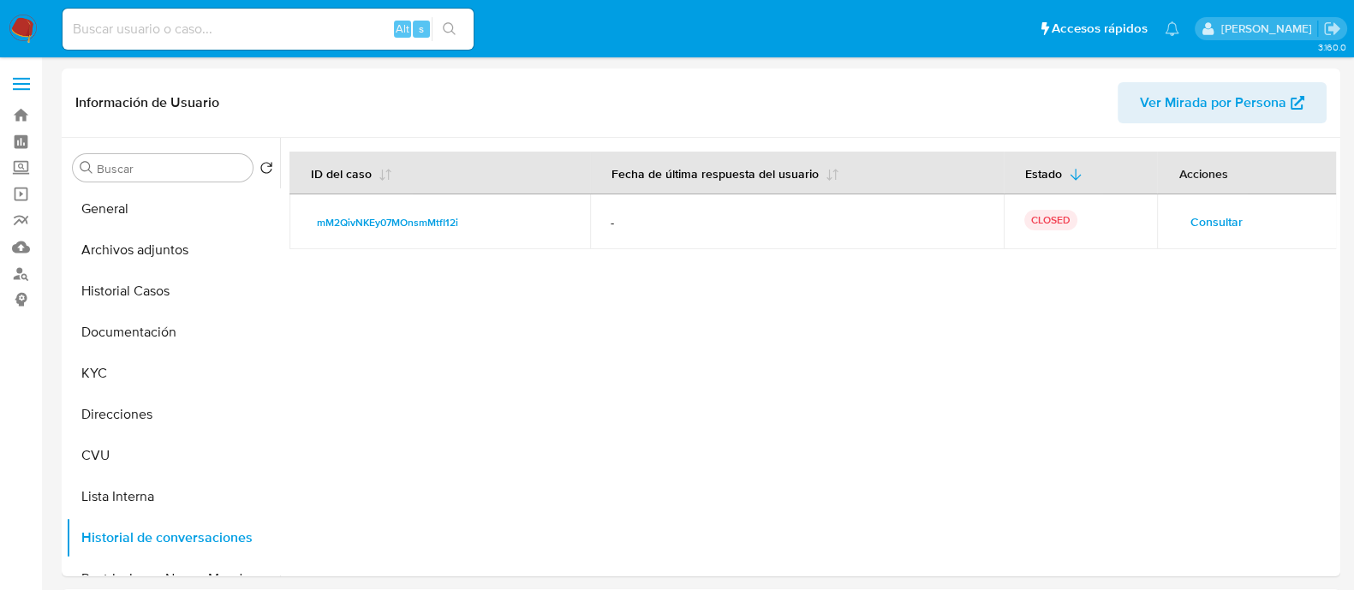
click at [312, 21] on input at bounding box center [268, 29] width 411 height 22
paste input "184441127"
type input "184441127"
click at [444, 20] on button "search-icon" at bounding box center [449, 29] width 35 height 24
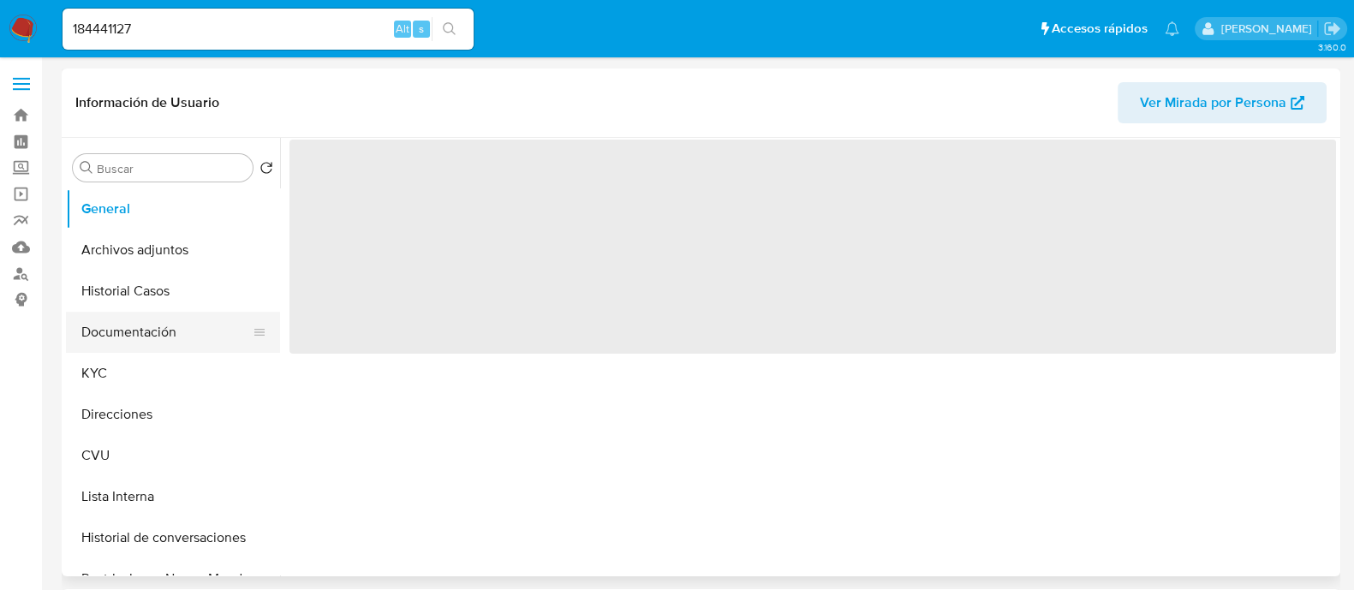
select select "10"
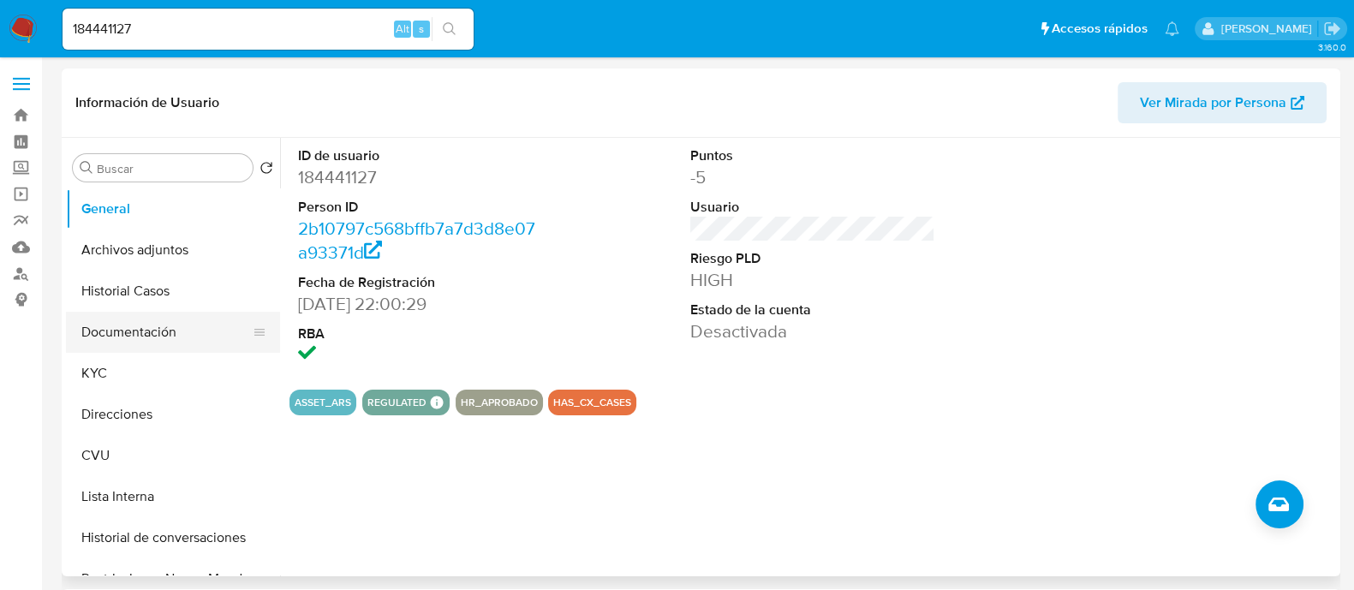
click at [164, 327] on button "Documentación" at bounding box center [166, 332] width 200 height 41
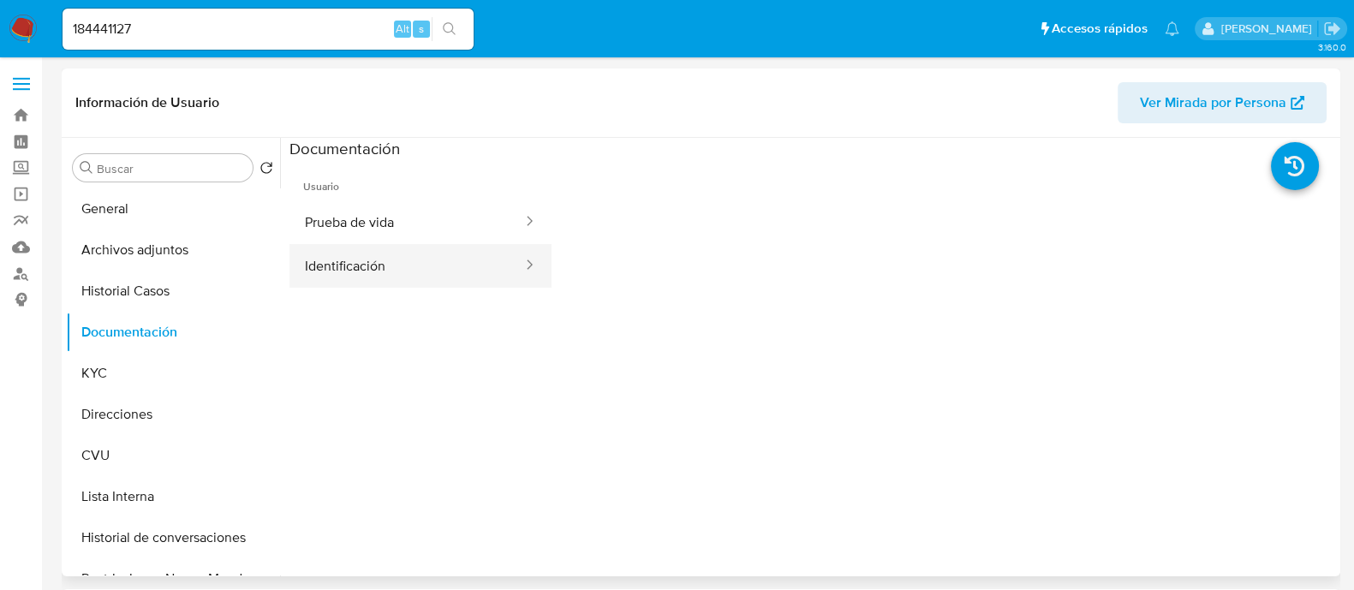
click at [344, 260] on button "Identificación" at bounding box center [407, 266] width 235 height 44
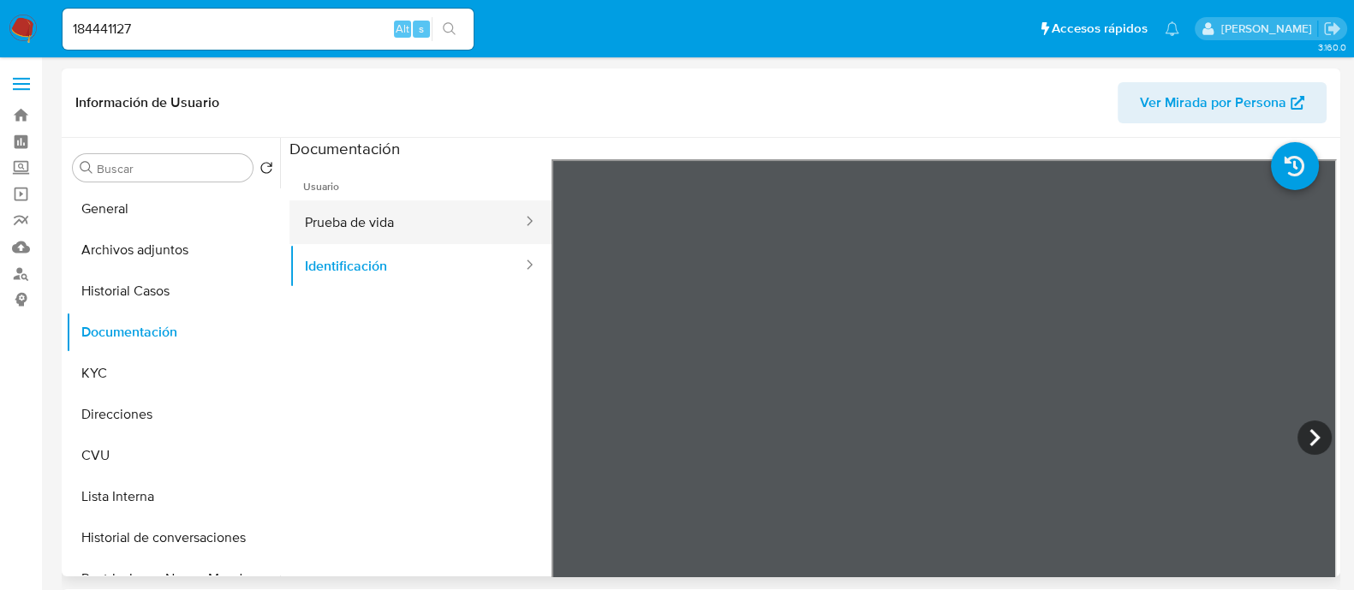
click at [385, 234] on button "Prueba de vida" at bounding box center [407, 222] width 235 height 44
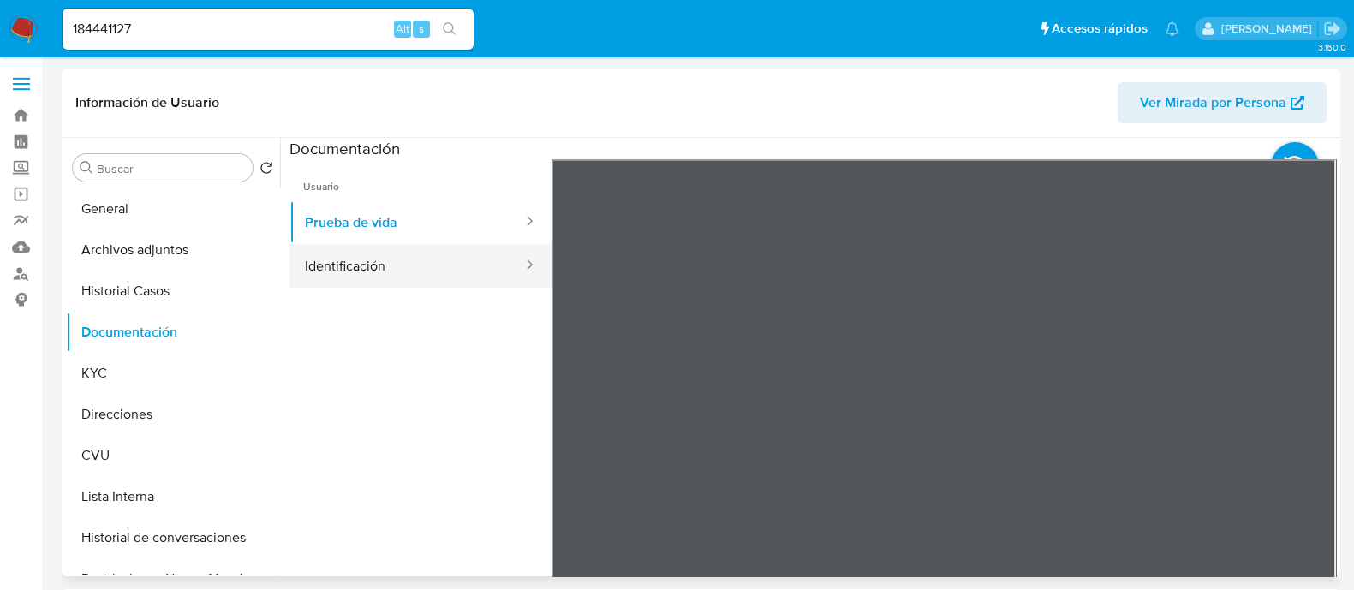
click at [373, 255] on button "Identificación" at bounding box center [407, 266] width 235 height 44
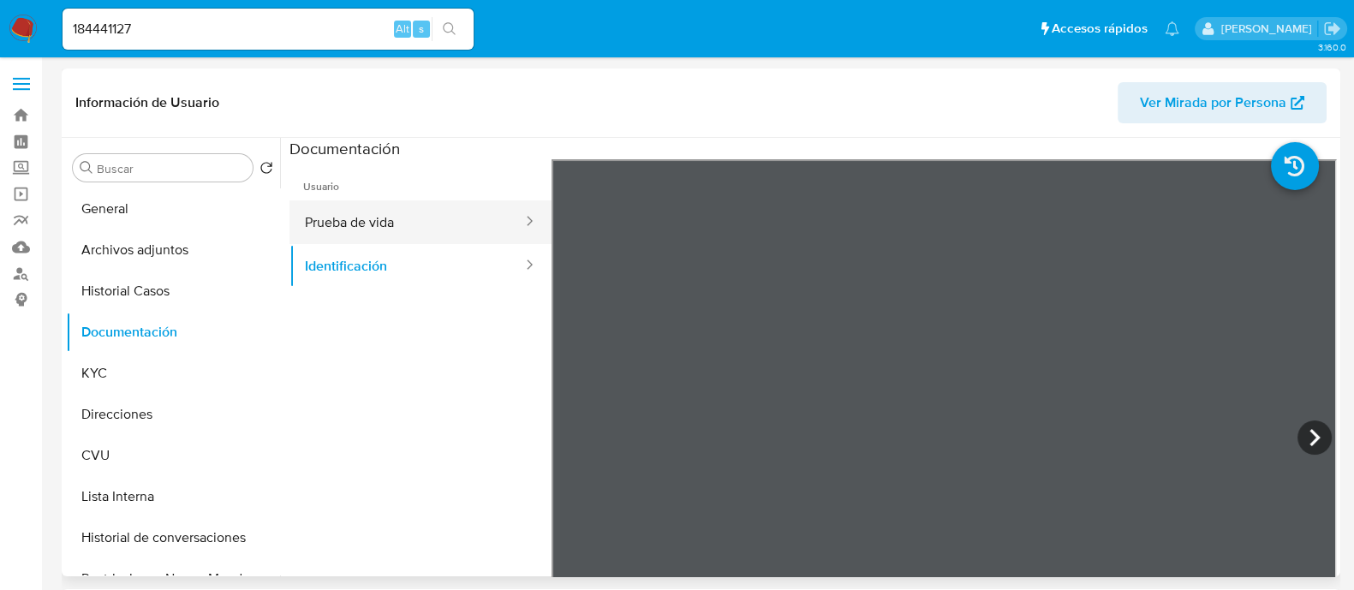
click at [475, 230] on button "Prueba de vida" at bounding box center [407, 222] width 235 height 44
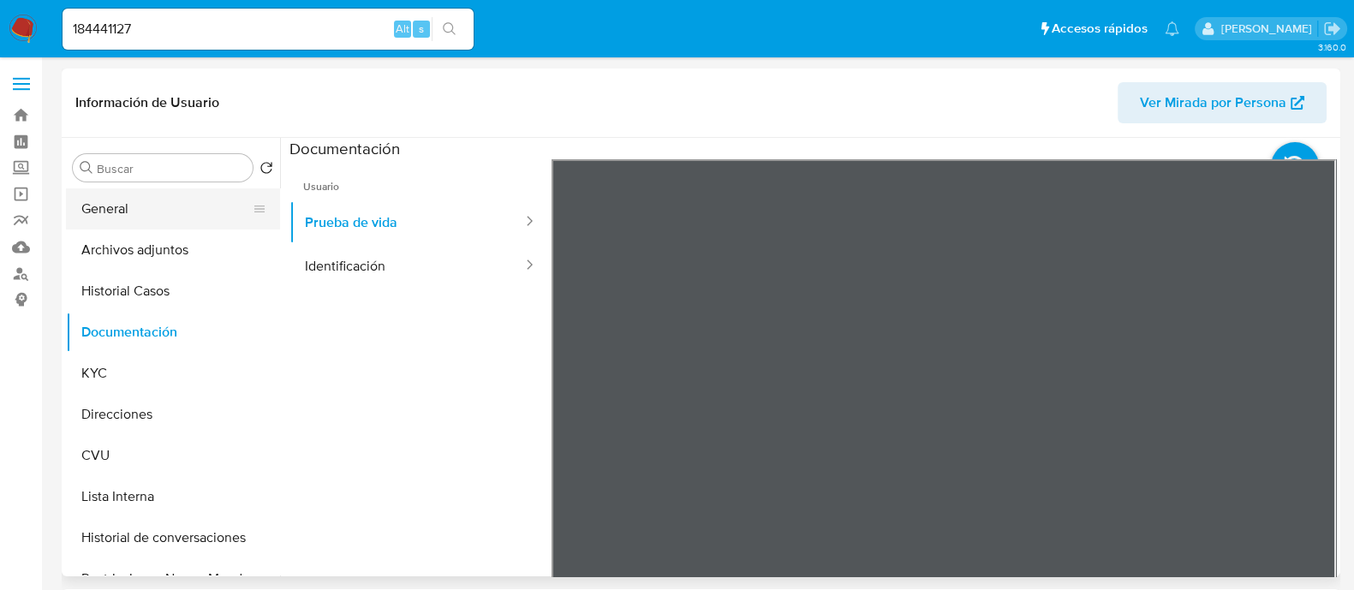
click at [129, 222] on button "General" at bounding box center [166, 208] width 200 height 41
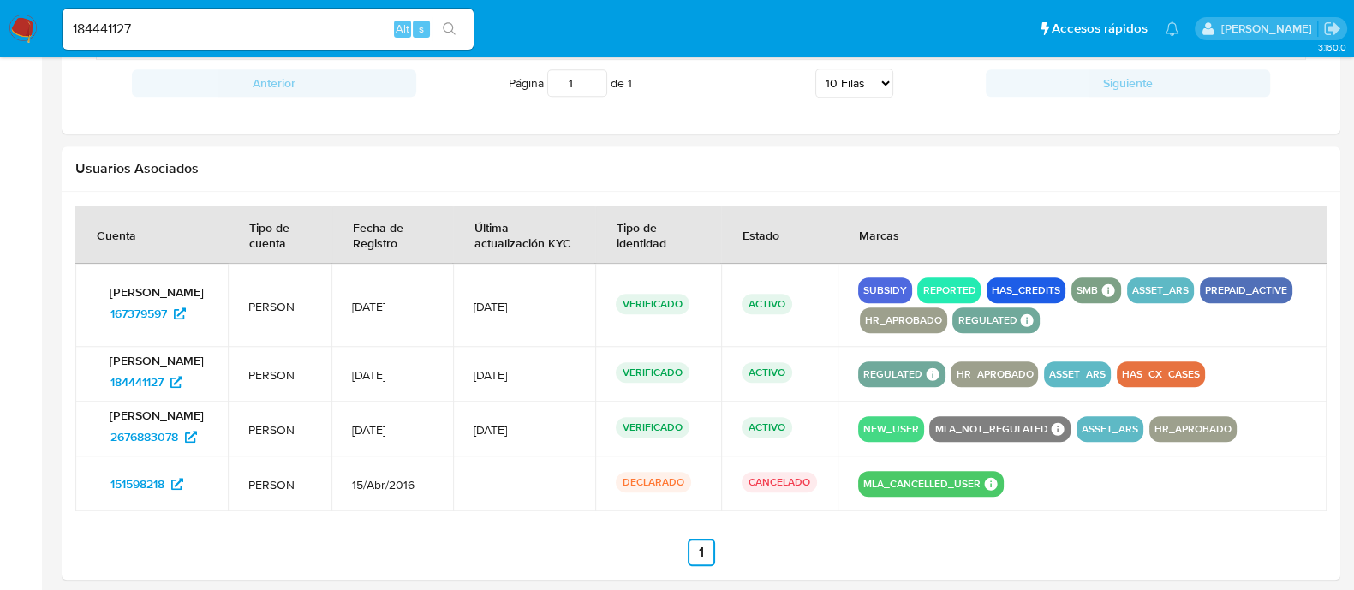
scroll to position [1680, 0]
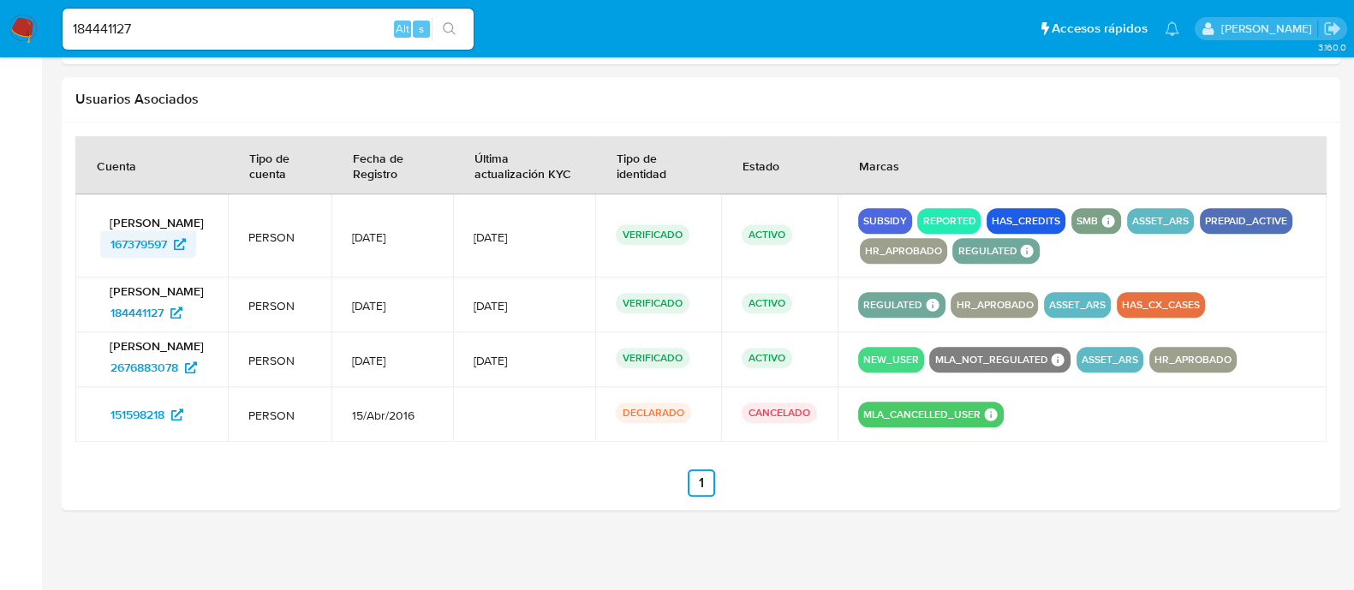
click at [120, 234] on span "167379597" at bounding box center [138, 243] width 57 height 27
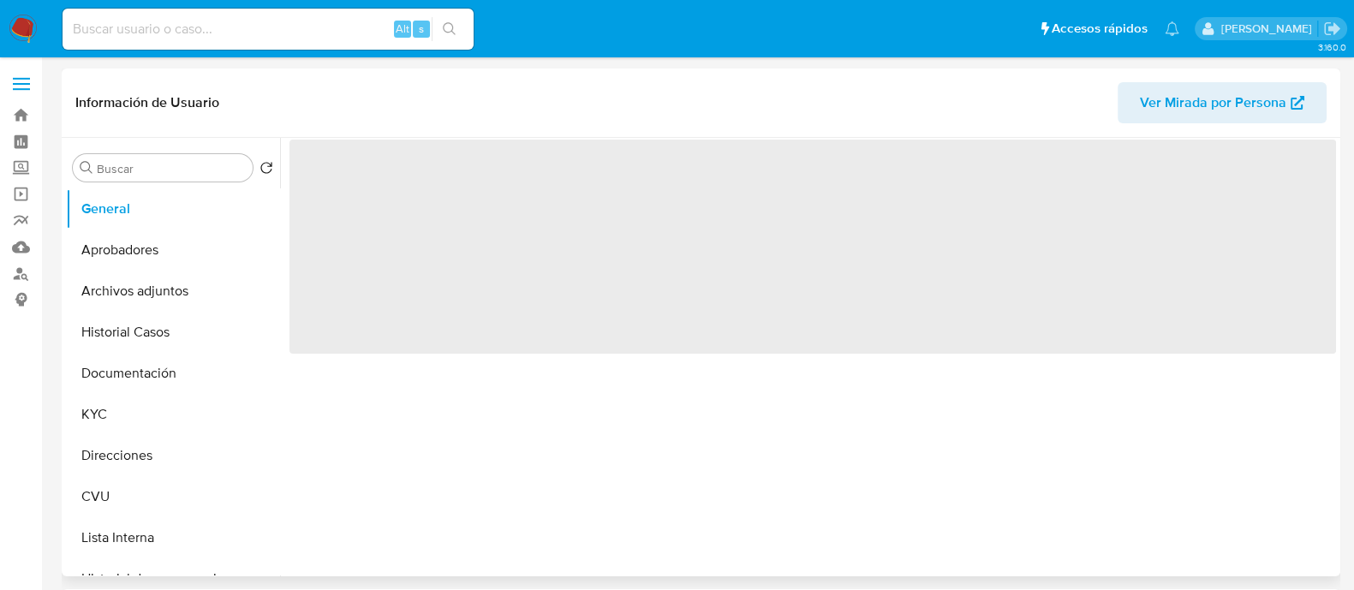
select select "10"
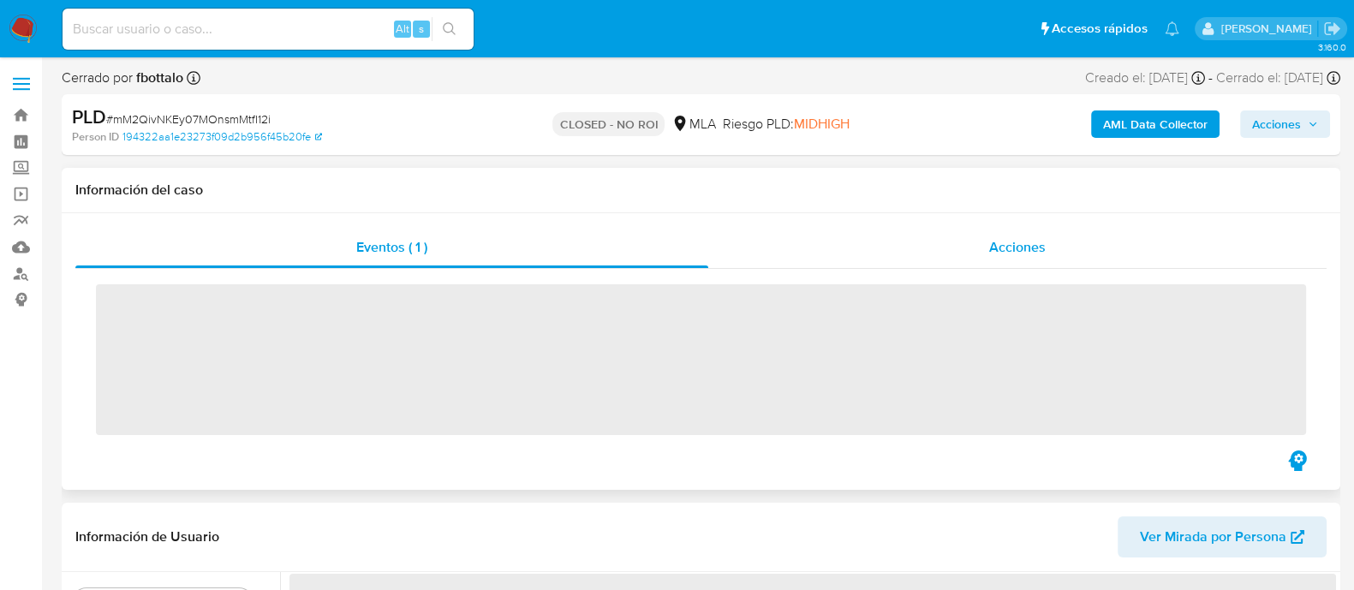
click at [914, 263] on div "Acciones" at bounding box center [1017, 247] width 618 height 41
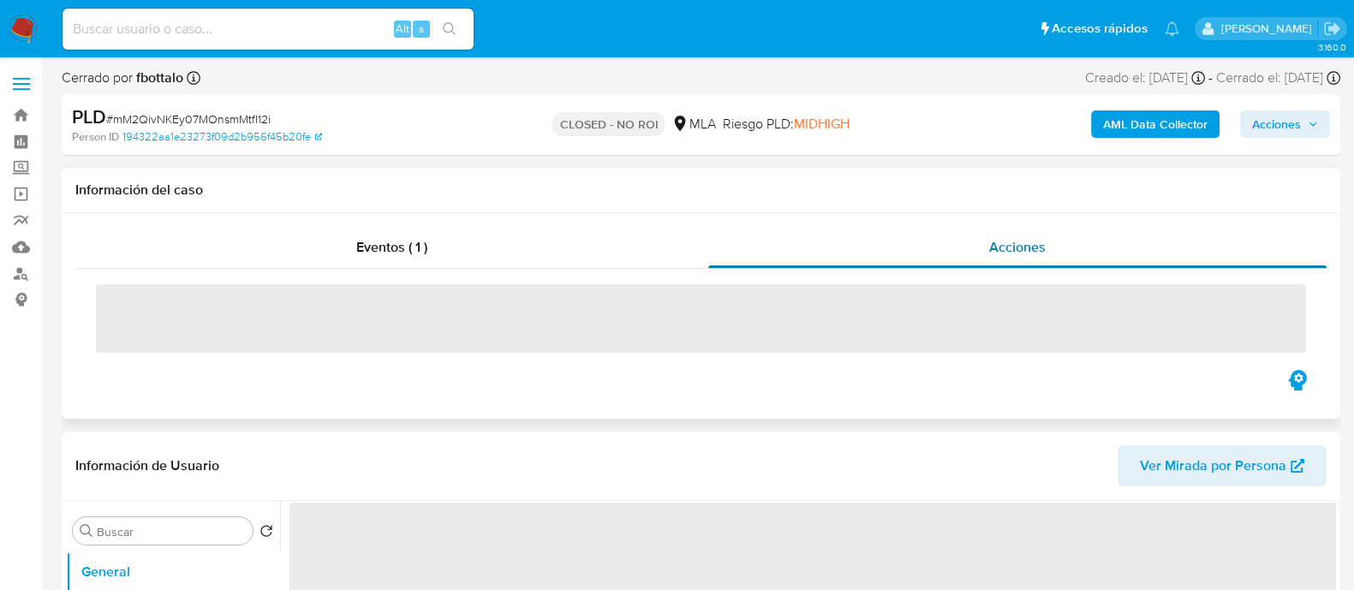
select select "10"
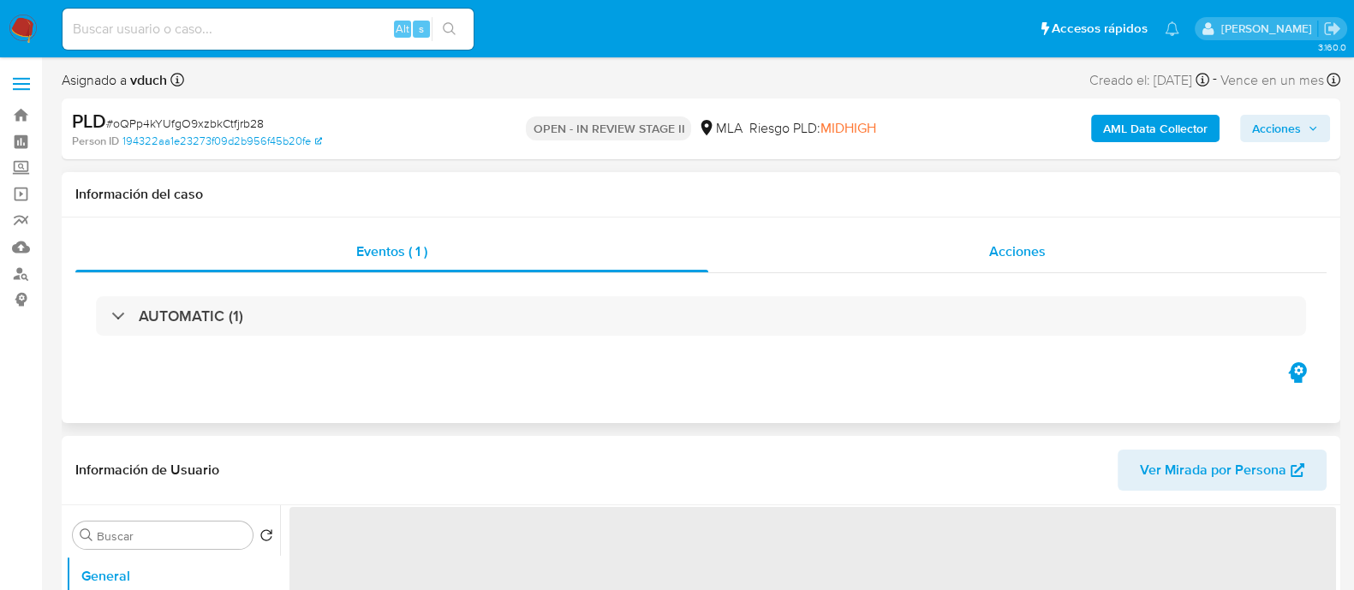
click at [1018, 248] on span "Acciones" at bounding box center [1017, 252] width 57 height 20
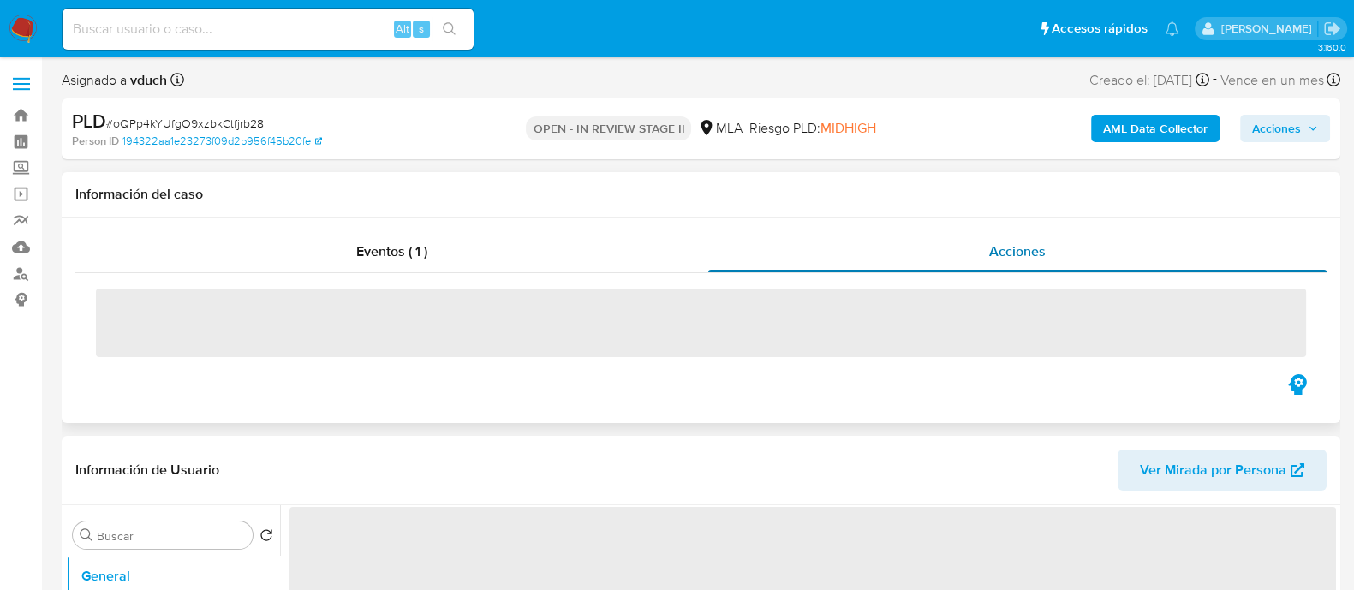
select select "10"
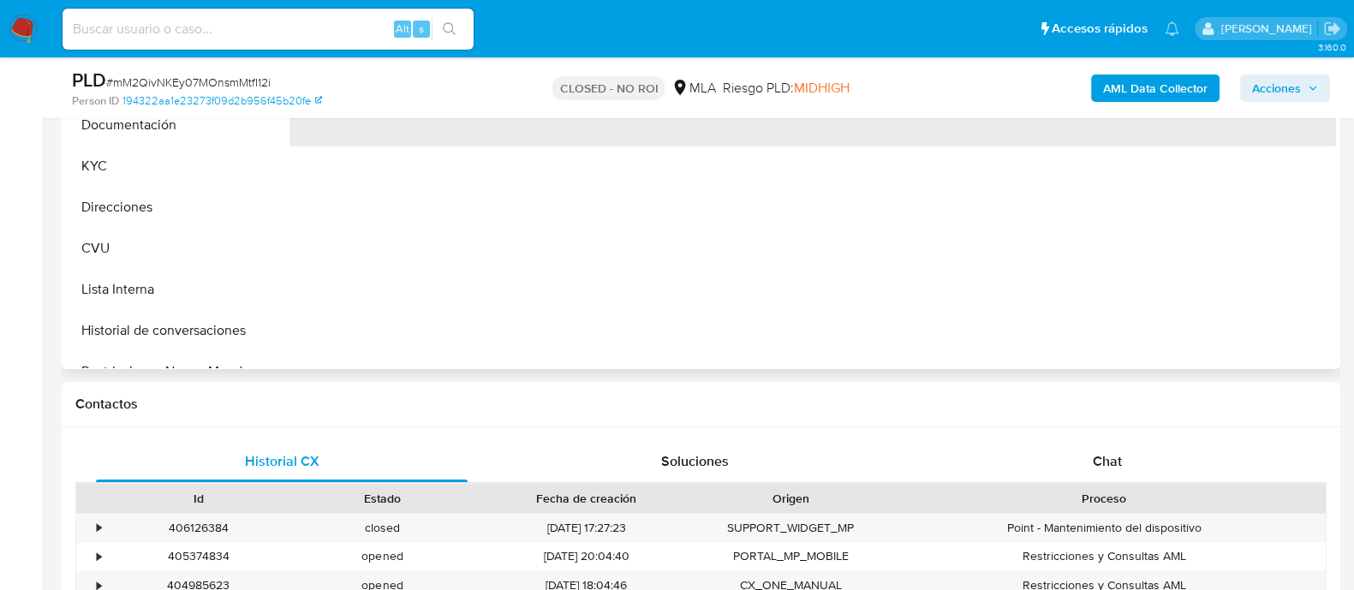
scroll to position [535, 0]
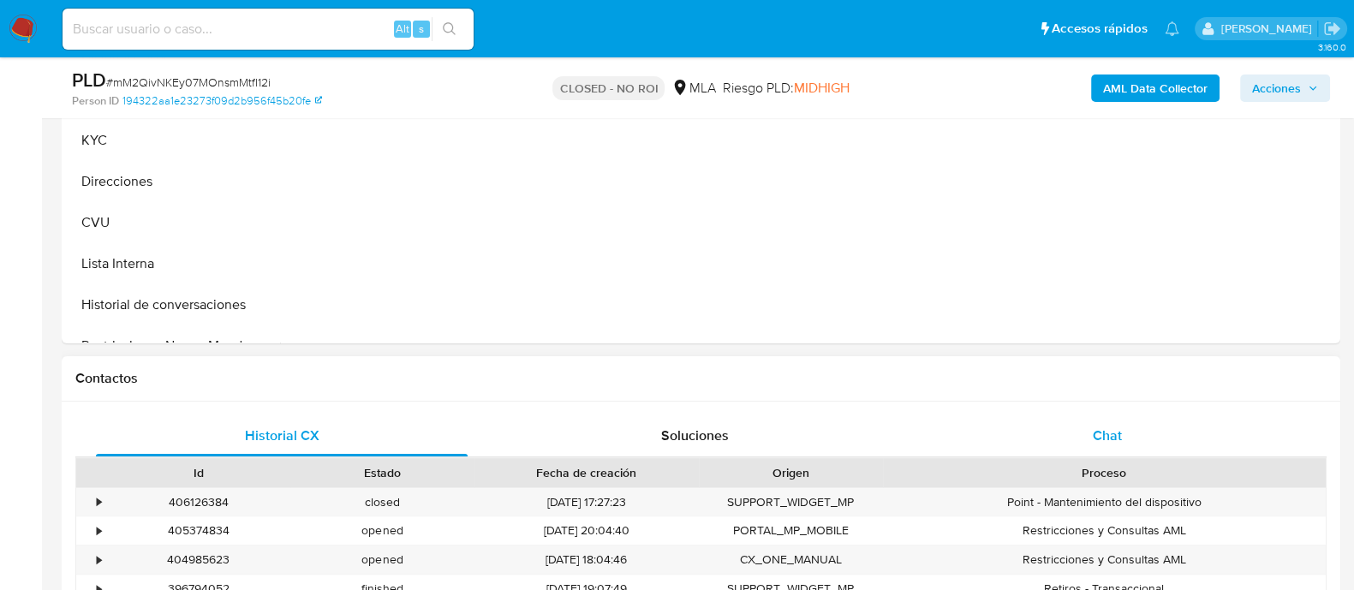
click at [1074, 447] on div "Chat" at bounding box center [1108, 435] width 372 height 41
select select "10"
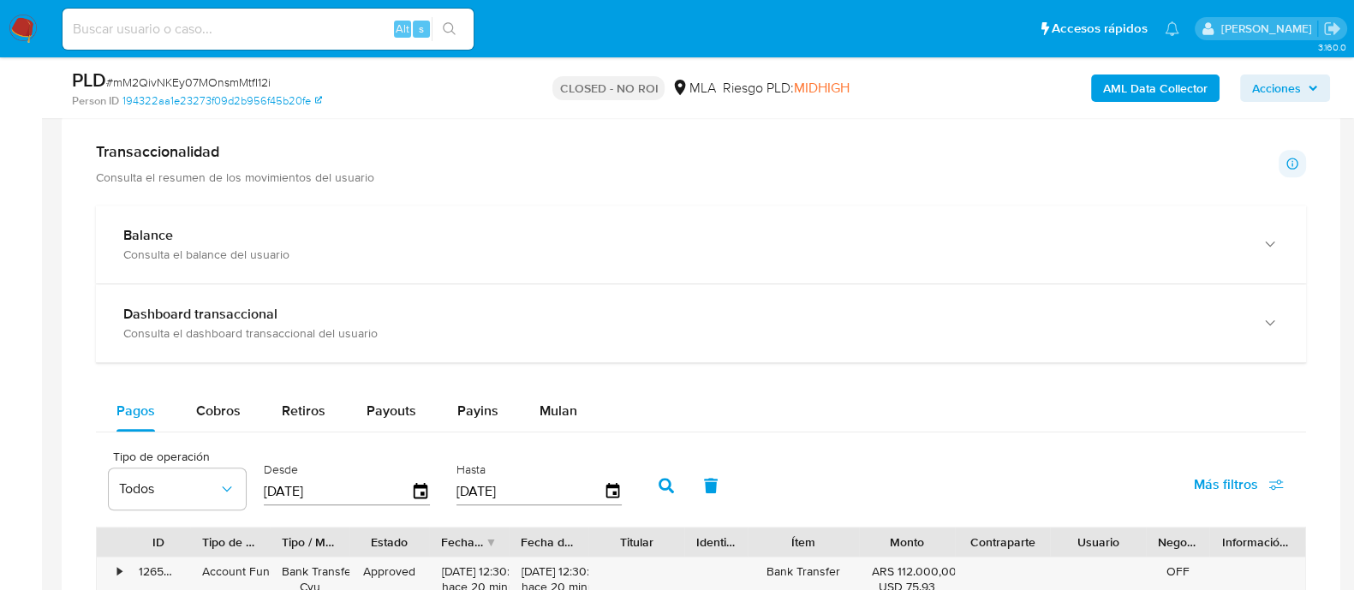
scroll to position [1285, 0]
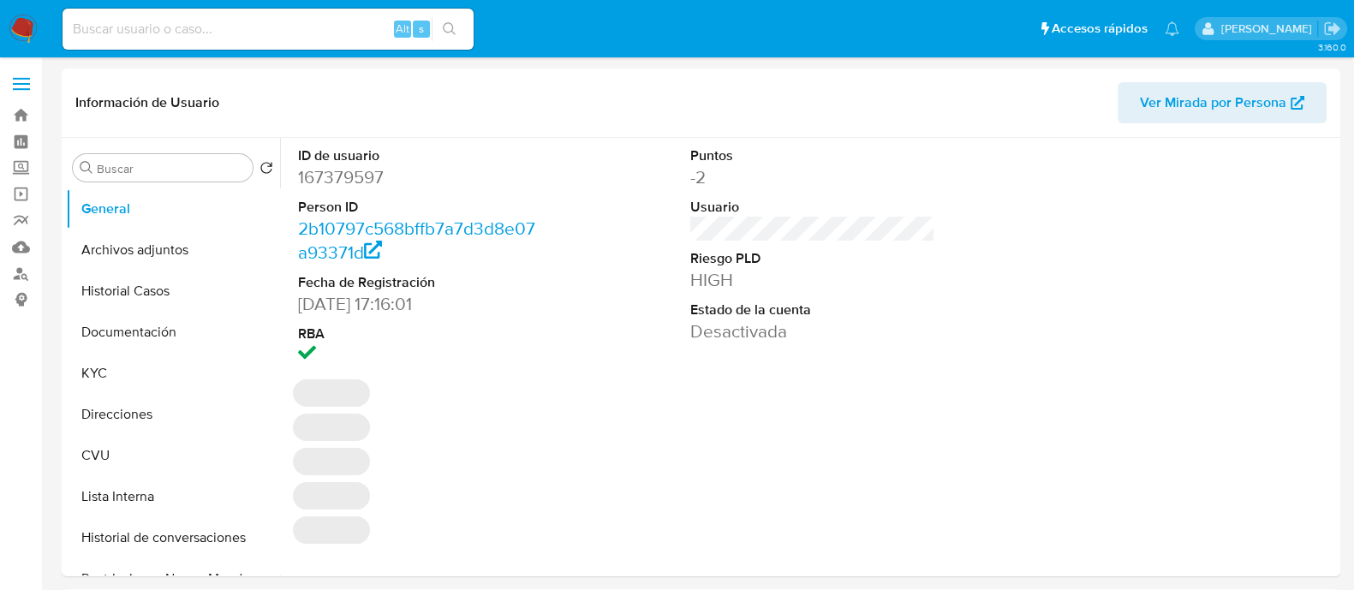
select select "10"
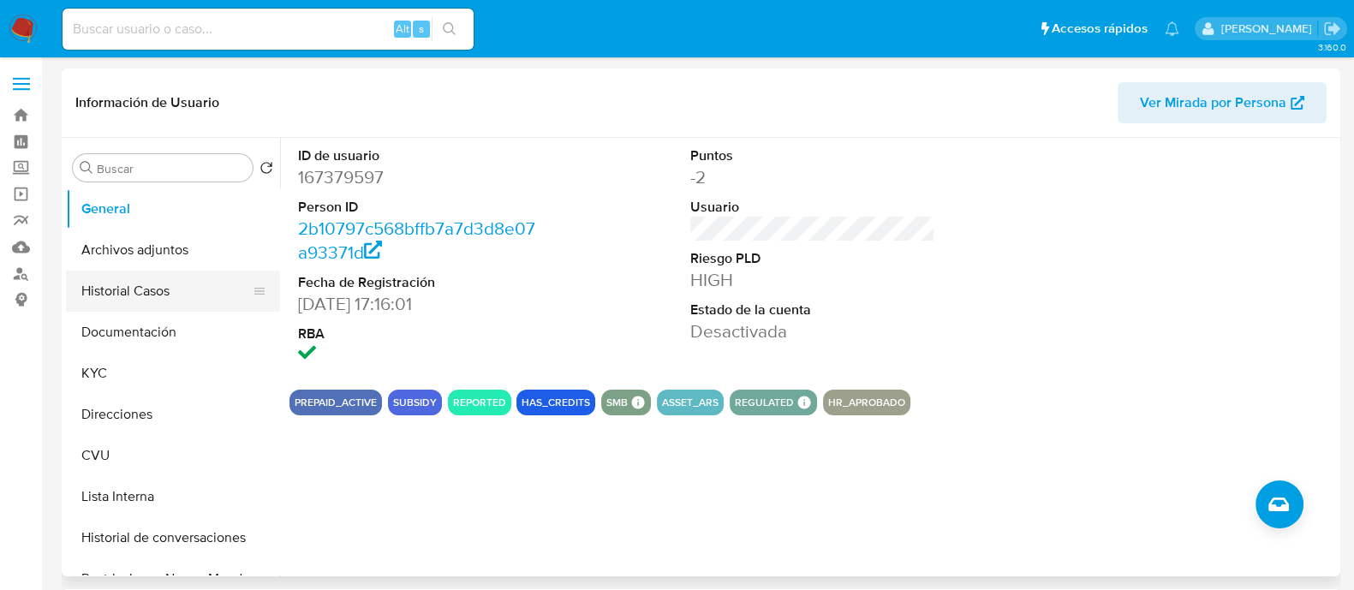
click at [134, 299] on button "Historial Casos" at bounding box center [166, 291] width 200 height 41
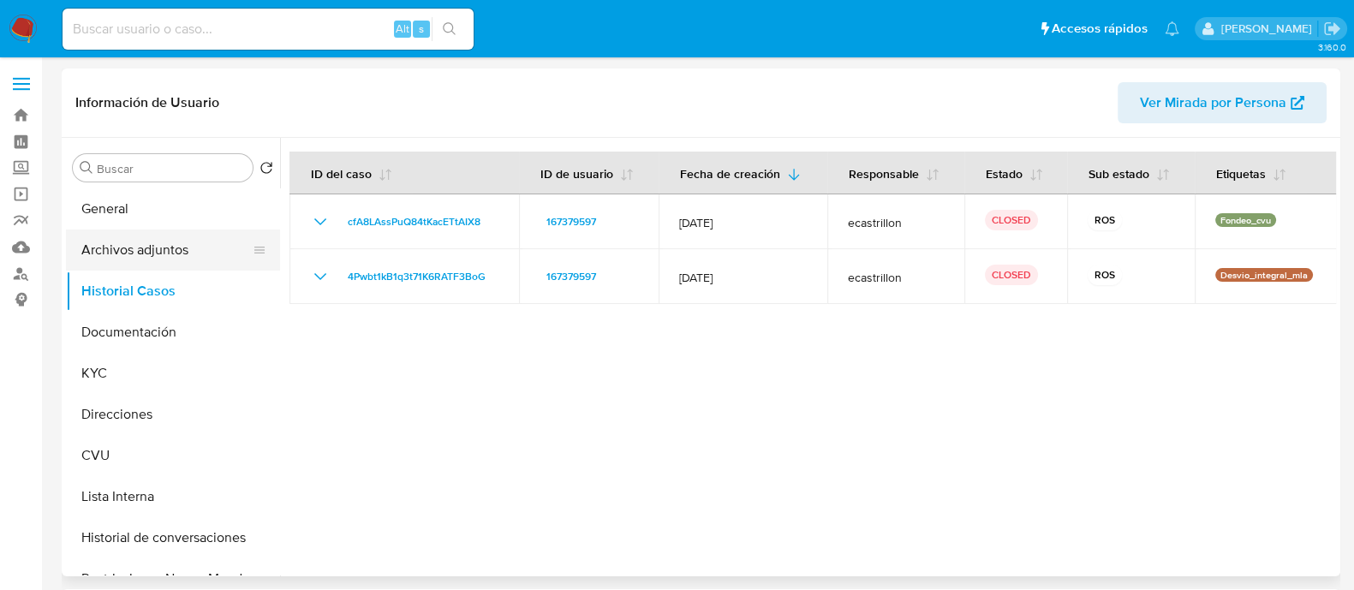
click at [170, 260] on button "Archivos adjuntos" at bounding box center [166, 250] width 200 height 41
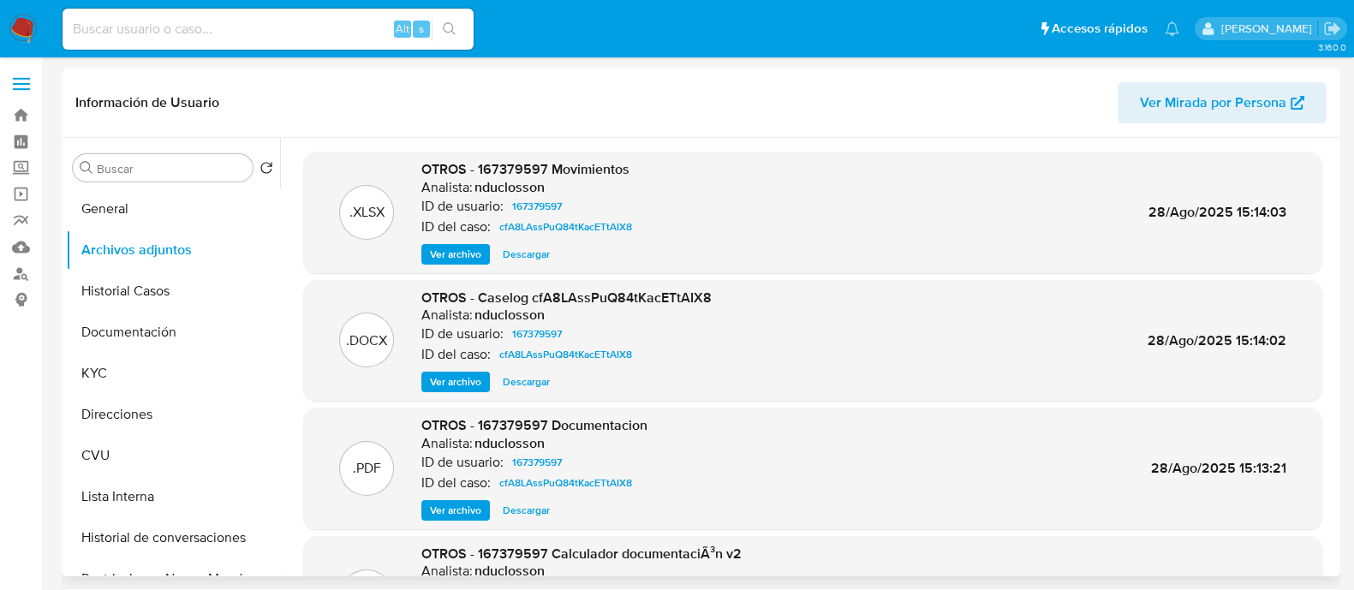
click at [534, 184] on h6 "nduclosson" at bounding box center [510, 187] width 70 height 17
click at [678, 227] on div ".XLSX OTROS - 167379597 Movimientos Analista: nduclosson ID de usuario: 1673795…" at bounding box center [813, 212] width 1002 height 104
click at [160, 300] on button "Historial Casos" at bounding box center [166, 291] width 200 height 41
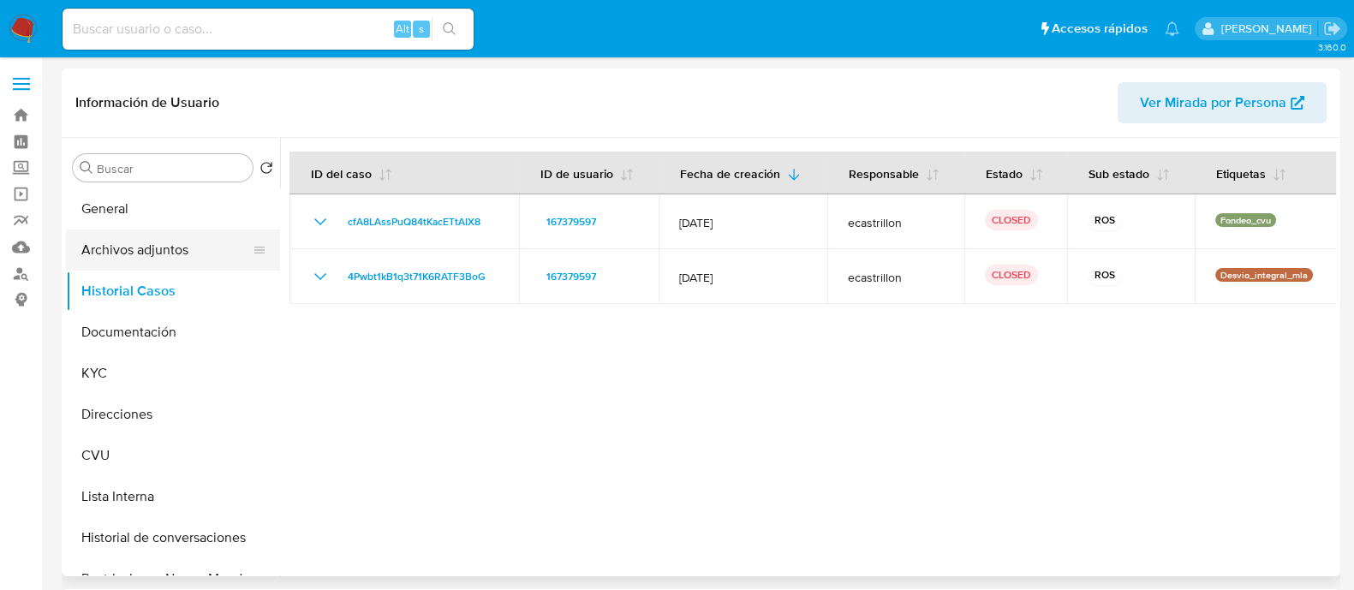
click at [145, 242] on button "Archivos adjuntos" at bounding box center [166, 250] width 200 height 41
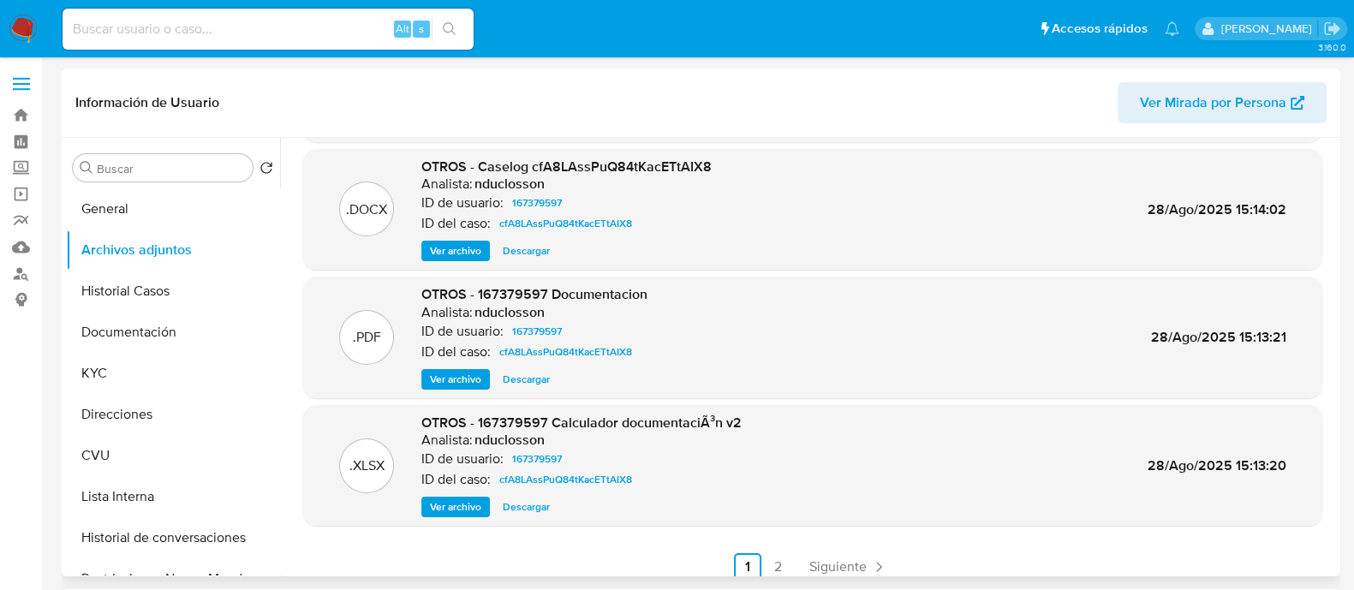
scroll to position [144, 0]
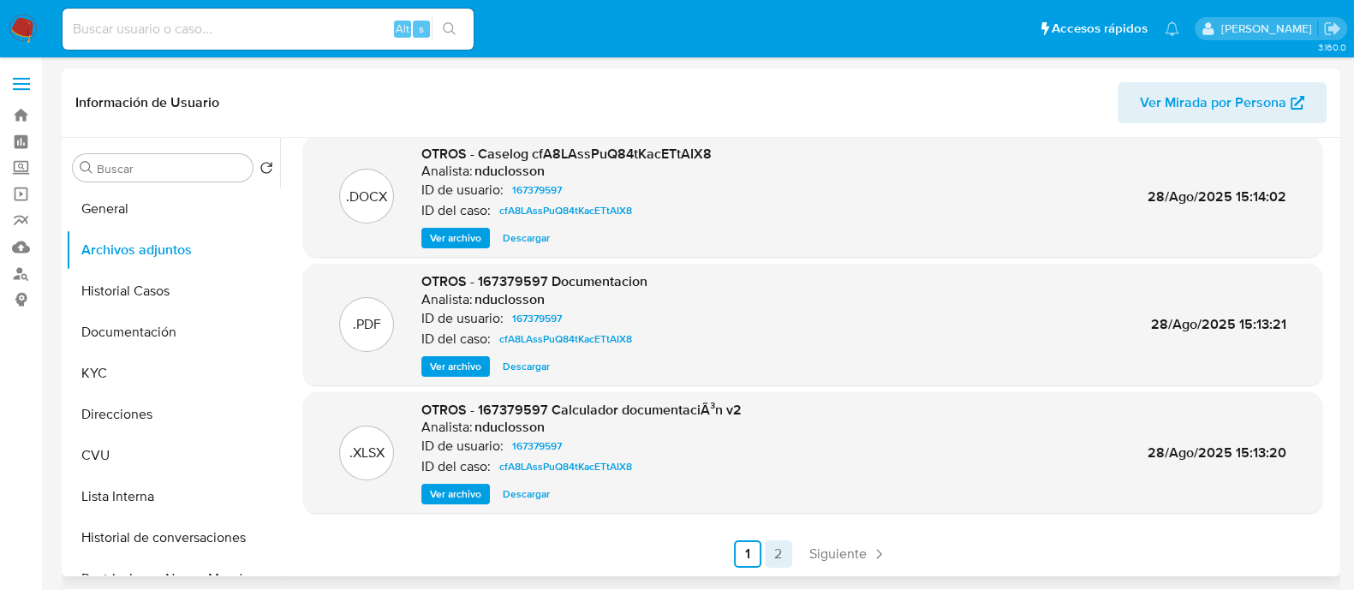
click at [779, 540] on link "2" at bounding box center [778, 553] width 27 height 27
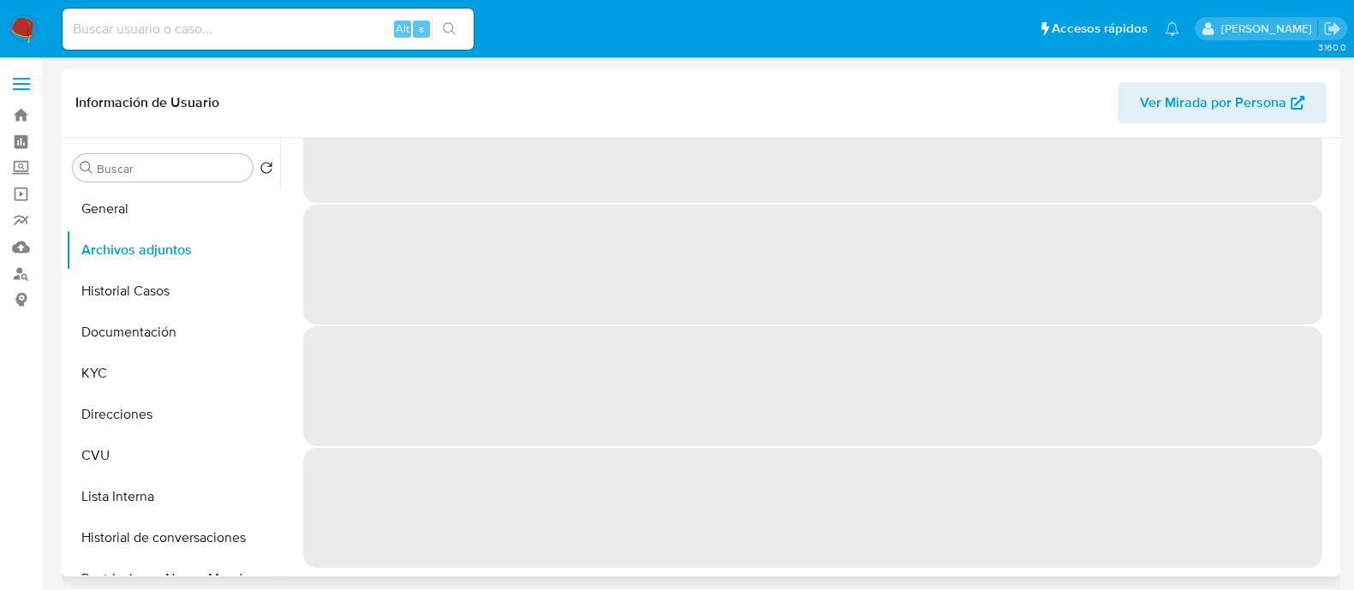
scroll to position [0, 0]
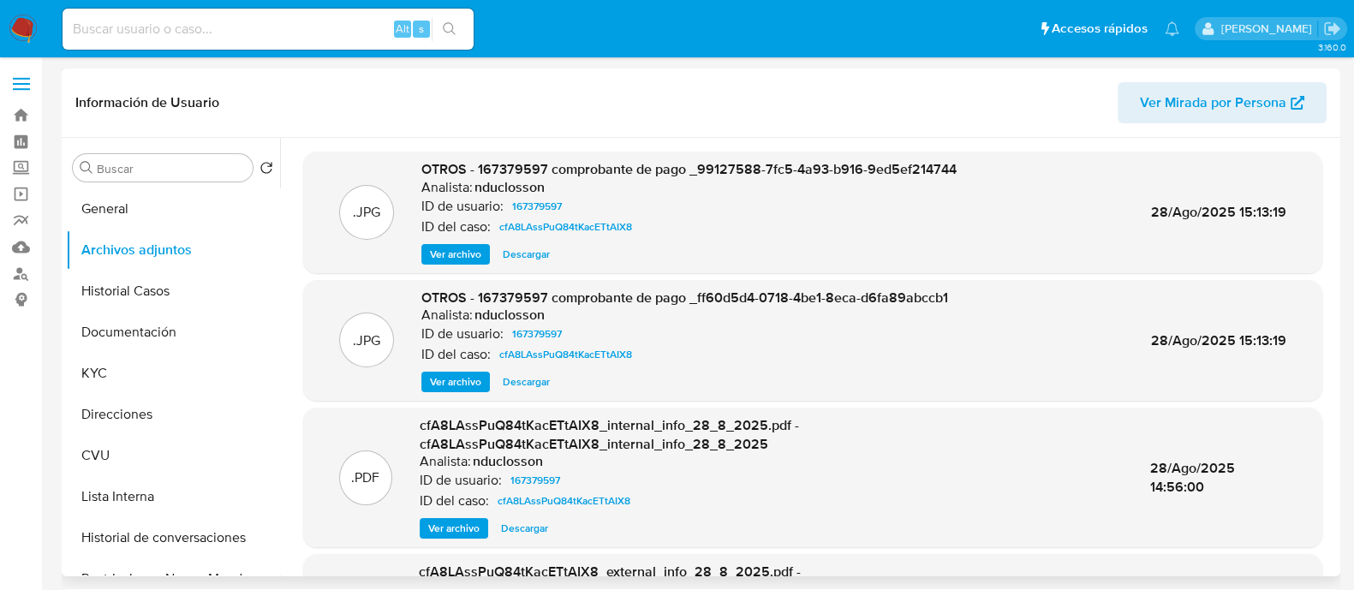
click at [458, 252] on span "Ver archivo" at bounding box center [455, 254] width 51 height 17
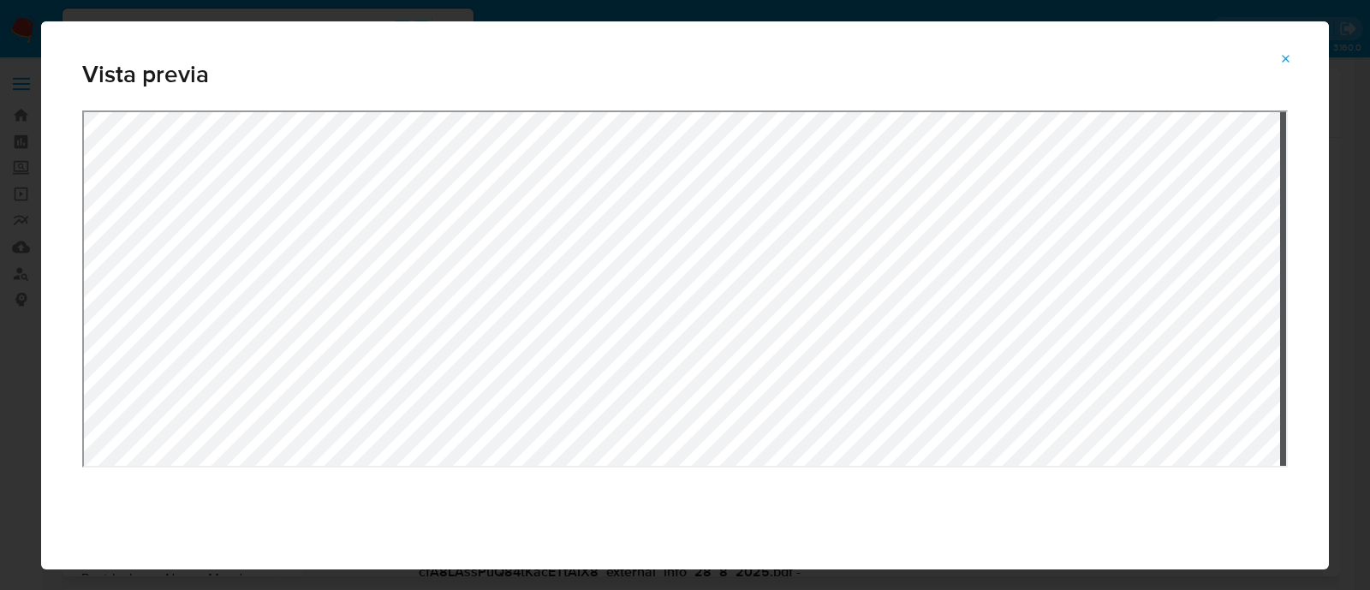
click at [977, 474] on div "Attachment preview" at bounding box center [685, 350] width 1206 height 480
click at [1280, 56] on icon "Attachment preview" at bounding box center [1287, 59] width 14 height 14
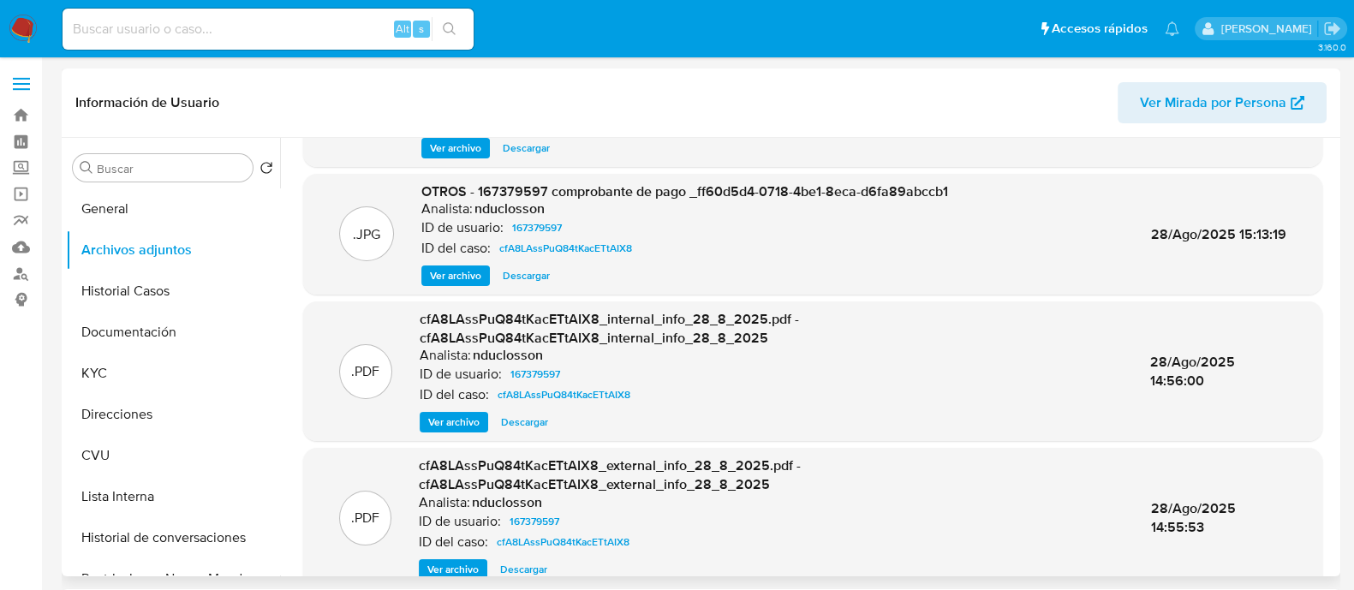
scroll to position [181, 0]
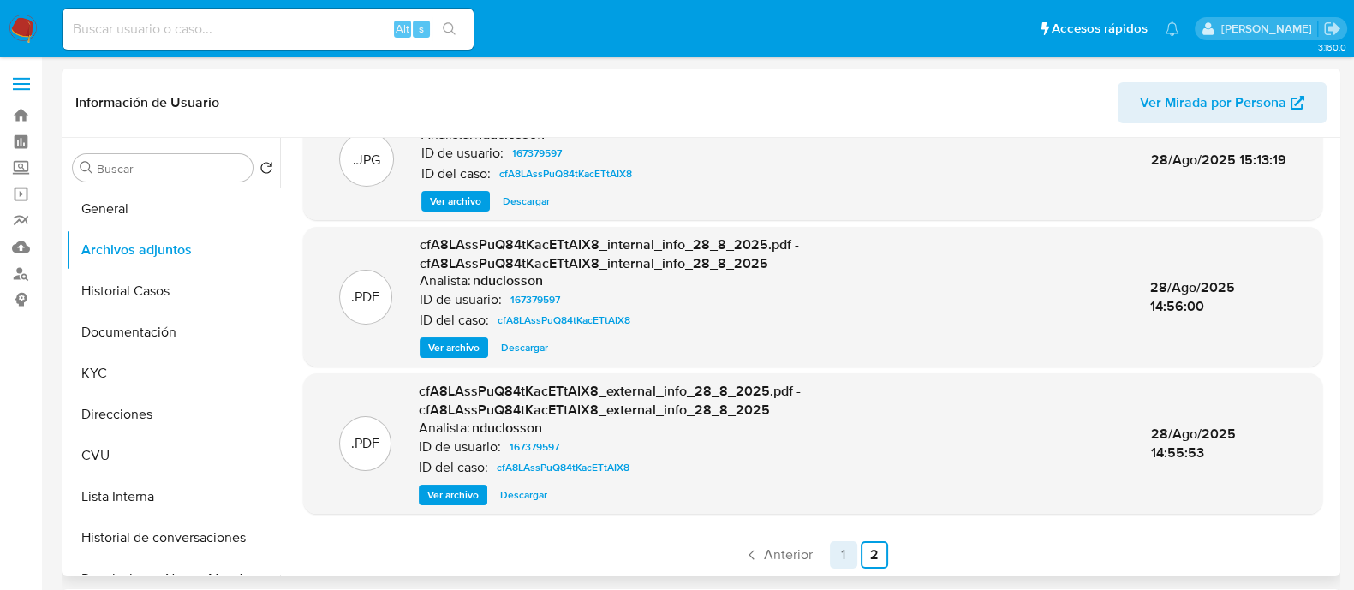
click at [835, 558] on link "1" at bounding box center [843, 554] width 27 height 27
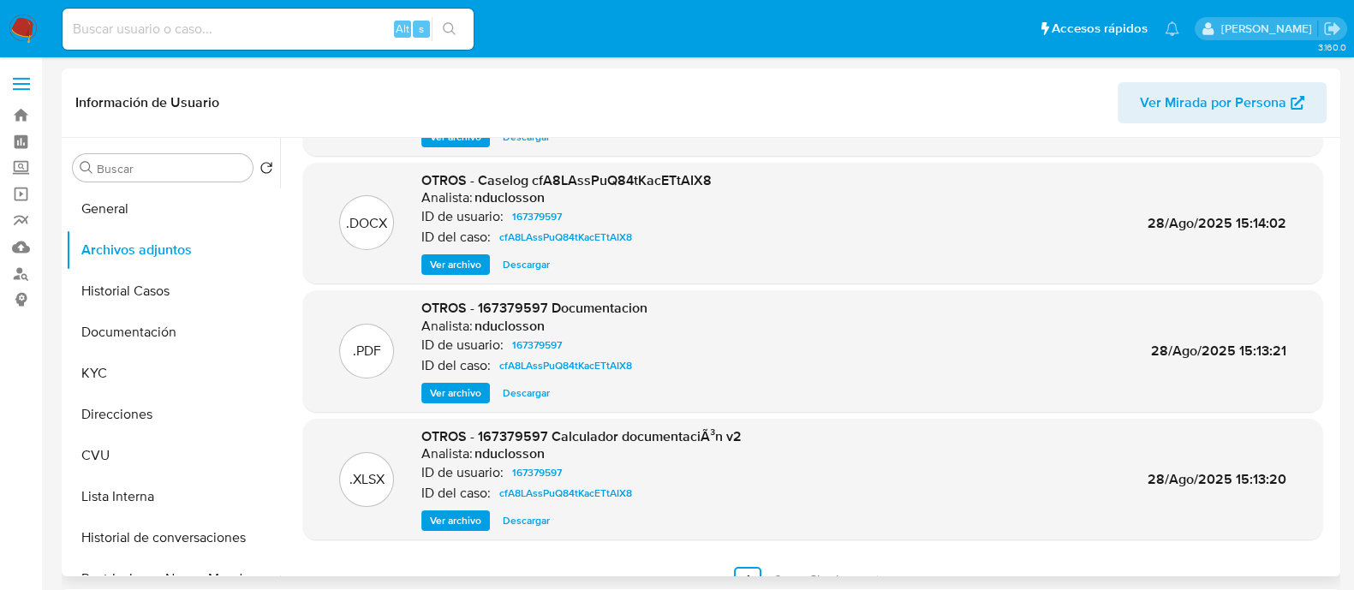
scroll to position [144, 0]
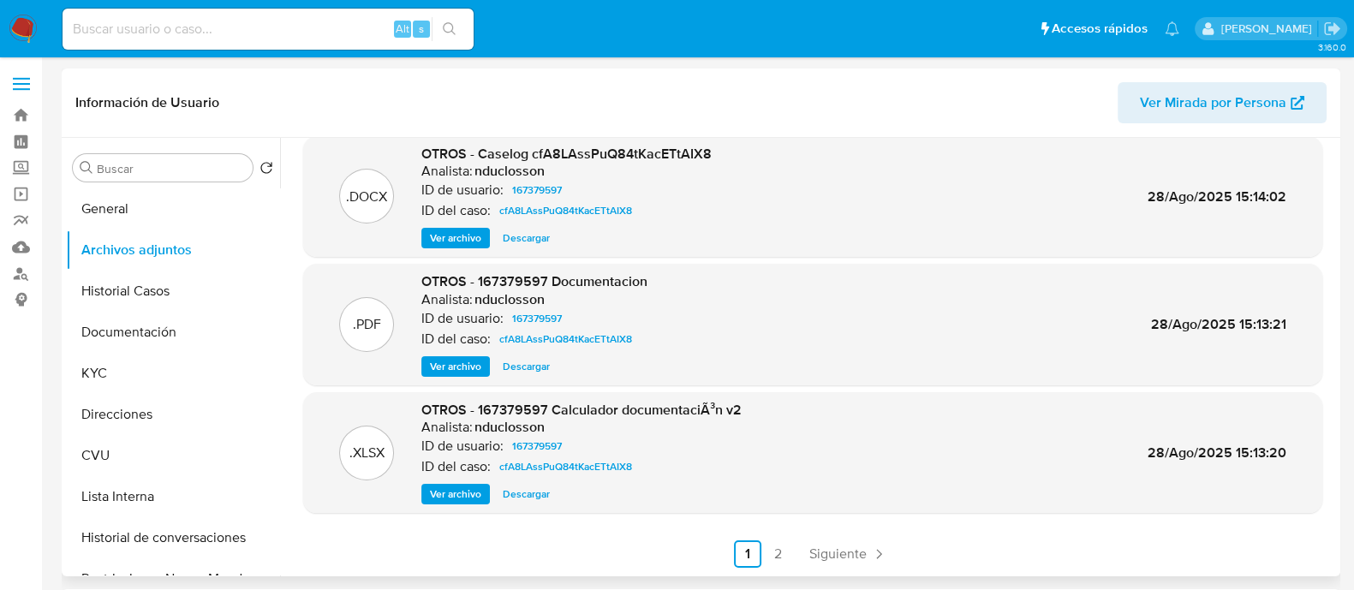
click at [445, 359] on span "Ver archivo" at bounding box center [455, 366] width 51 height 17
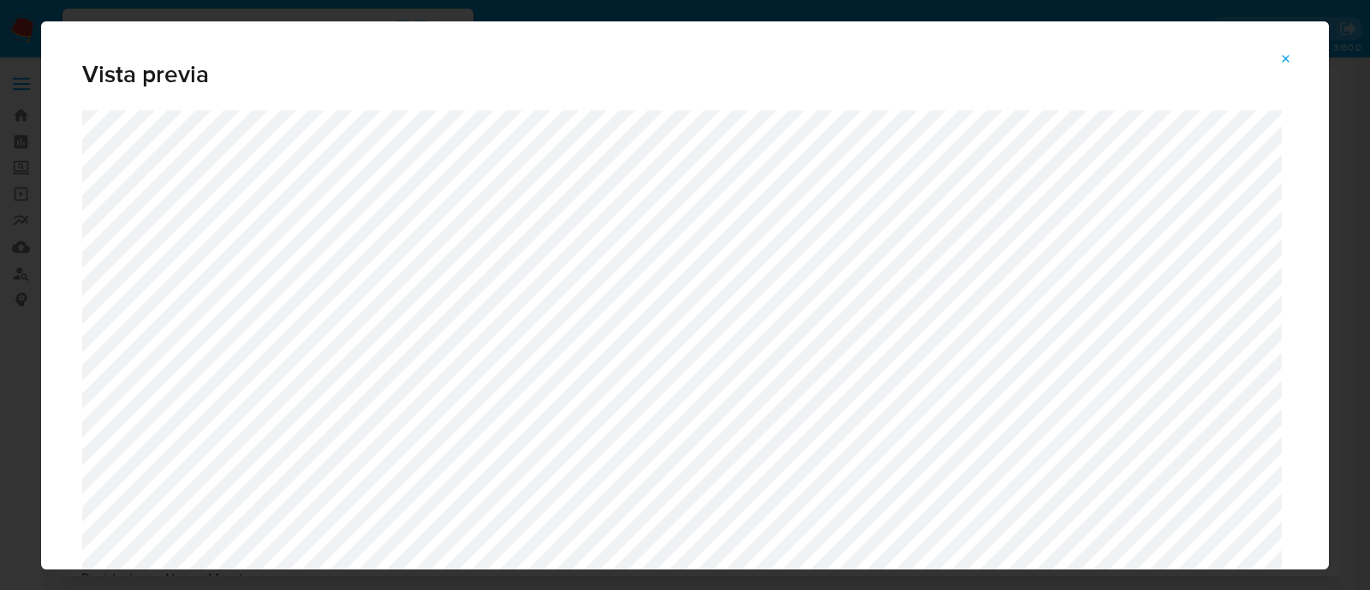
click at [1282, 59] on icon "Attachment preview" at bounding box center [1287, 59] width 14 height 14
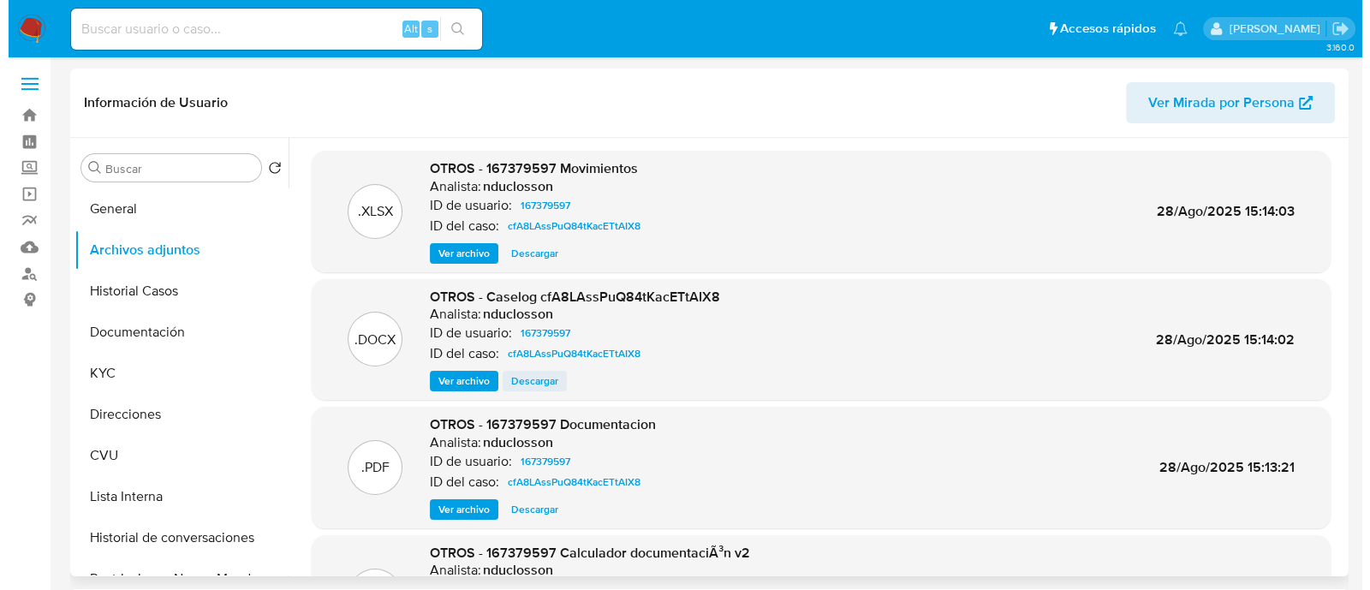
scroll to position [0, 0]
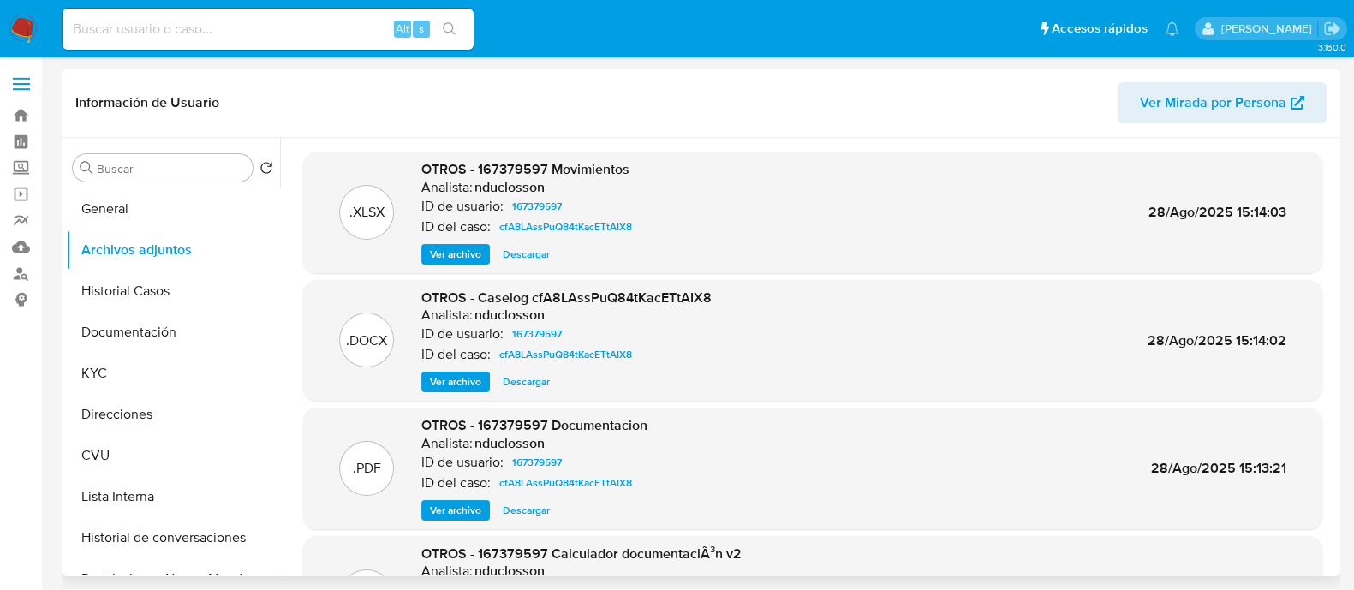
click at [463, 379] on span "Ver archivo" at bounding box center [455, 381] width 51 height 17
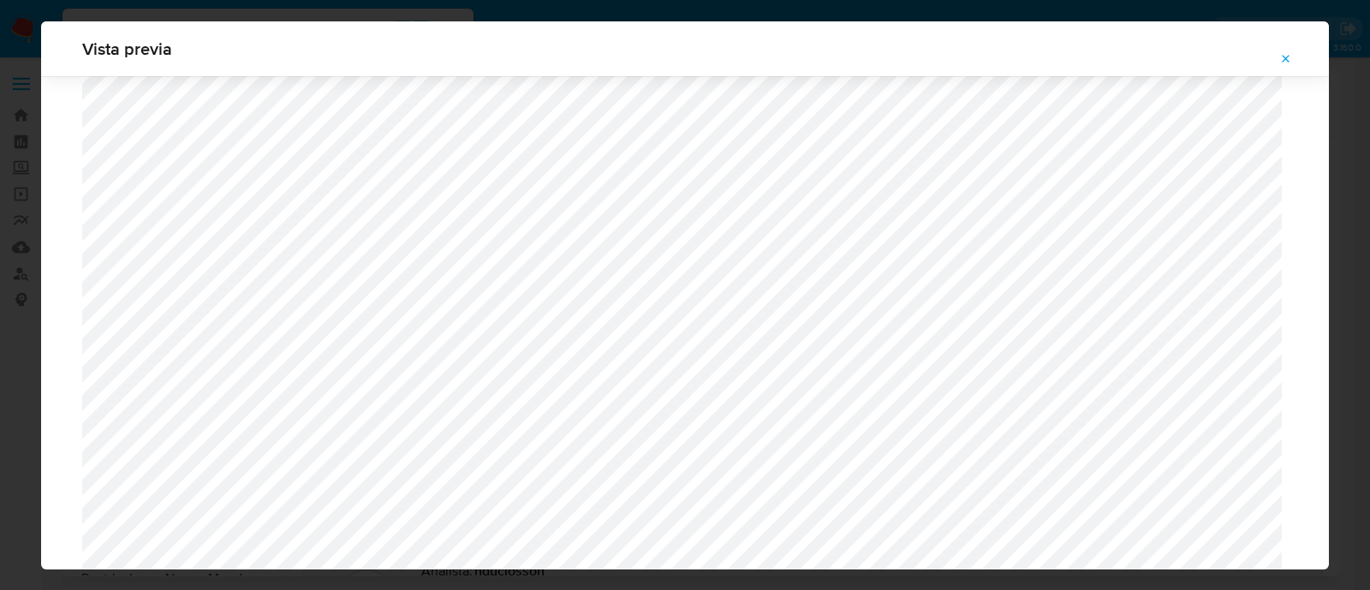
scroll to position [1638, 0]
click at [1280, 55] on icon "Attachment preview" at bounding box center [1287, 59] width 14 height 14
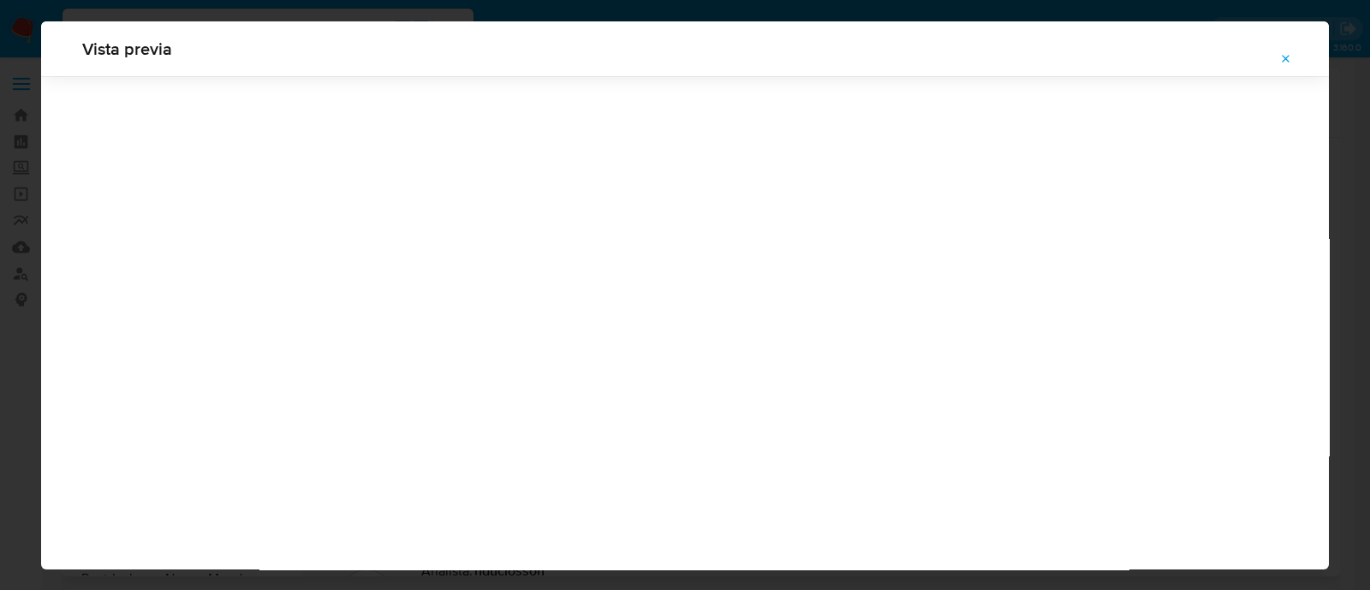
scroll to position [55, 0]
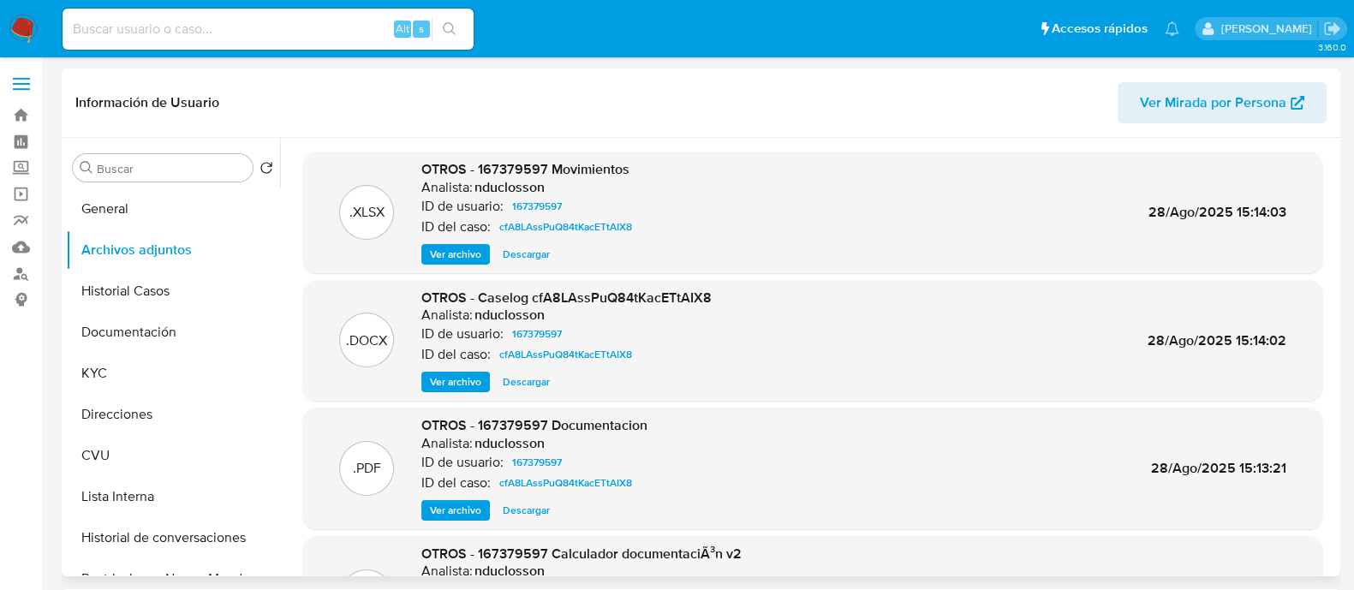
click at [450, 510] on span "Ver archivo" at bounding box center [455, 510] width 51 height 17
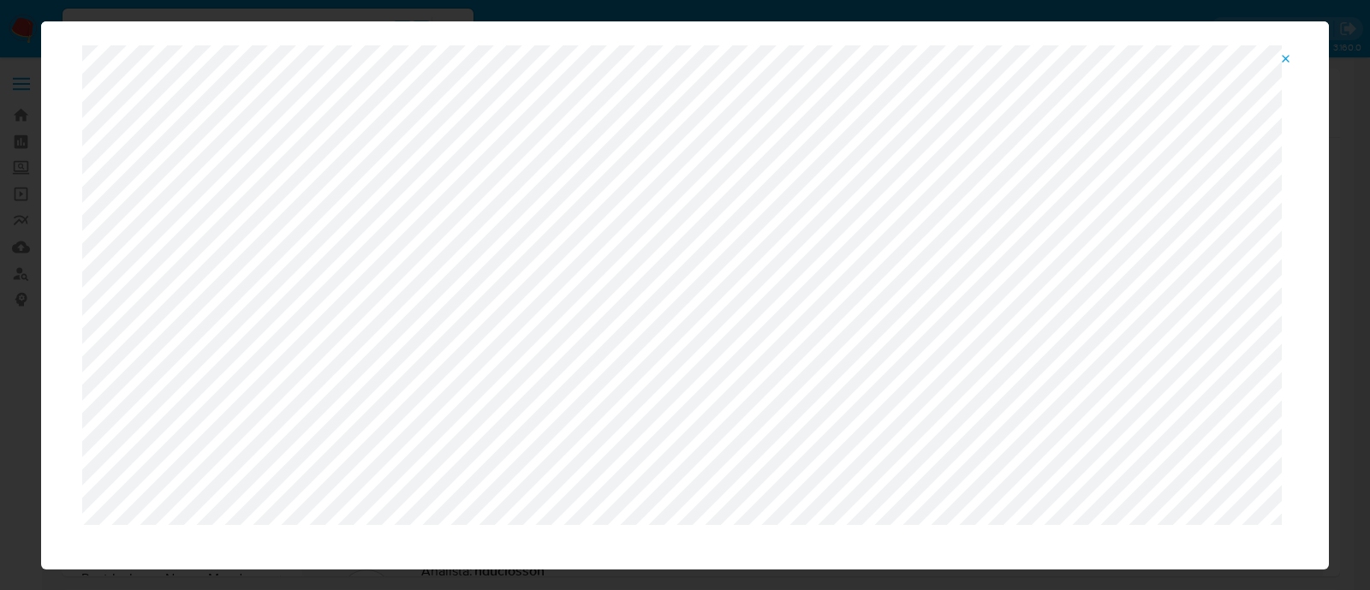
scroll to position [88, 0]
click at [1293, 57] on icon "Attachment preview" at bounding box center [1287, 59] width 14 height 14
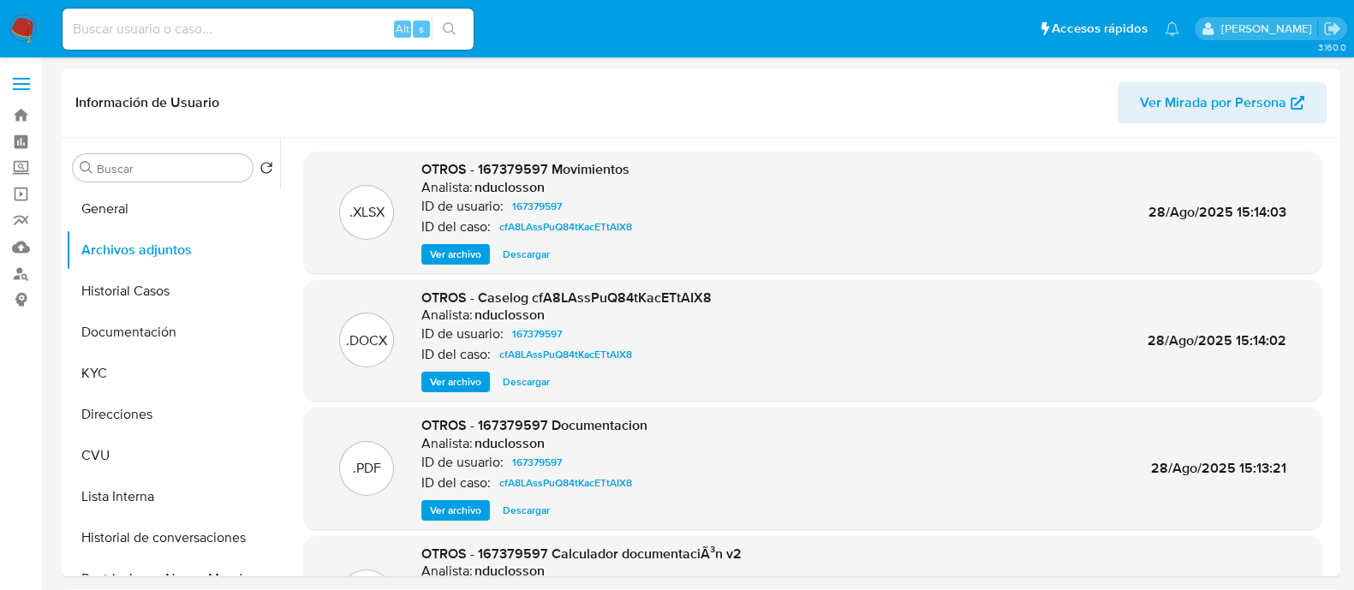
click at [475, 383] on span "Ver archivo" at bounding box center [455, 381] width 51 height 17
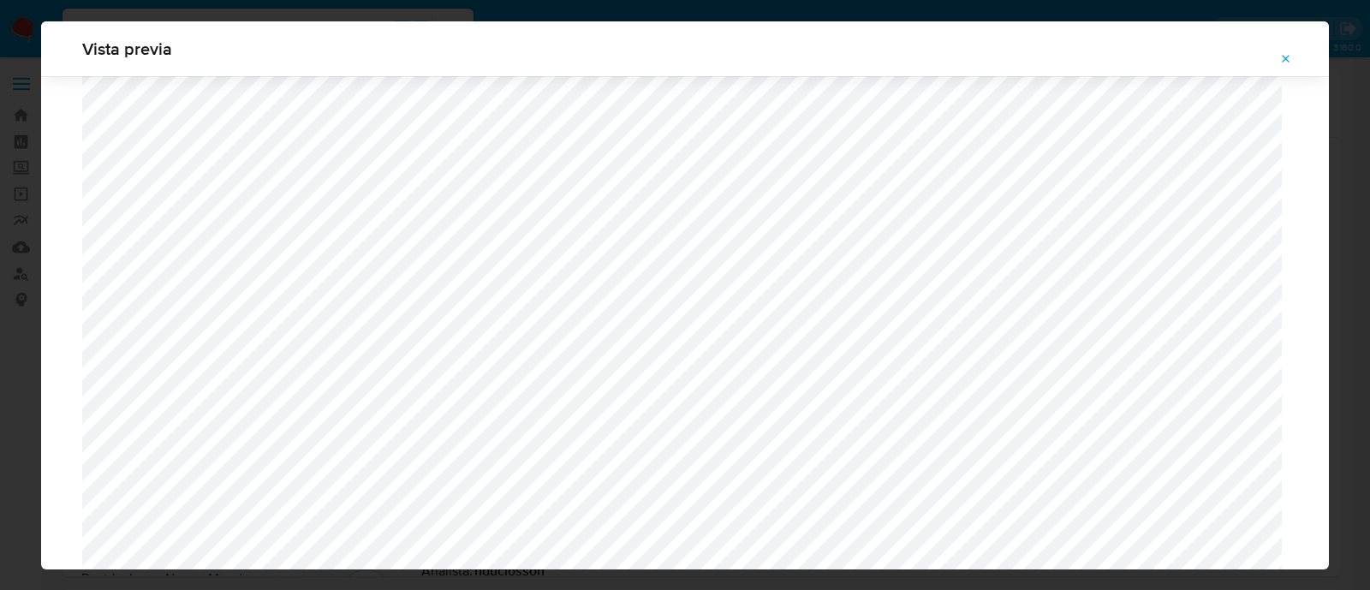
scroll to position [1143, 0]
click at [1276, 57] on button "Attachment preview" at bounding box center [1287, 58] width 38 height 27
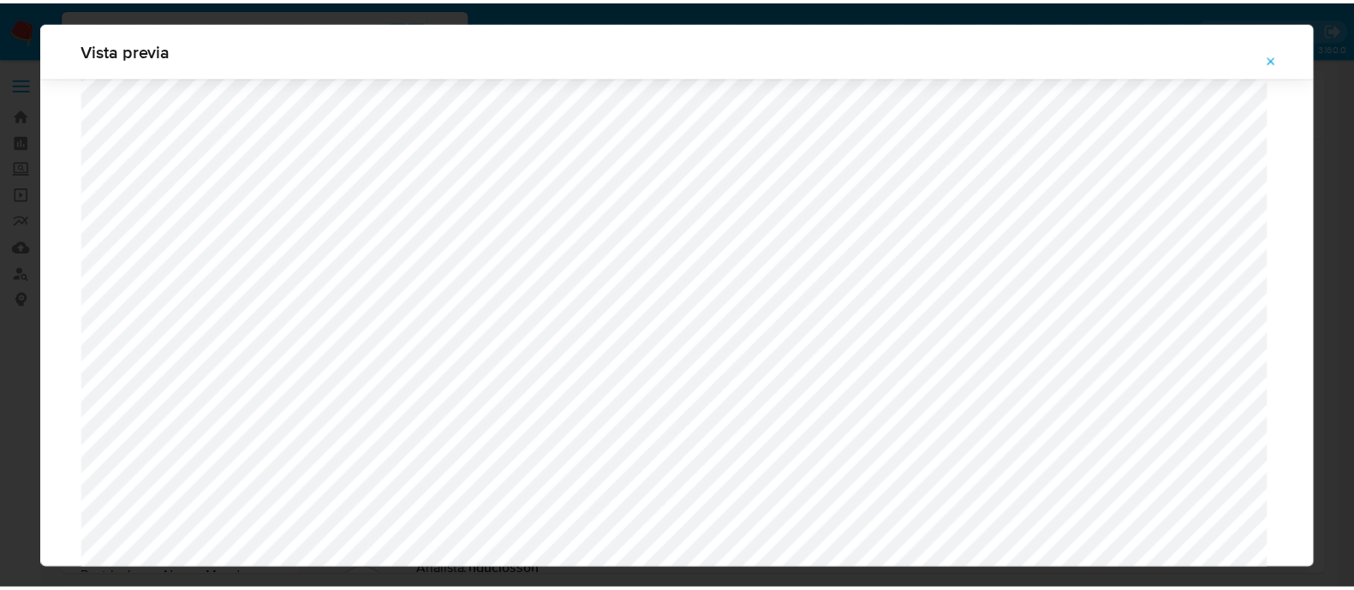
scroll to position [55, 0]
